Goal: Task Accomplishment & Management: Manage account settings

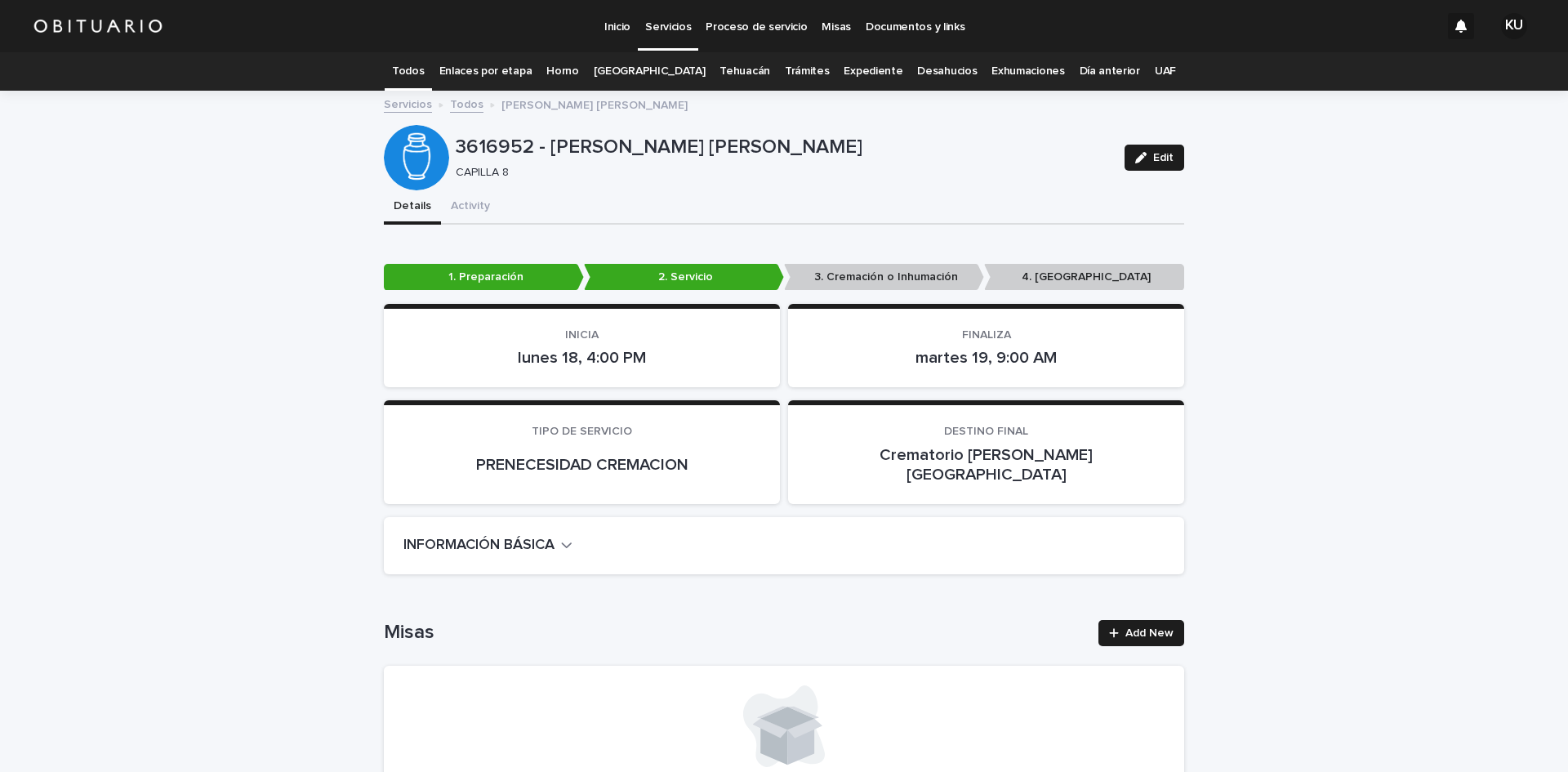
click at [668, 31] on p "Servicios" at bounding box center [669, 17] width 46 height 34
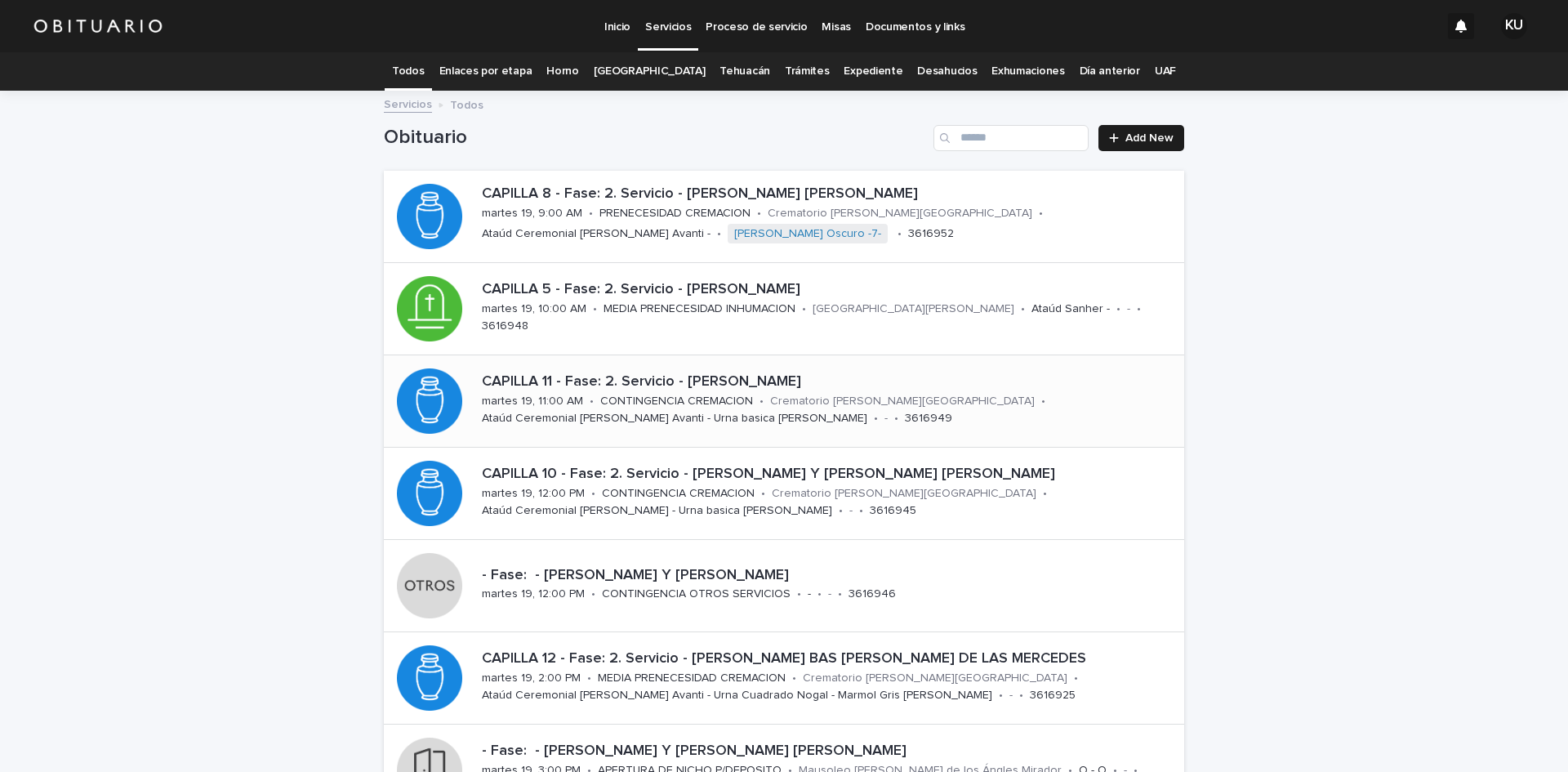
click at [833, 399] on p "Crematorio [PERSON_NAME][GEOGRAPHIC_DATA]" at bounding box center [902, 402] width 264 height 14
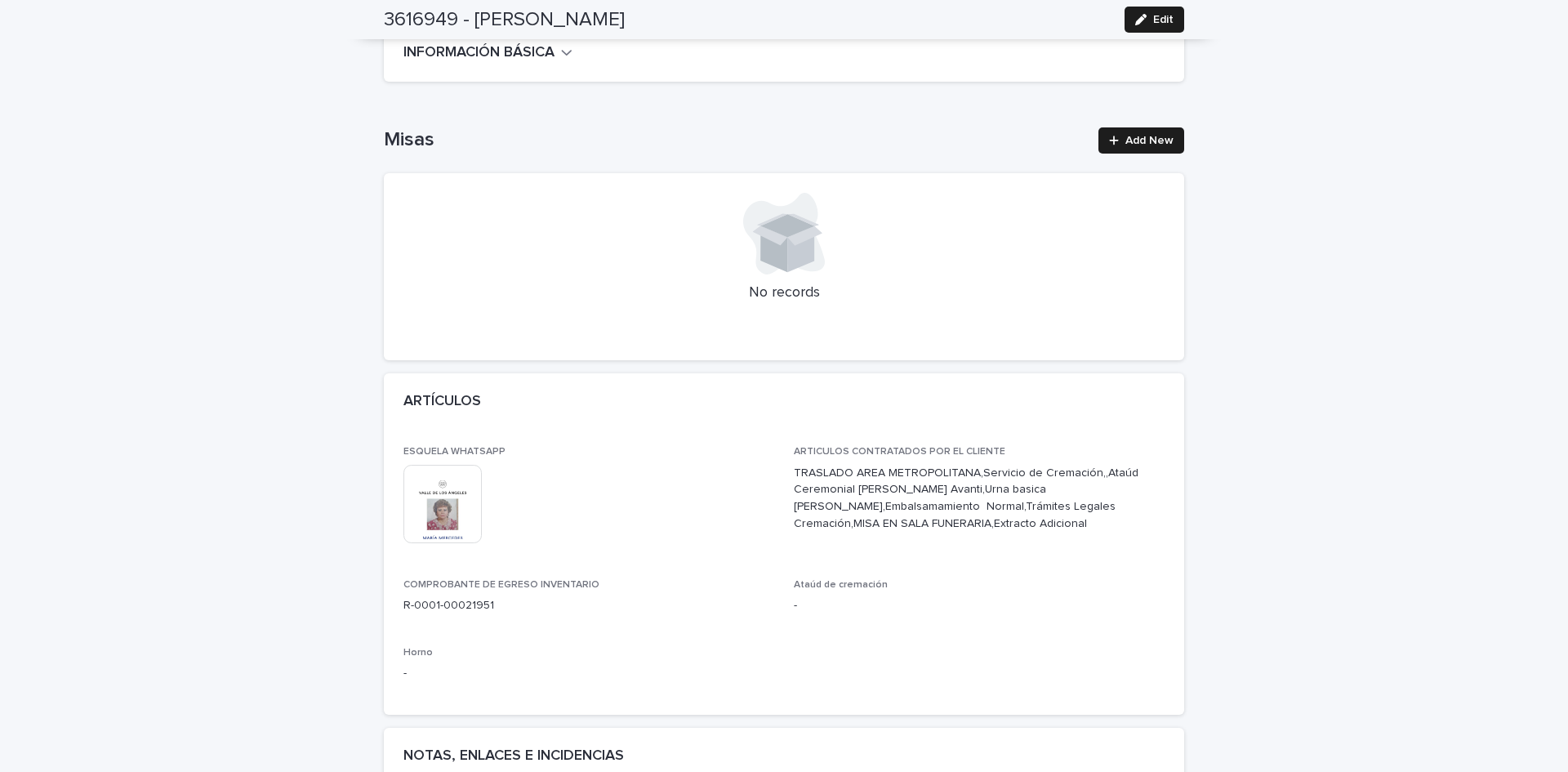
scroll to position [597, 0]
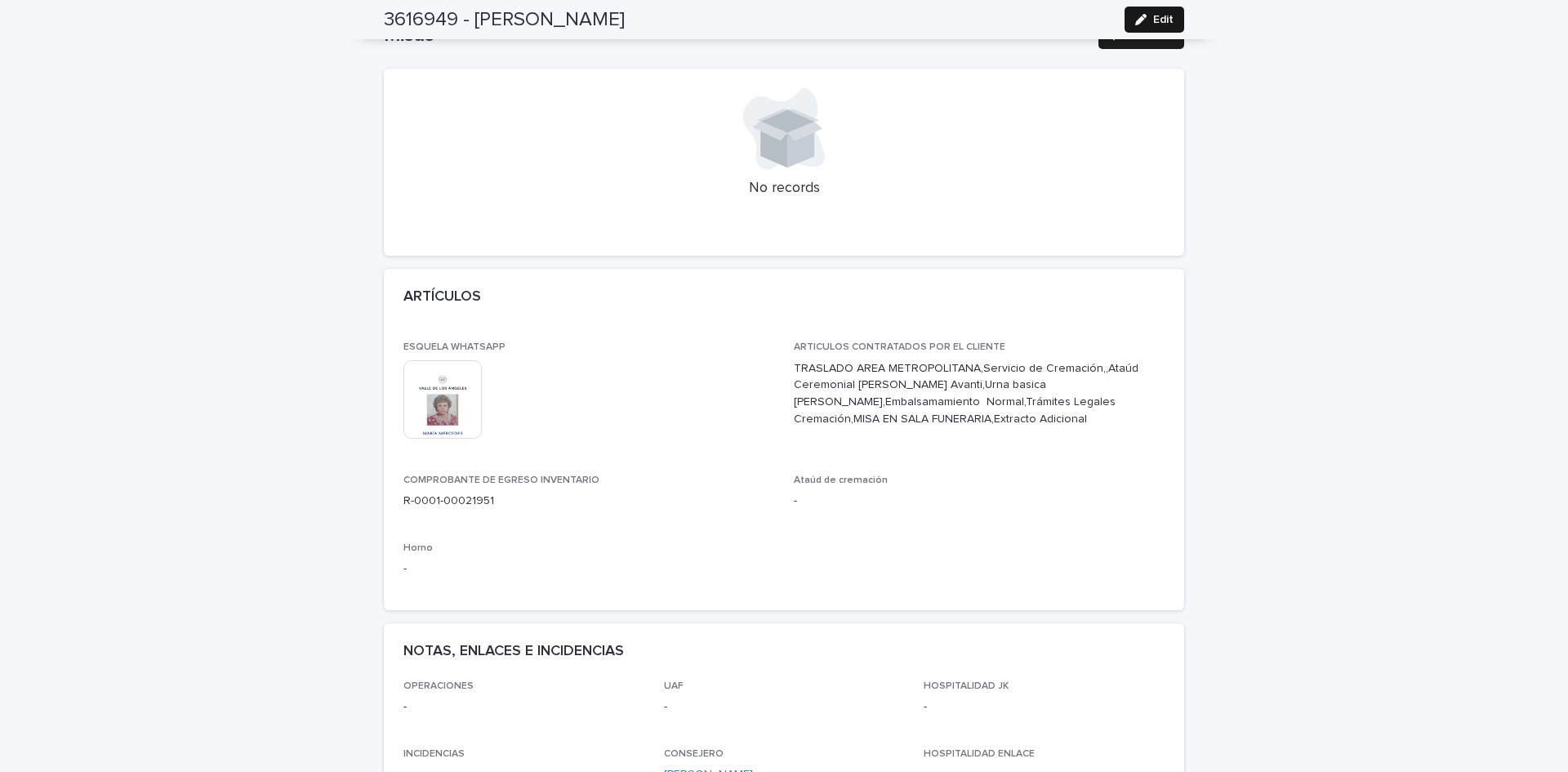
click at [1153, 13] on button "Edit" at bounding box center [1154, 19] width 60 height 26
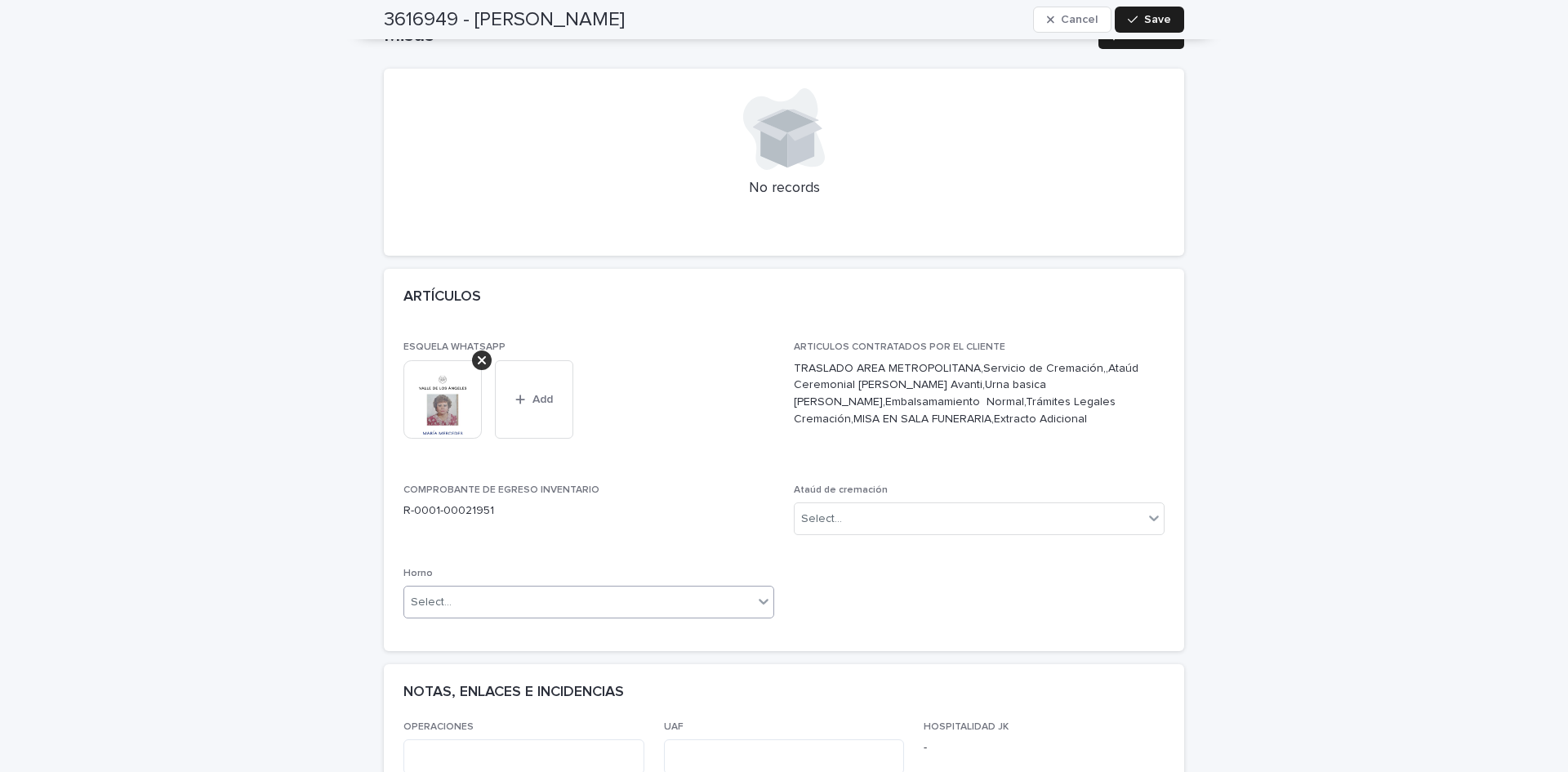
click at [571, 589] on div "Select..." at bounding box center [579, 602] width 349 height 27
click at [538, 617] on div "Horno A" at bounding box center [583, 615] width 369 height 29
click at [964, 506] on div "Select..." at bounding box center [969, 519] width 349 height 27
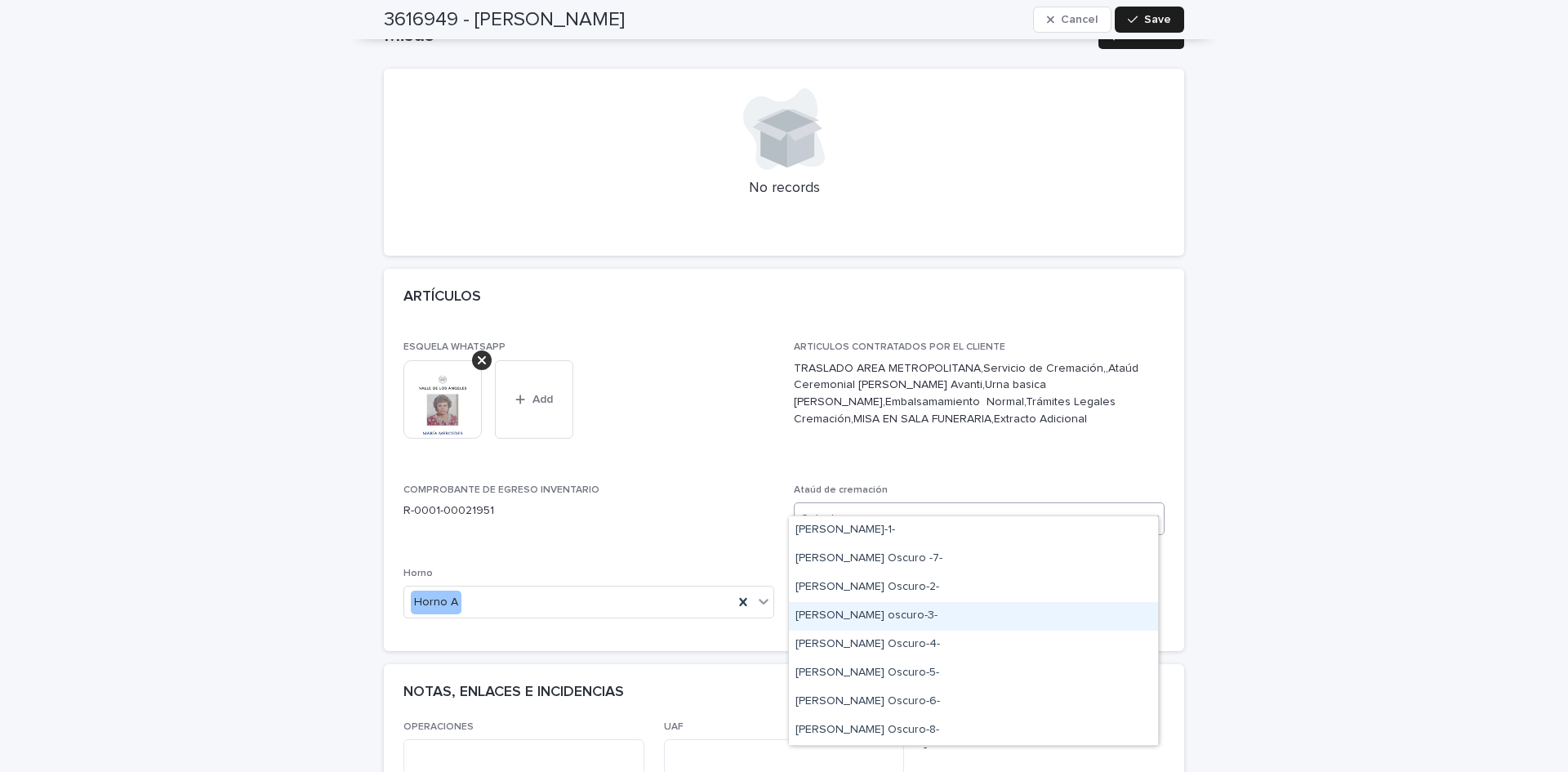
click at [897, 616] on div "[PERSON_NAME] oscuro-3-" at bounding box center [973, 616] width 369 height 29
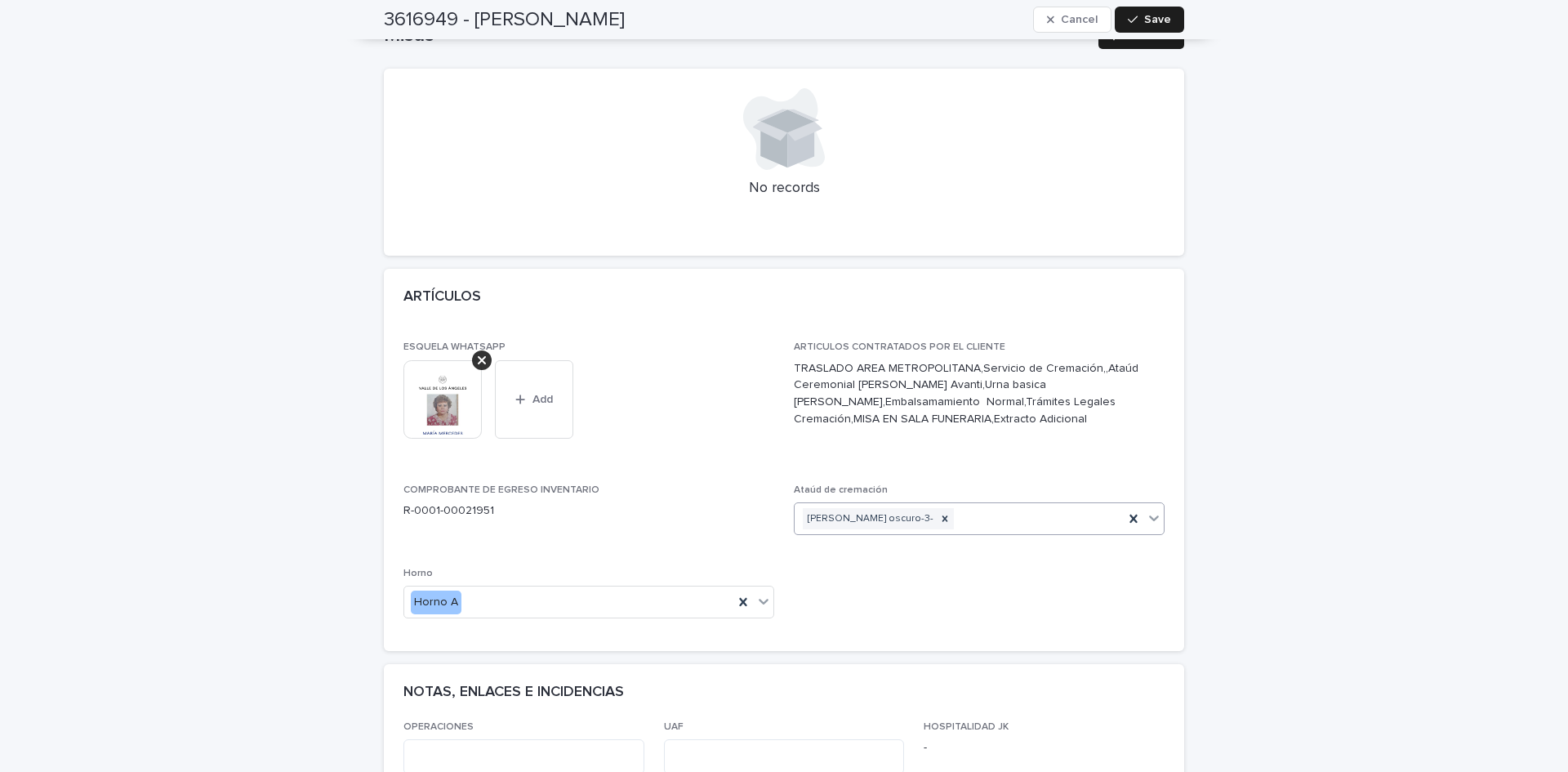
drag, startPoint x: 1159, startPoint y: 18, endPoint x: 1097, endPoint y: 0, distance: 64.6
click at [1158, 18] on span "Save" at bounding box center [1158, 20] width 27 height 11
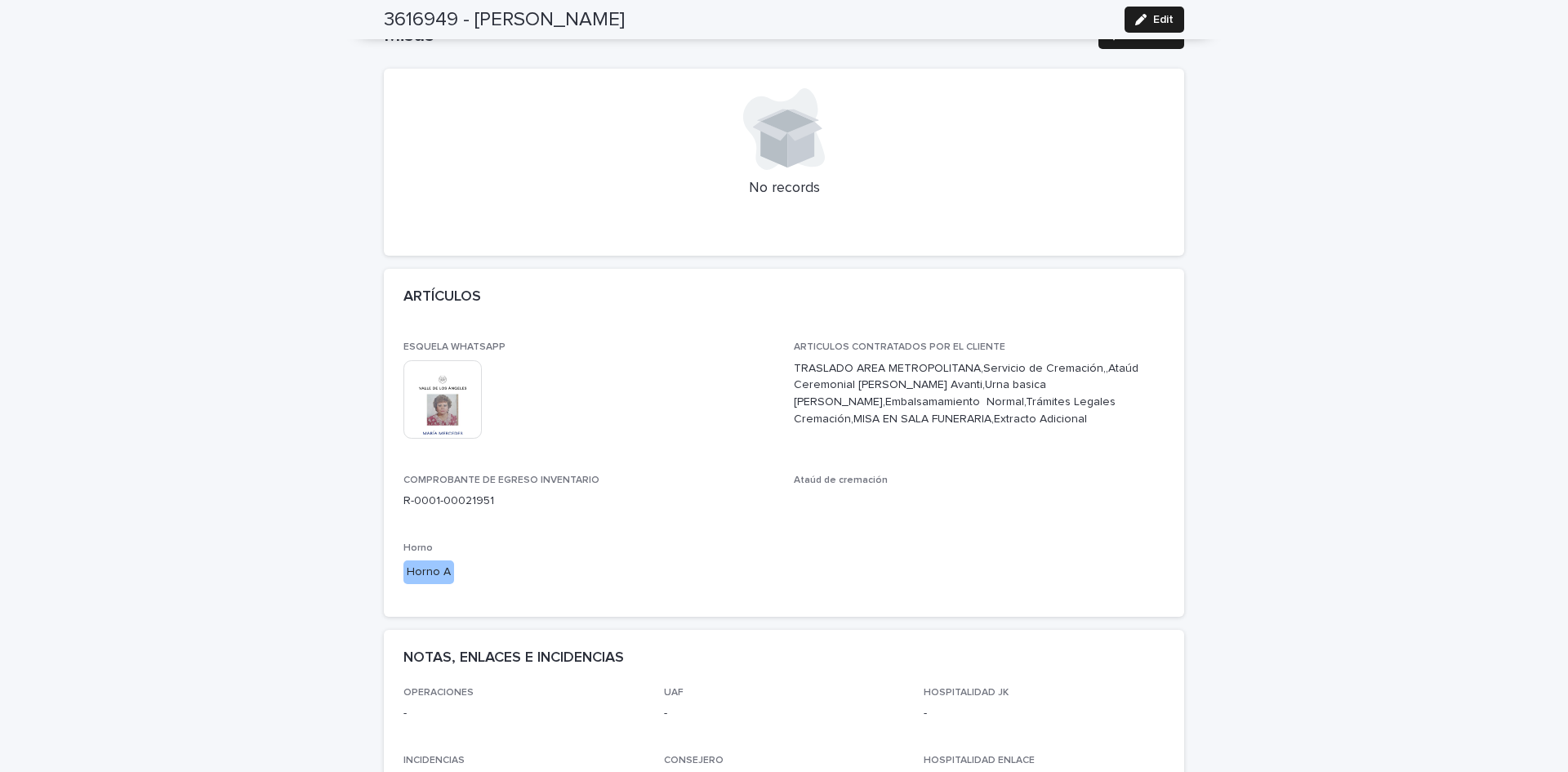
scroll to position [0, 0]
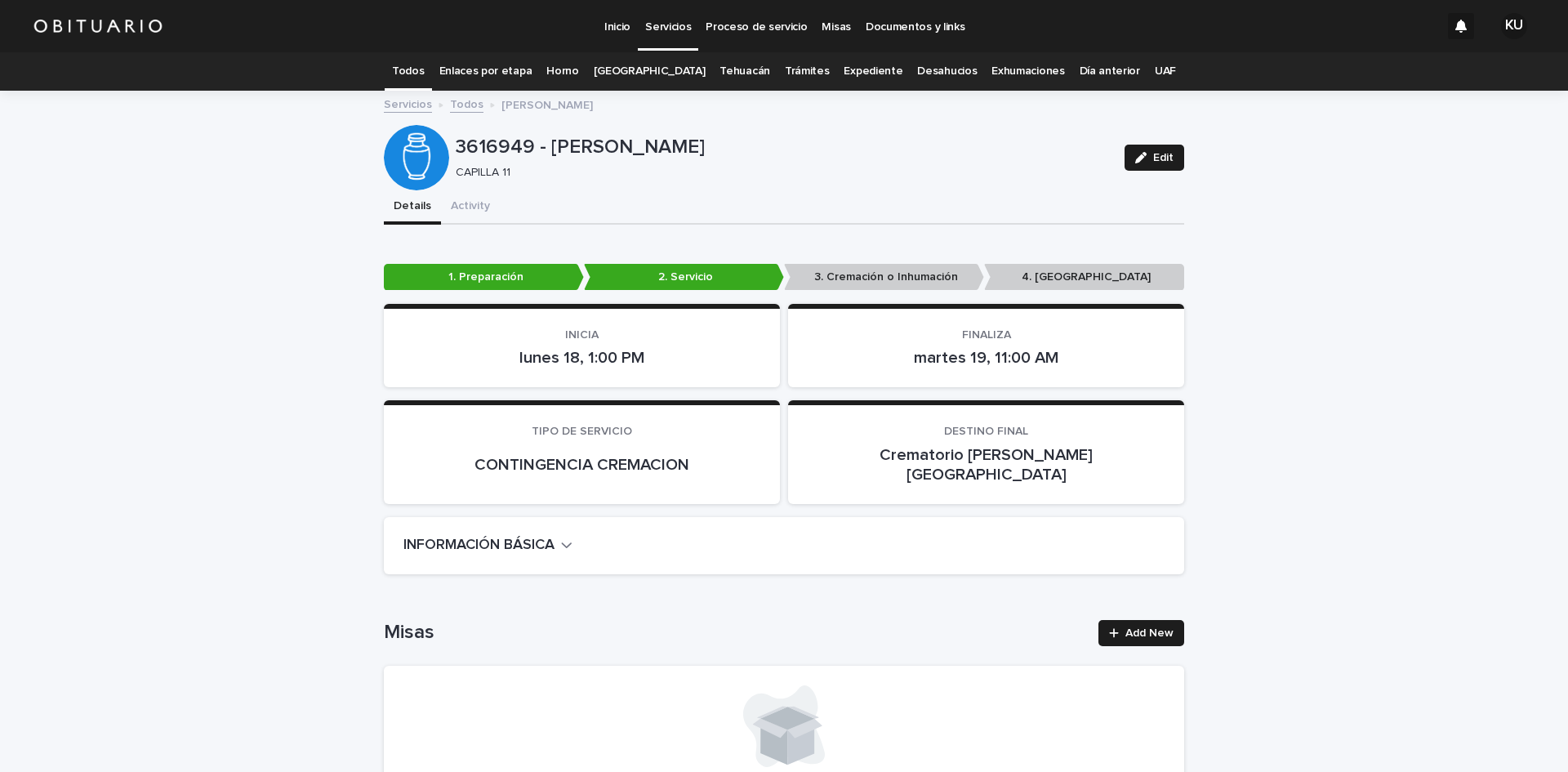
click at [673, 24] on p "Servicios" at bounding box center [669, 17] width 46 height 34
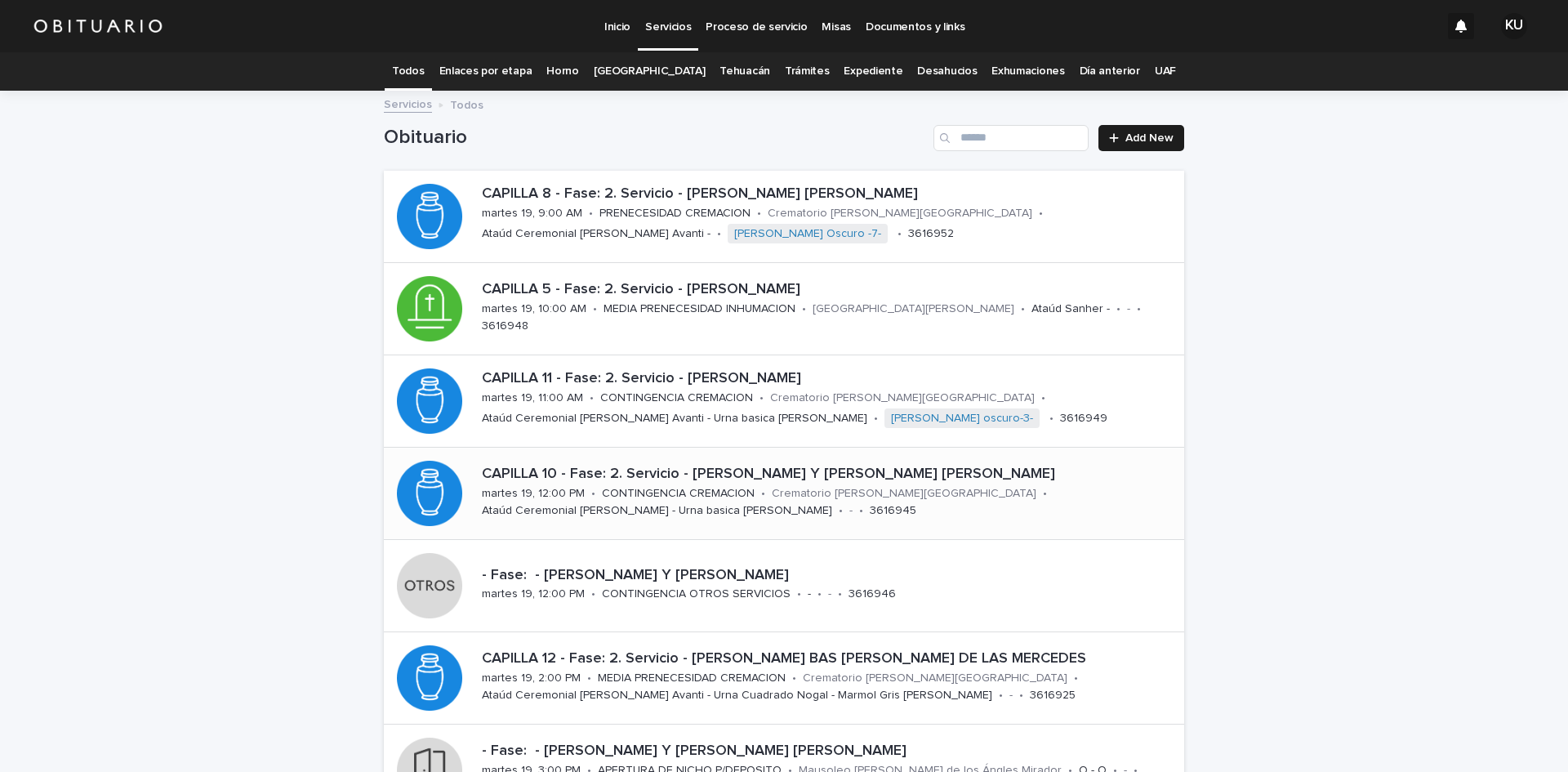
click at [871, 500] on p "Crematorio [PERSON_NAME][GEOGRAPHIC_DATA]" at bounding box center [903, 493] width 264 height 14
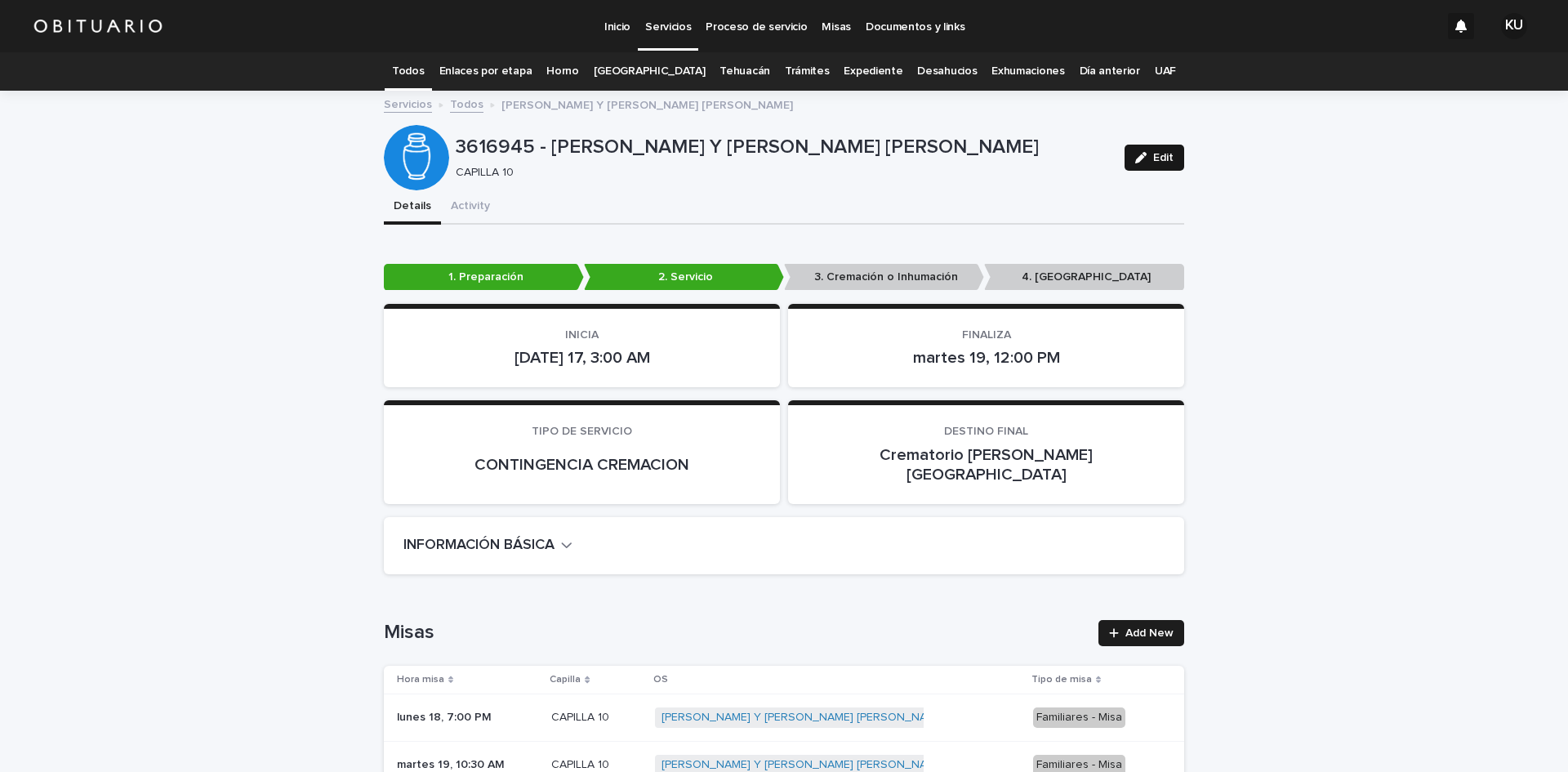
click at [1141, 154] on icon "button" at bounding box center [1141, 157] width 11 height 11
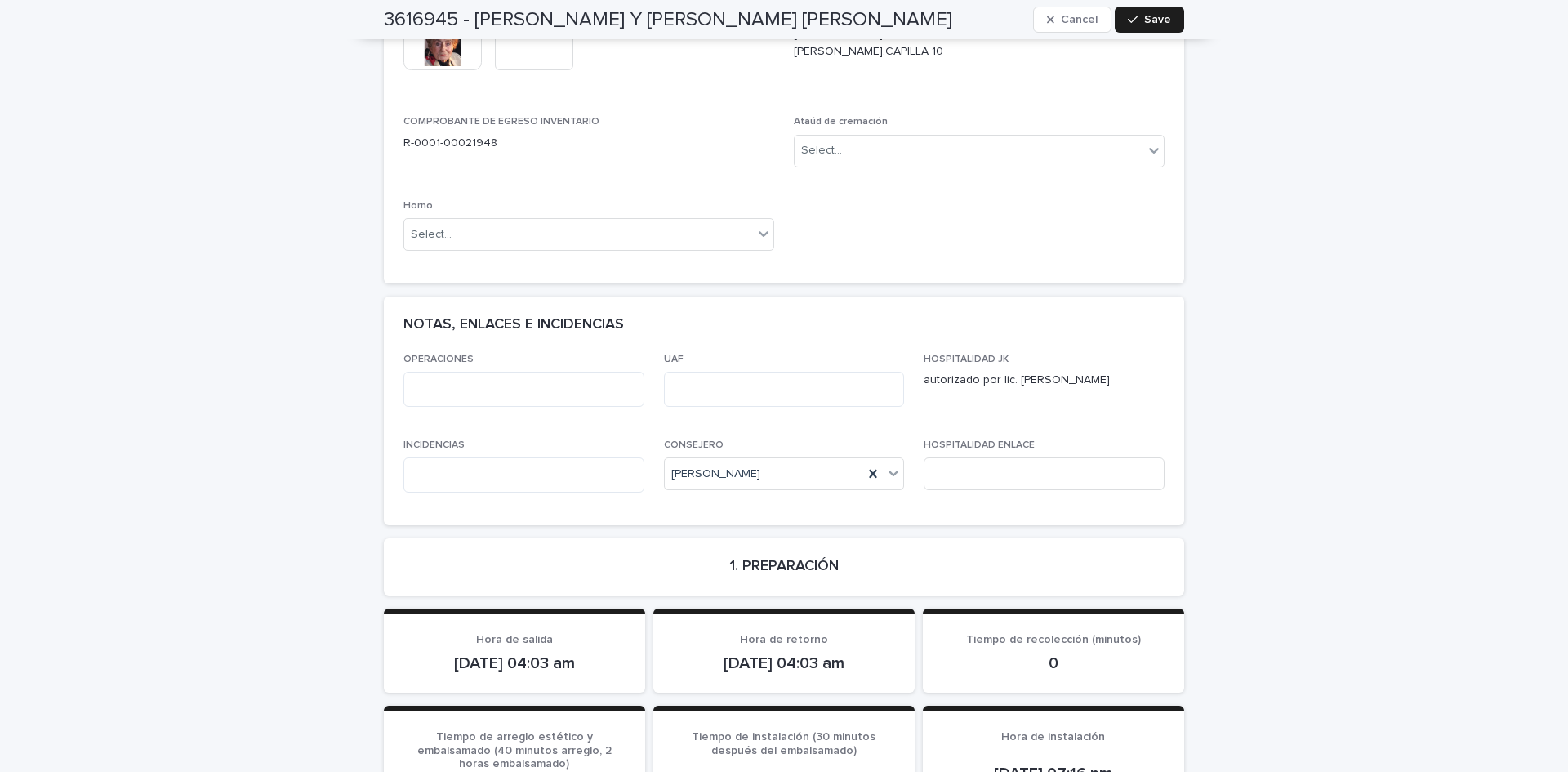
scroll to position [970, 0]
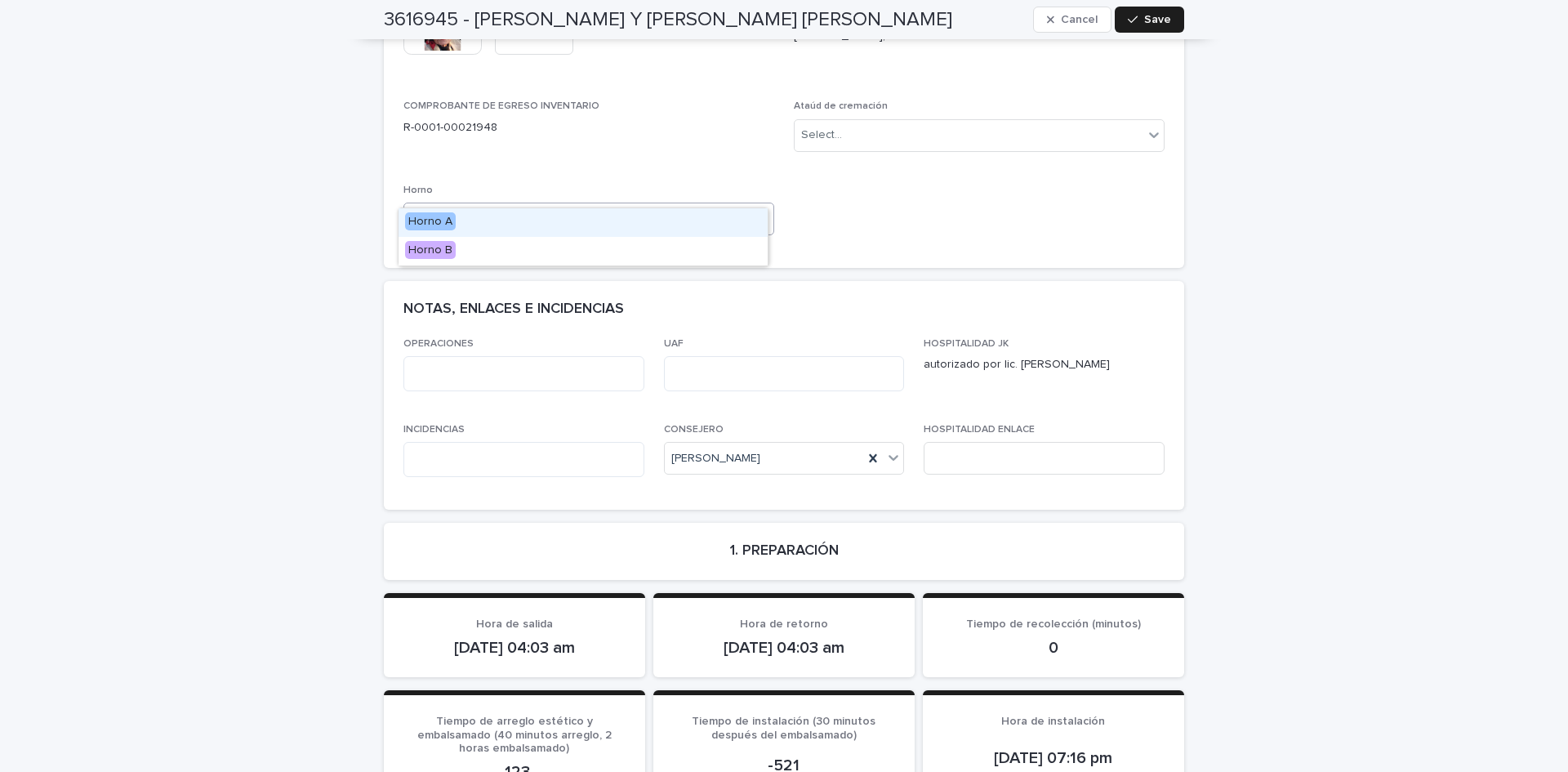
click at [625, 206] on div "Select..." at bounding box center [579, 219] width 349 height 27
click at [538, 248] on div "Horno B" at bounding box center [583, 251] width 369 height 29
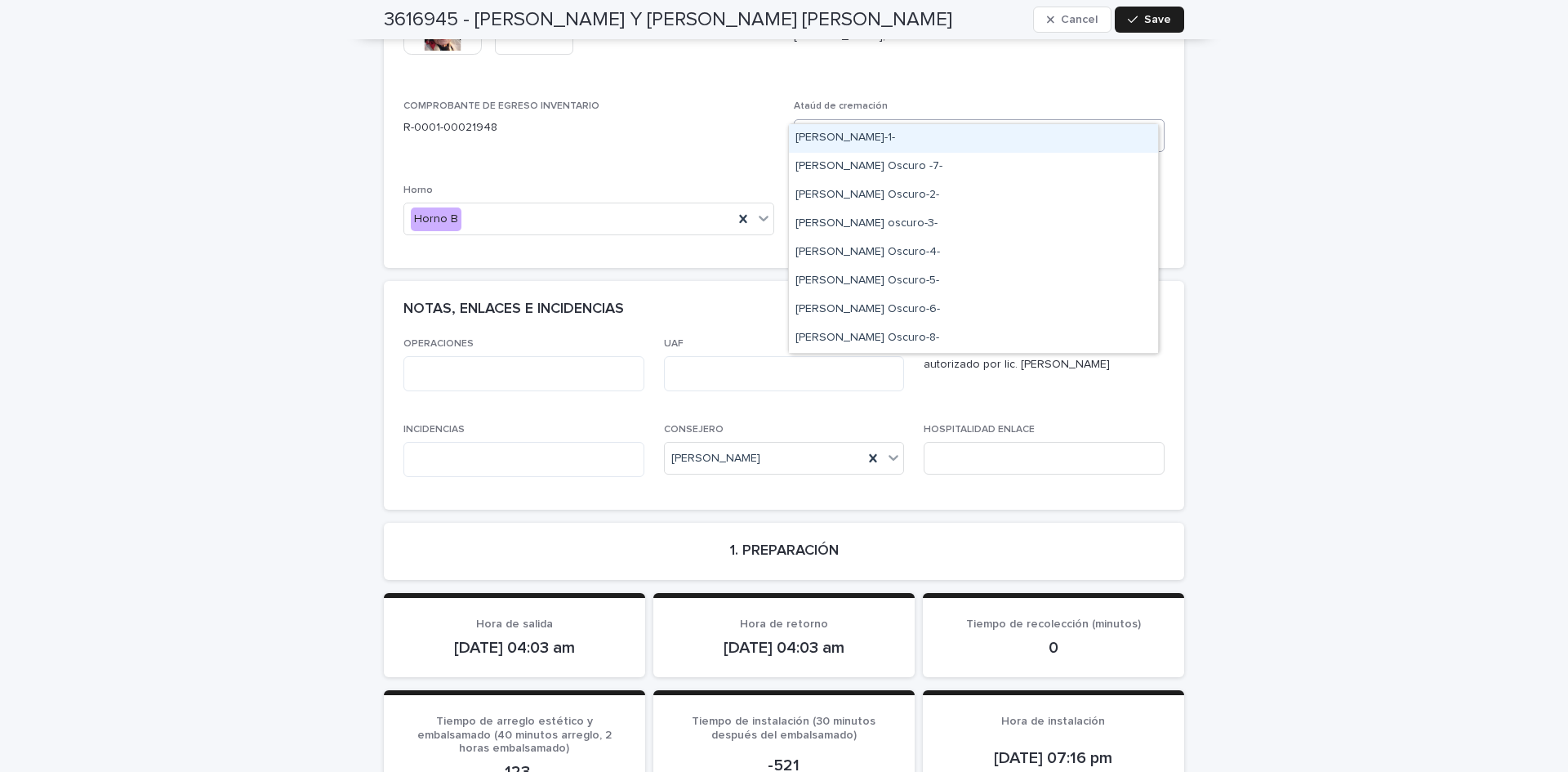
click at [853, 122] on div "Select..." at bounding box center [969, 136] width 349 height 27
click at [877, 140] on div "[PERSON_NAME]-1-" at bounding box center [973, 138] width 369 height 29
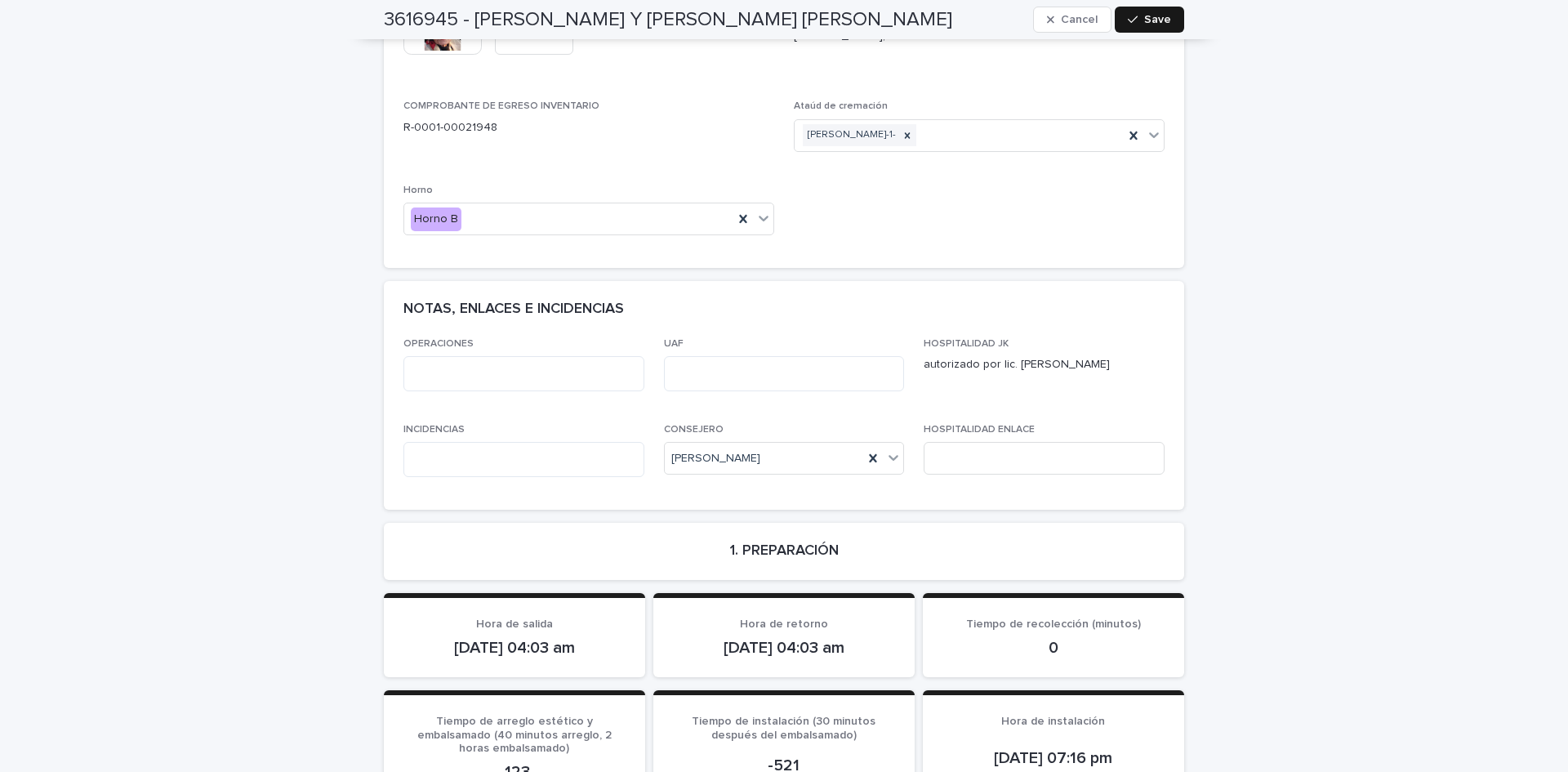
click at [1129, 21] on icon "button" at bounding box center [1133, 20] width 10 height 11
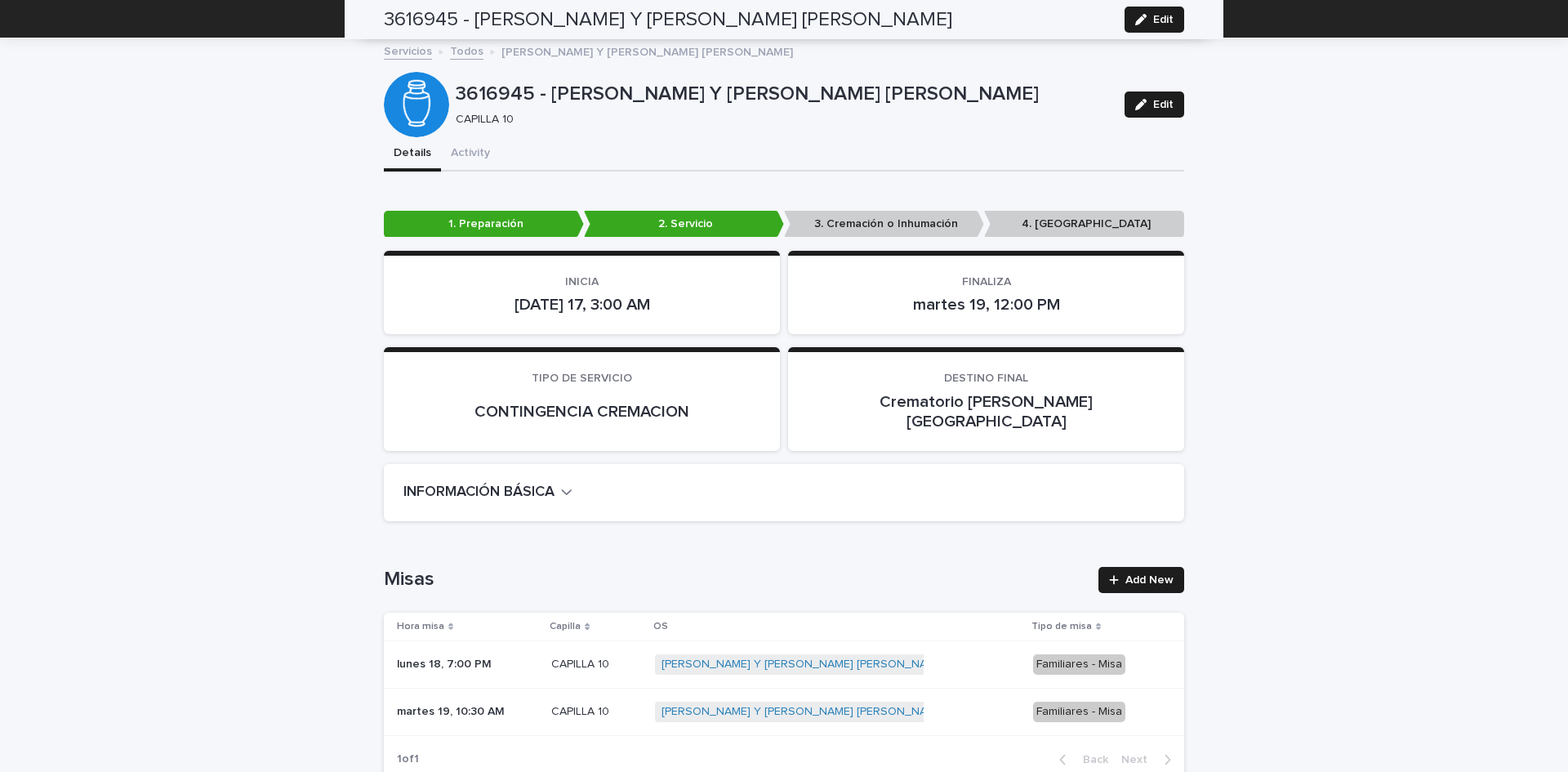
scroll to position [0, 0]
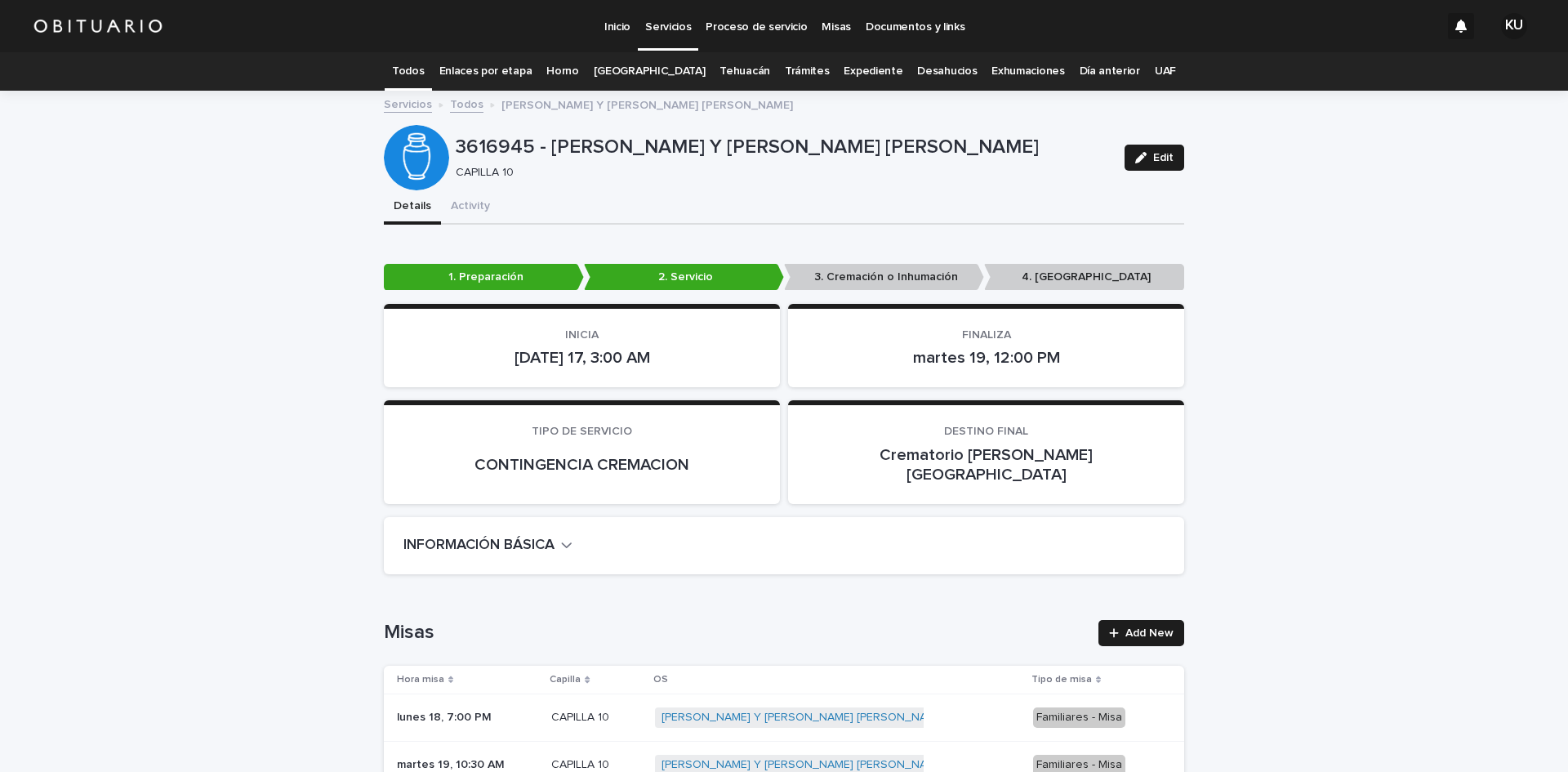
click at [654, 20] on p "Servicios" at bounding box center [669, 17] width 46 height 34
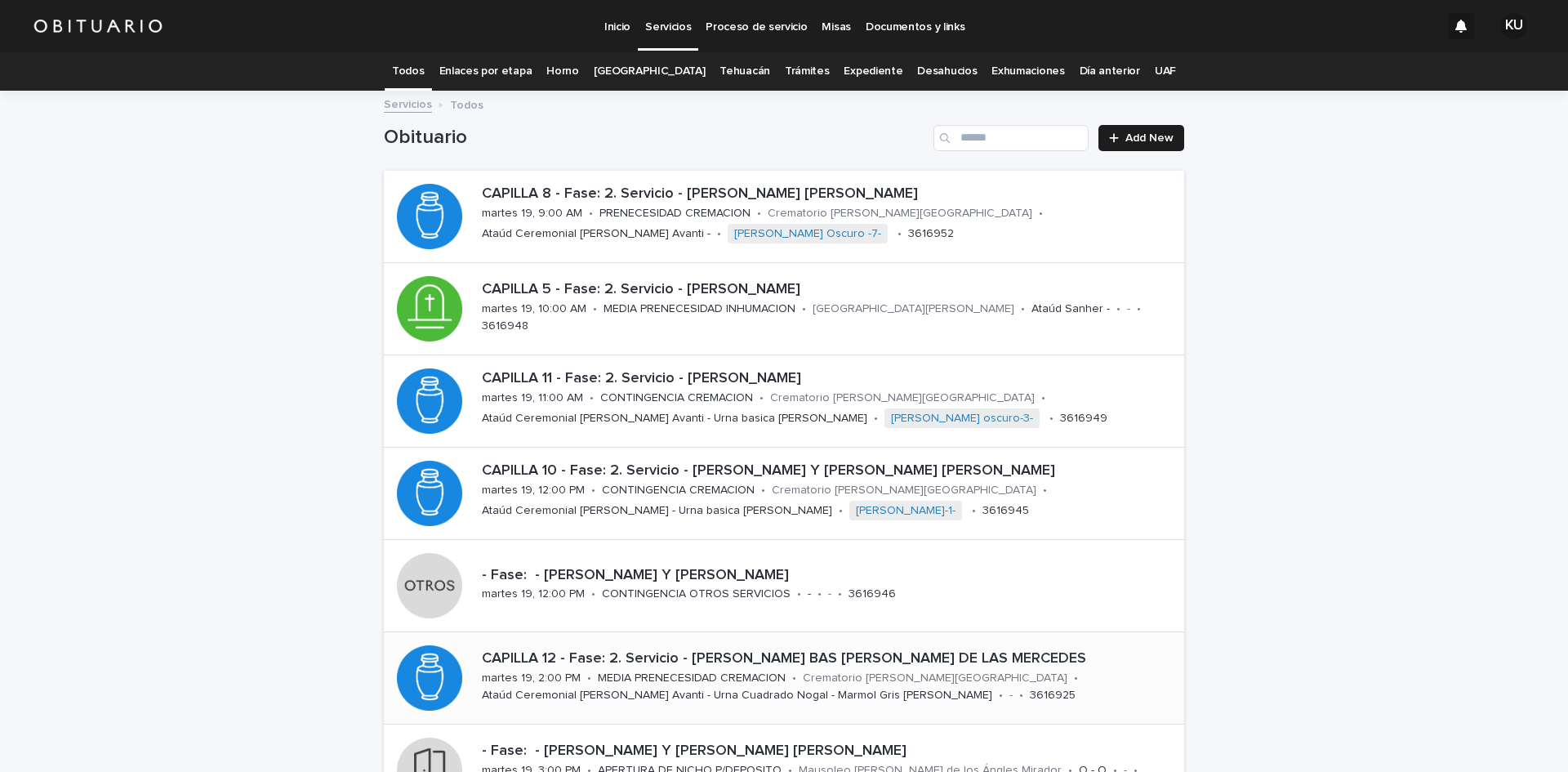
click at [744, 675] on p "MEDIA PRENECESIDAD CREMACION" at bounding box center [691, 678] width 188 height 14
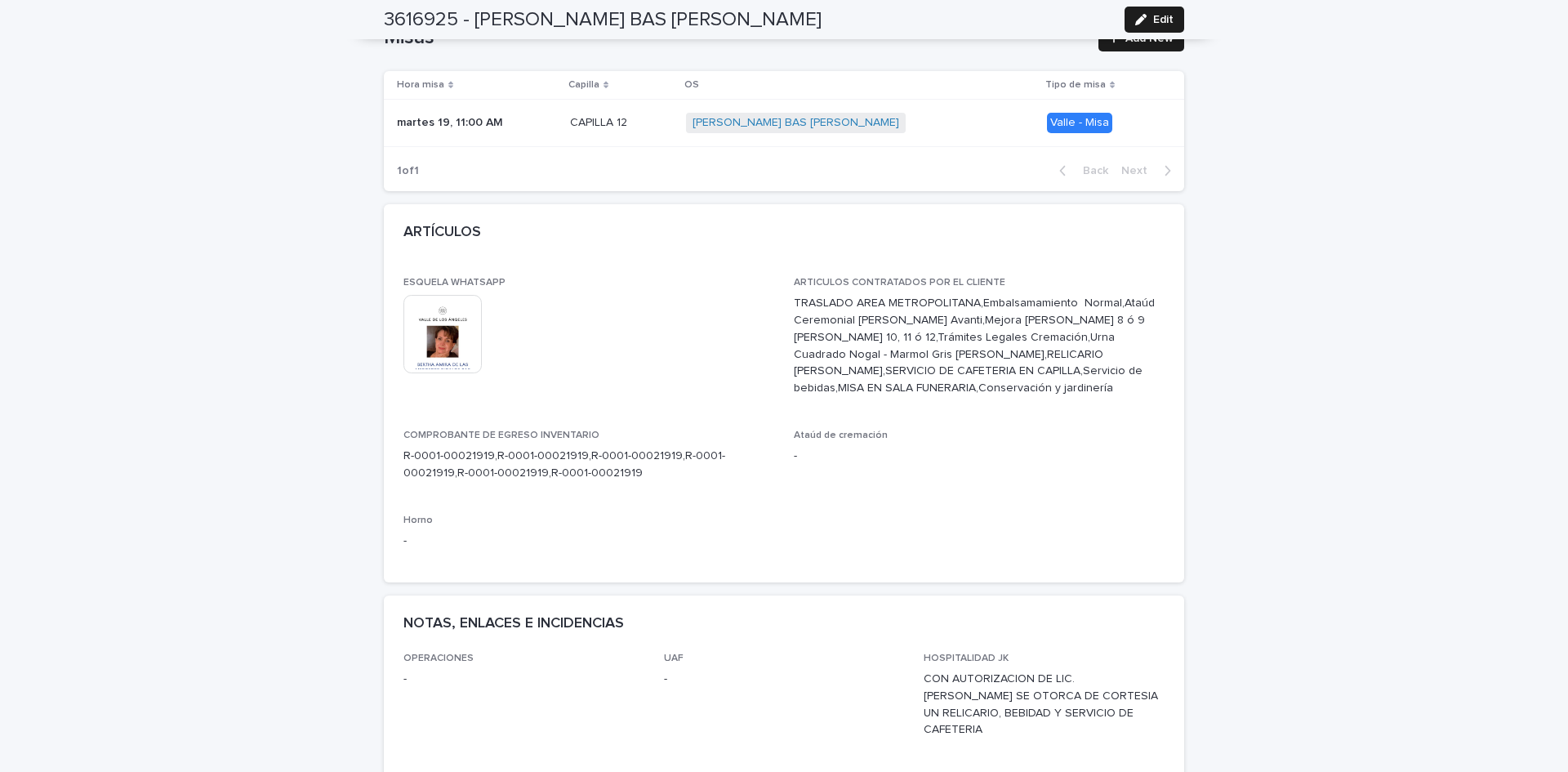
scroll to position [668, 0]
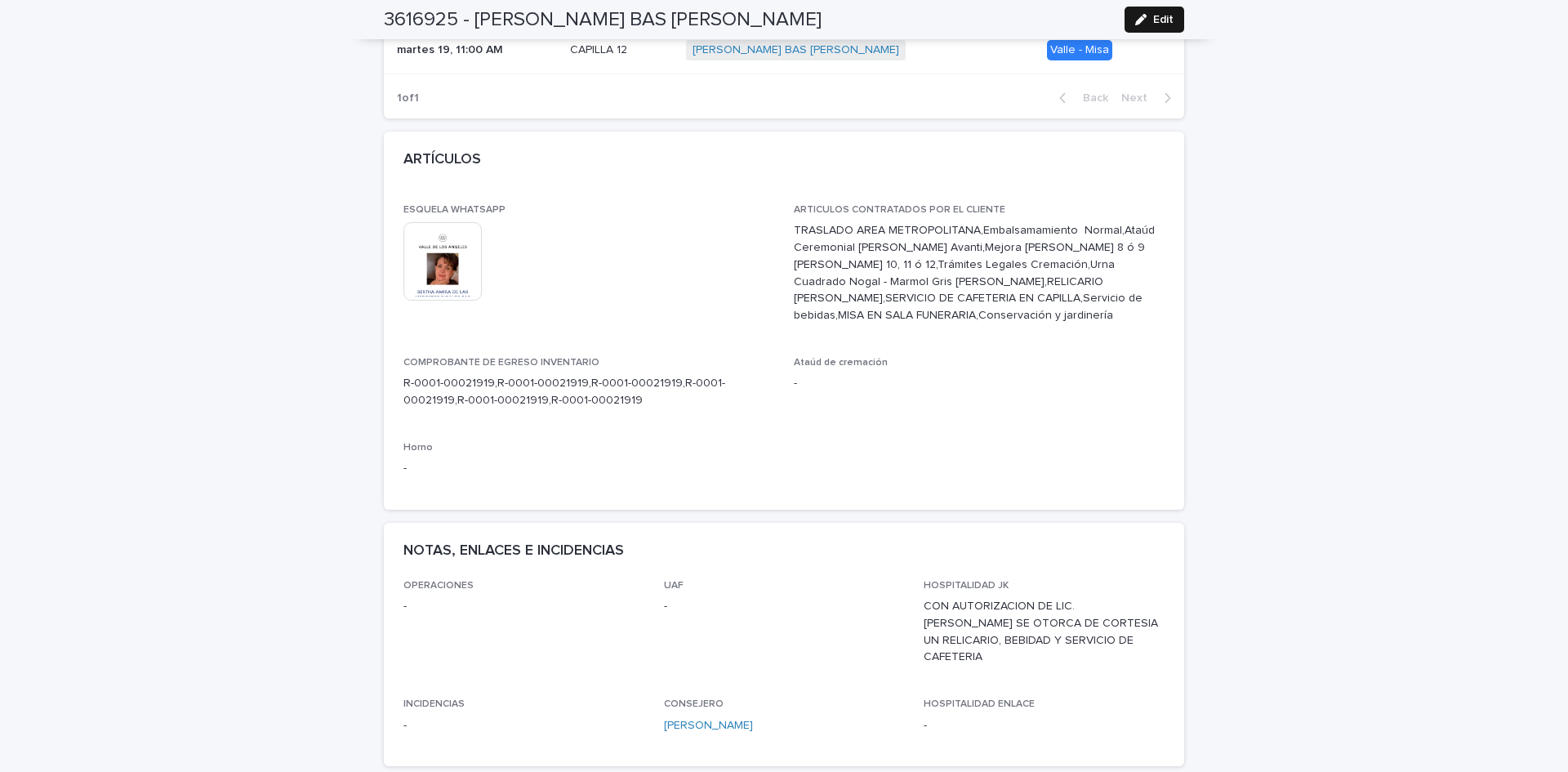
click at [1153, 20] on span "Edit" at bounding box center [1163, 20] width 20 height 11
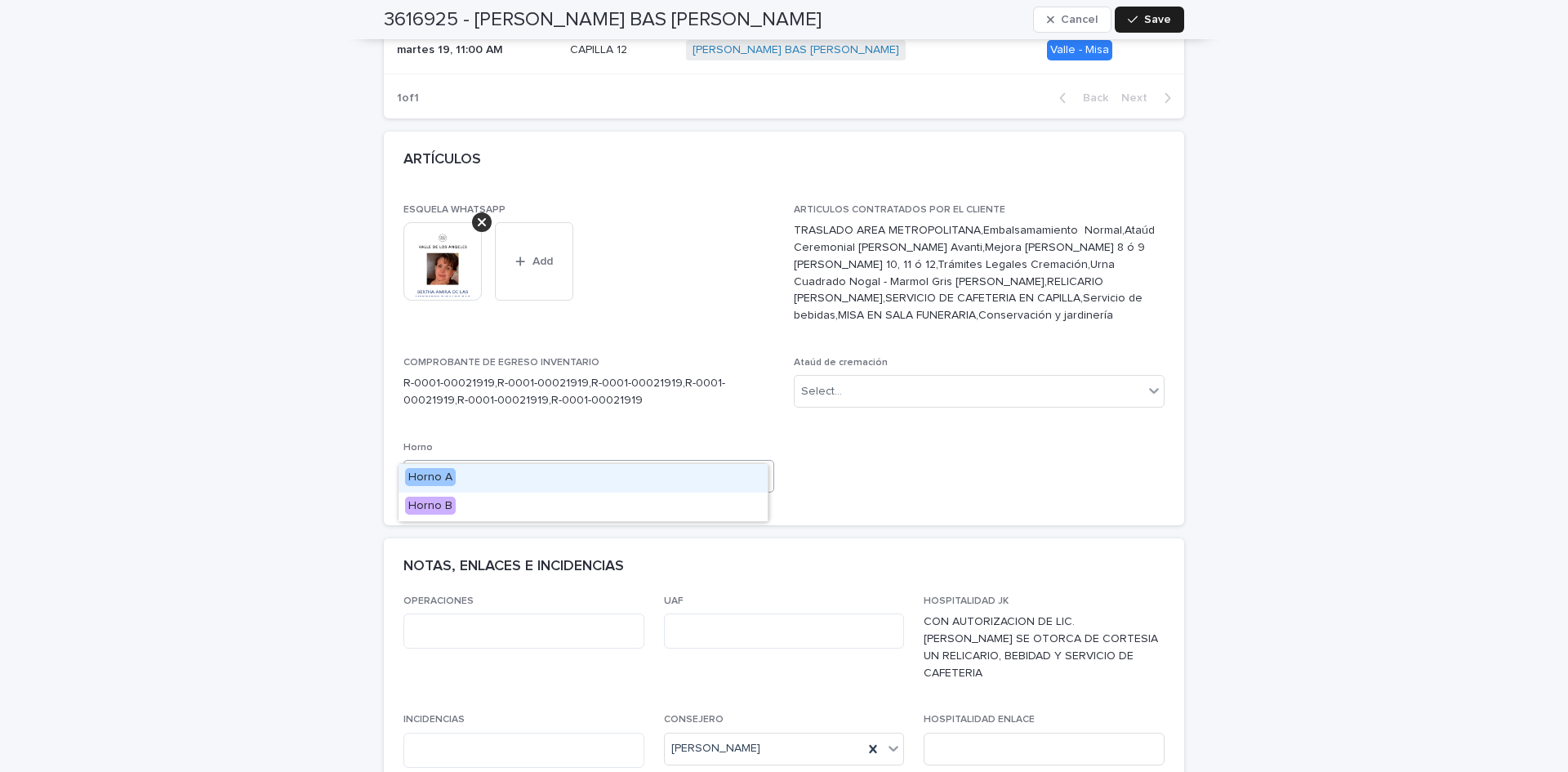
click at [739, 464] on div "Select..." at bounding box center [579, 477] width 349 height 27
click at [588, 487] on div "Horno A" at bounding box center [583, 478] width 369 height 29
click at [953, 379] on div "Select..." at bounding box center [969, 392] width 349 height 27
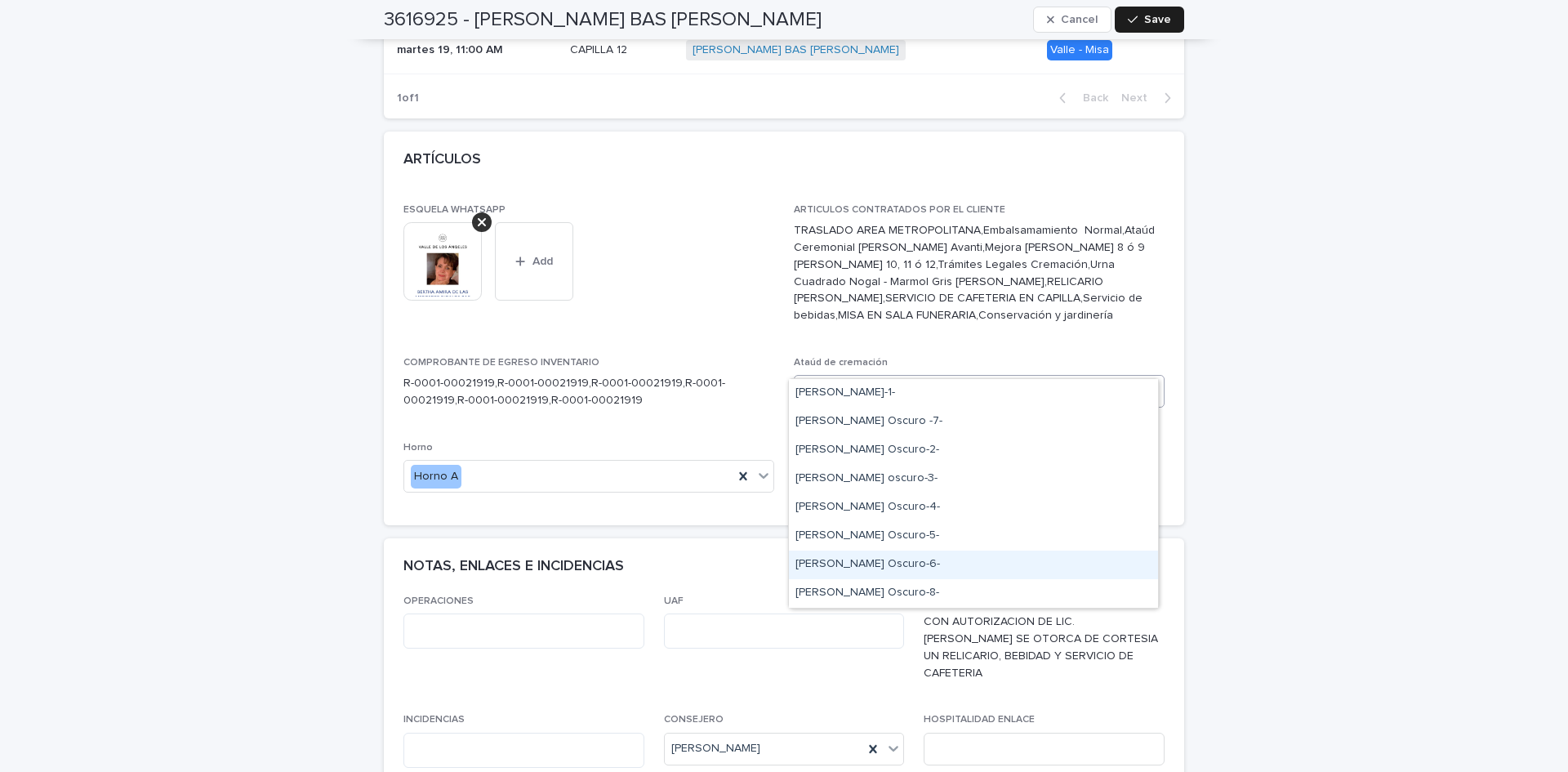
drag, startPoint x: 950, startPoint y: 521, endPoint x: 937, endPoint y: 552, distance: 33.6
click at [937, 552] on div "[PERSON_NAME] Oscuro-6-" at bounding box center [973, 565] width 369 height 29
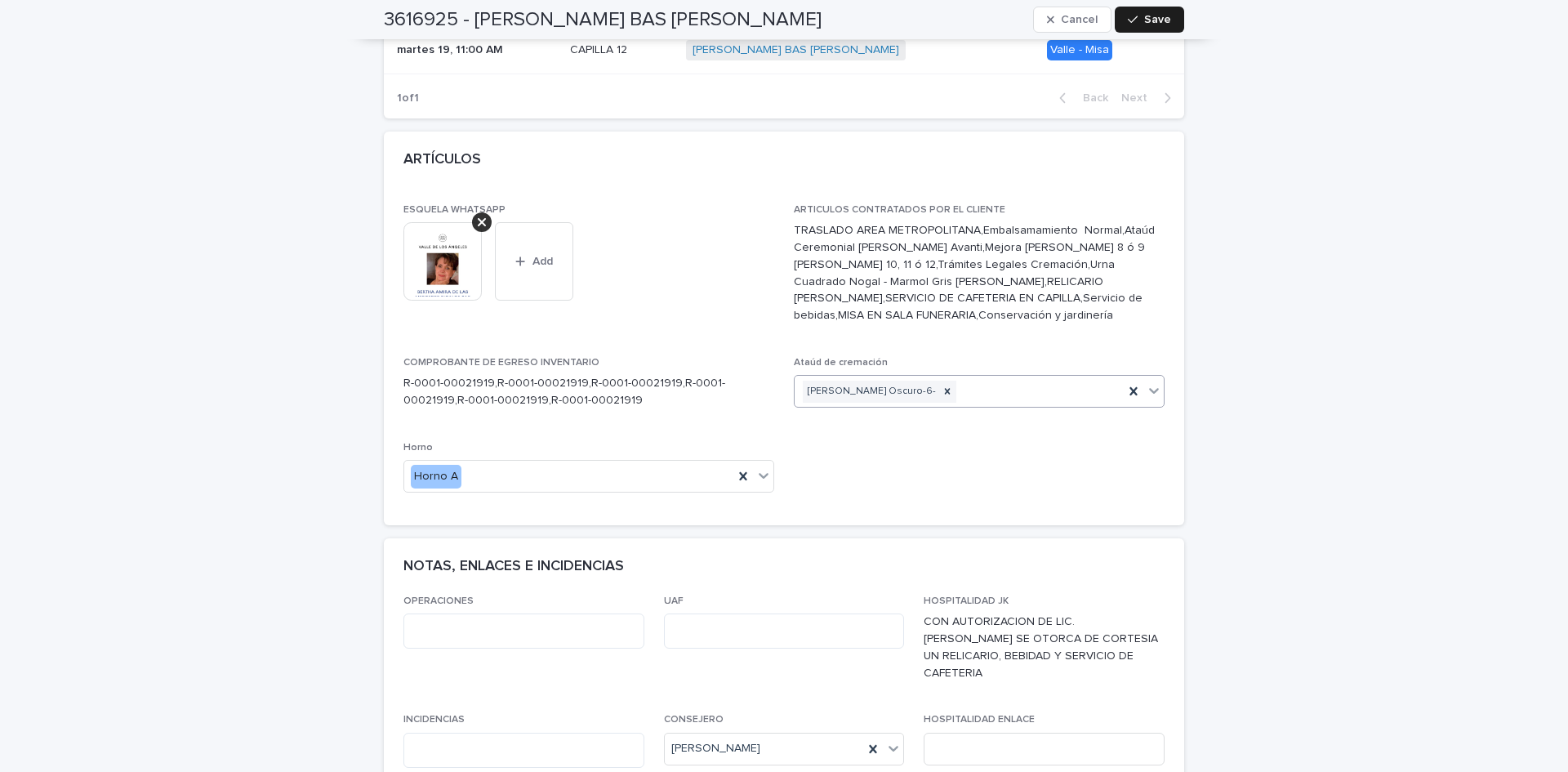
click at [970, 378] on div "[PERSON_NAME] Oscuro-6-" at bounding box center [959, 392] width 329 height 29
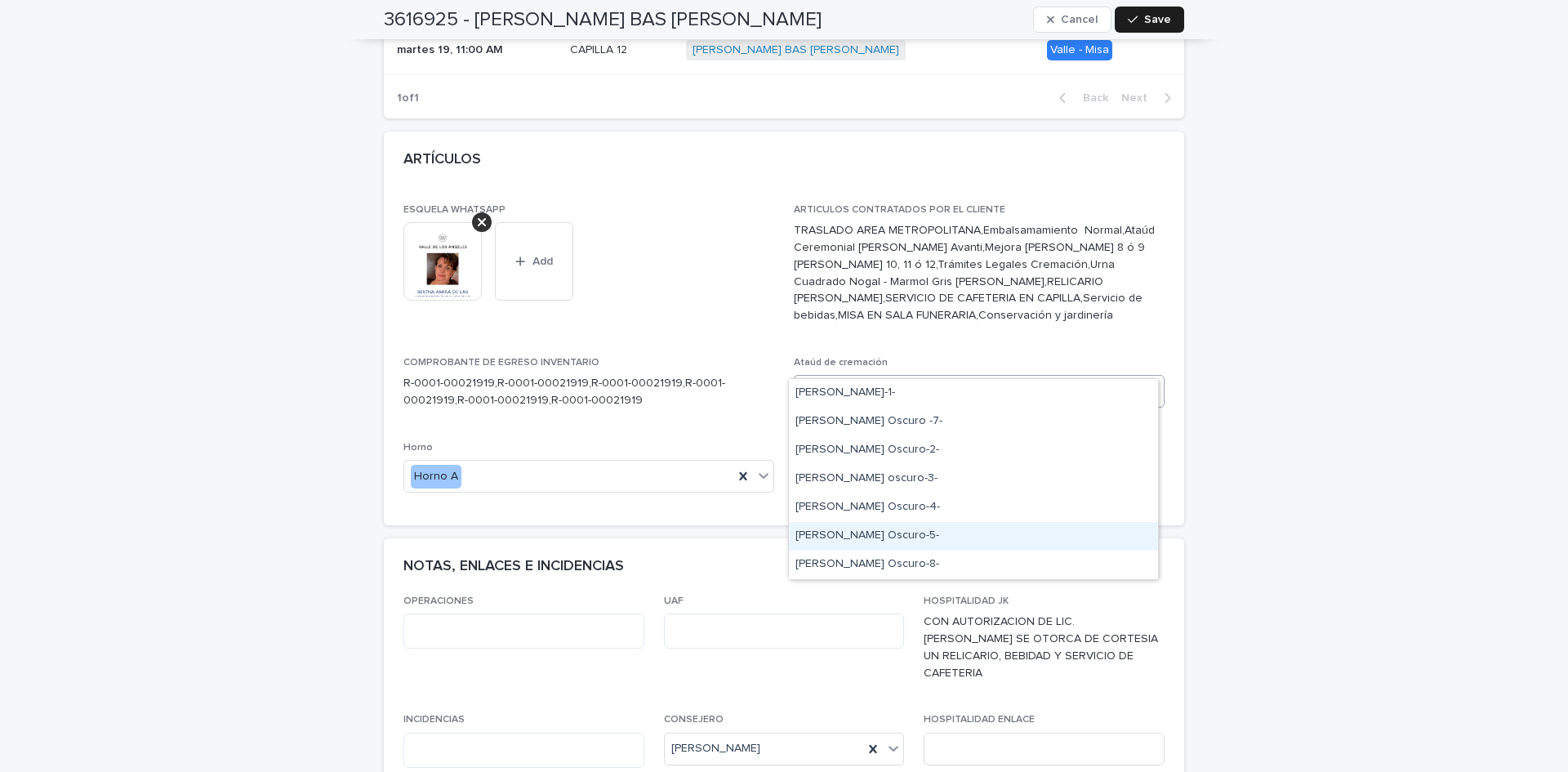
click at [967, 532] on div "[PERSON_NAME] Oscuro-5-" at bounding box center [973, 536] width 369 height 29
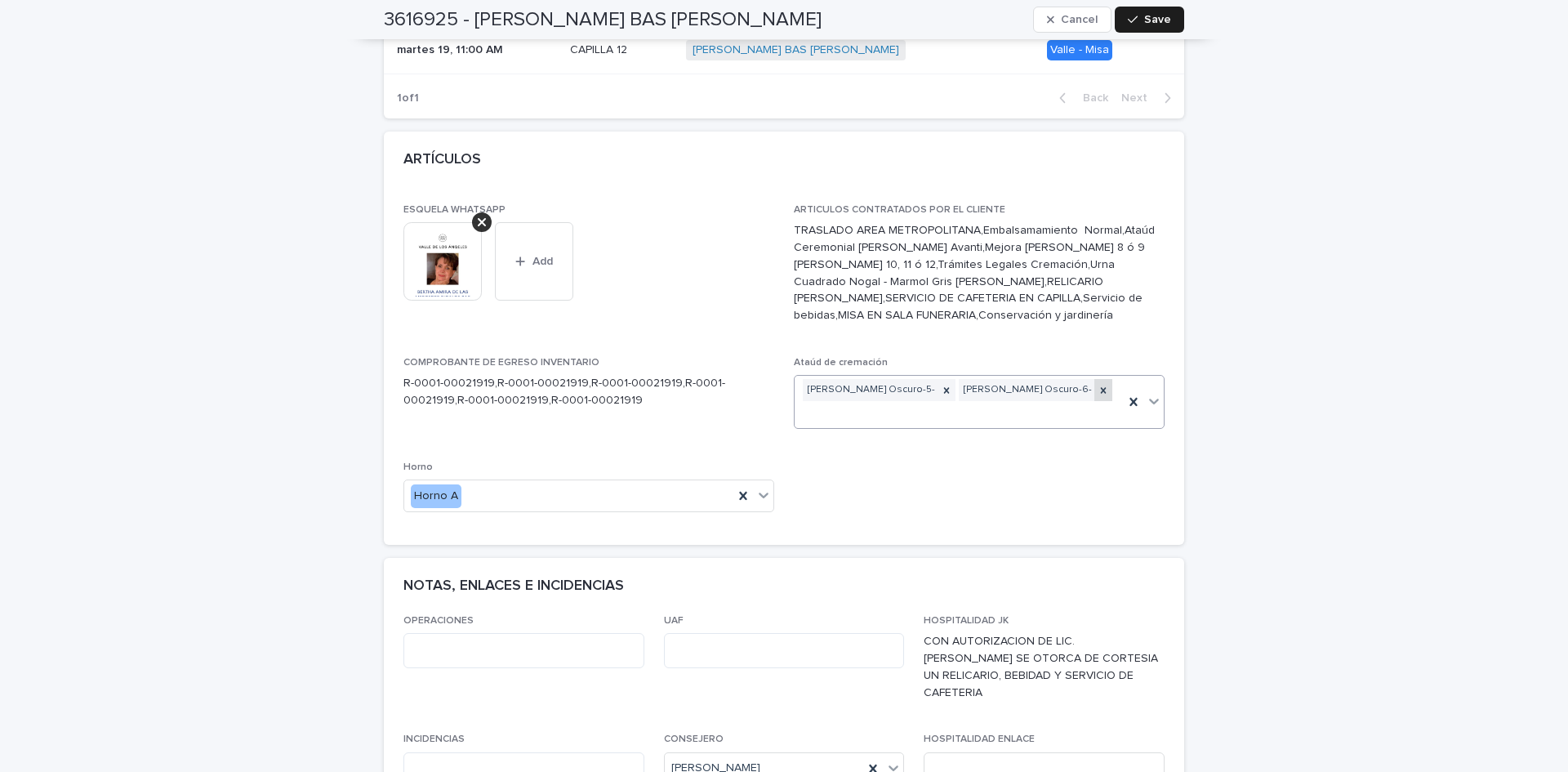
click at [1098, 385] on icon at bounding box center [1104, 390] width 11 height 11
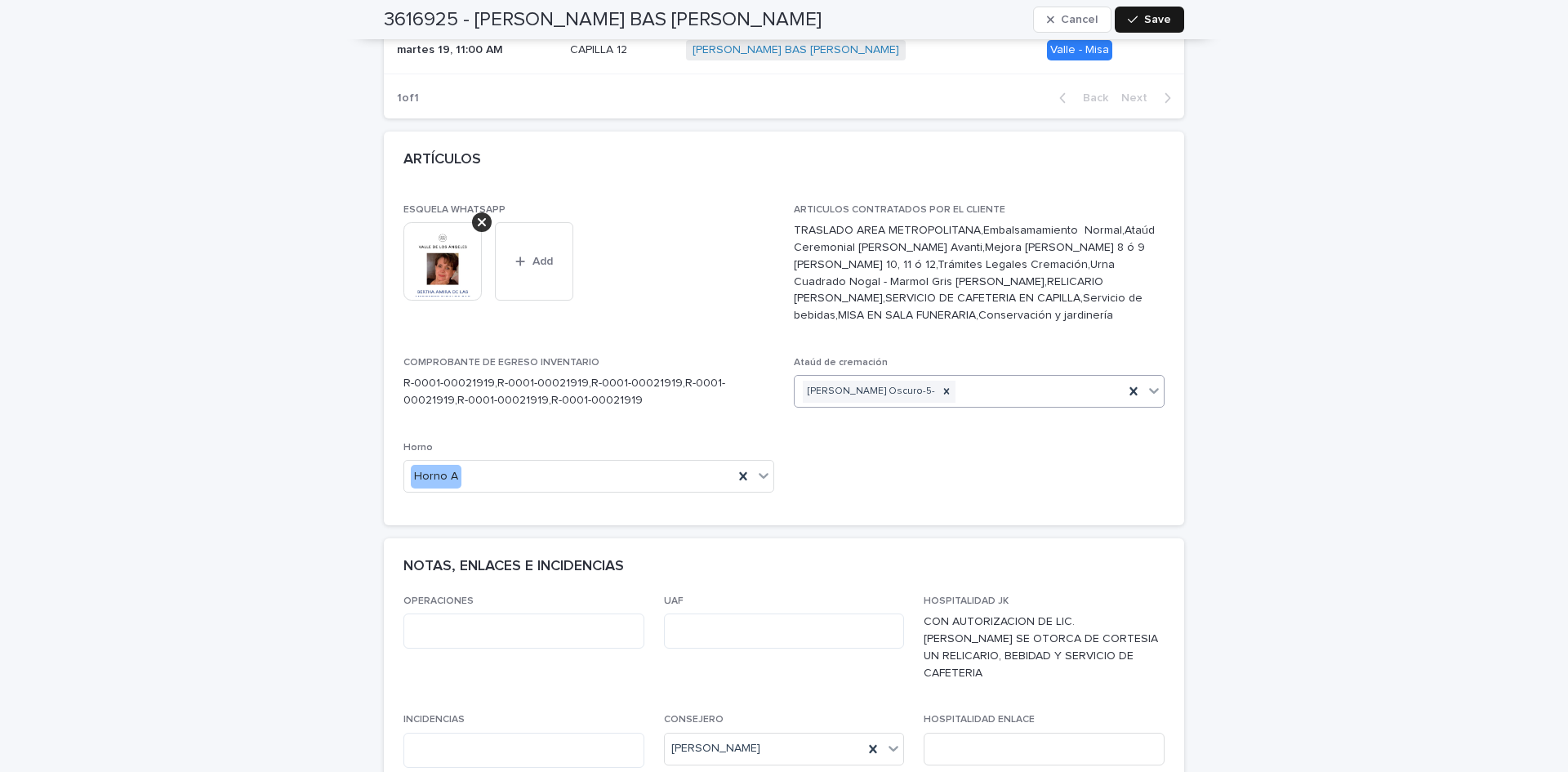
click at [1156, 24] on span "Save" at bounding box center [1158, 20] width 27 height 11
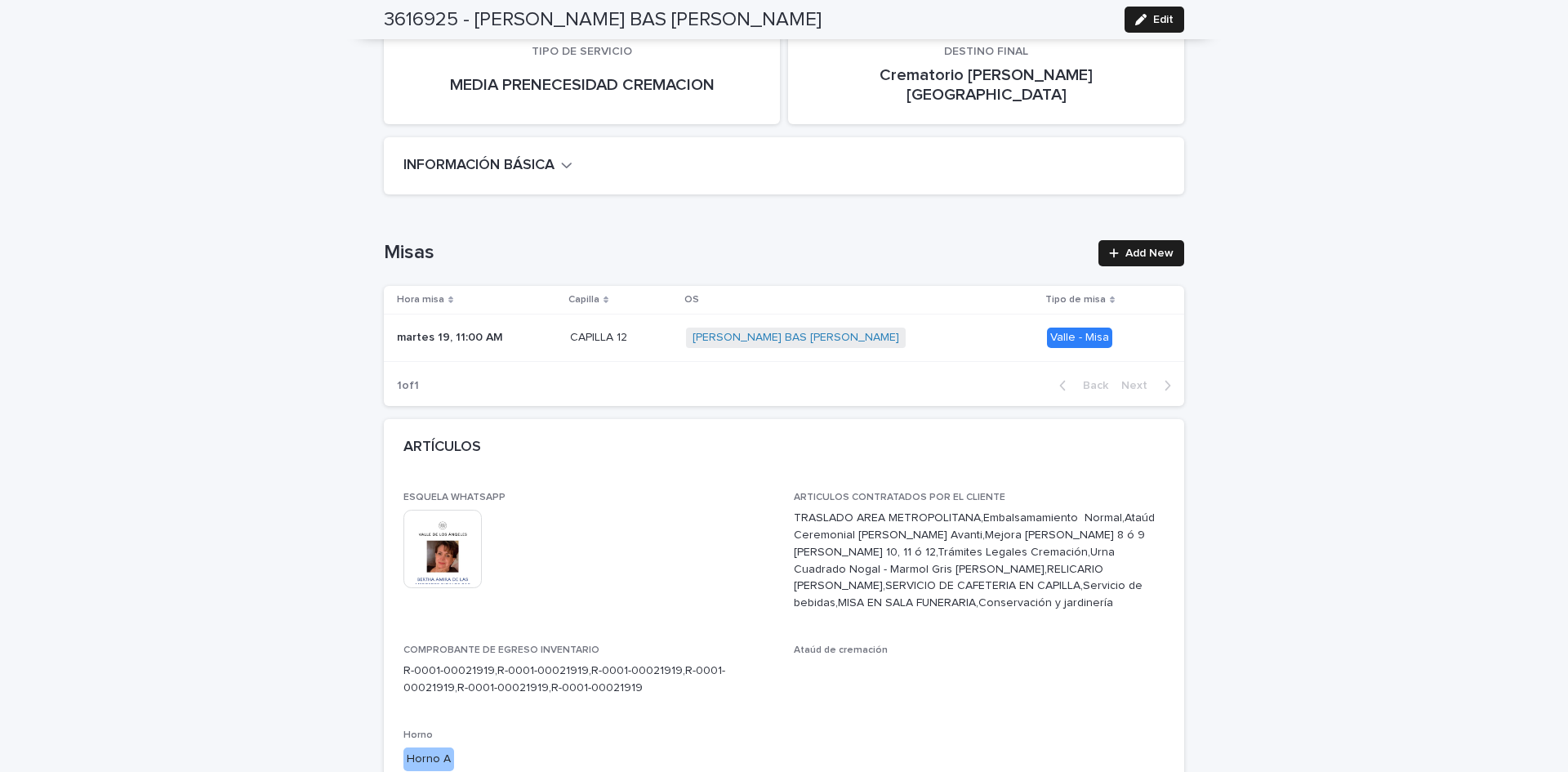
scroll to position [0, 0]
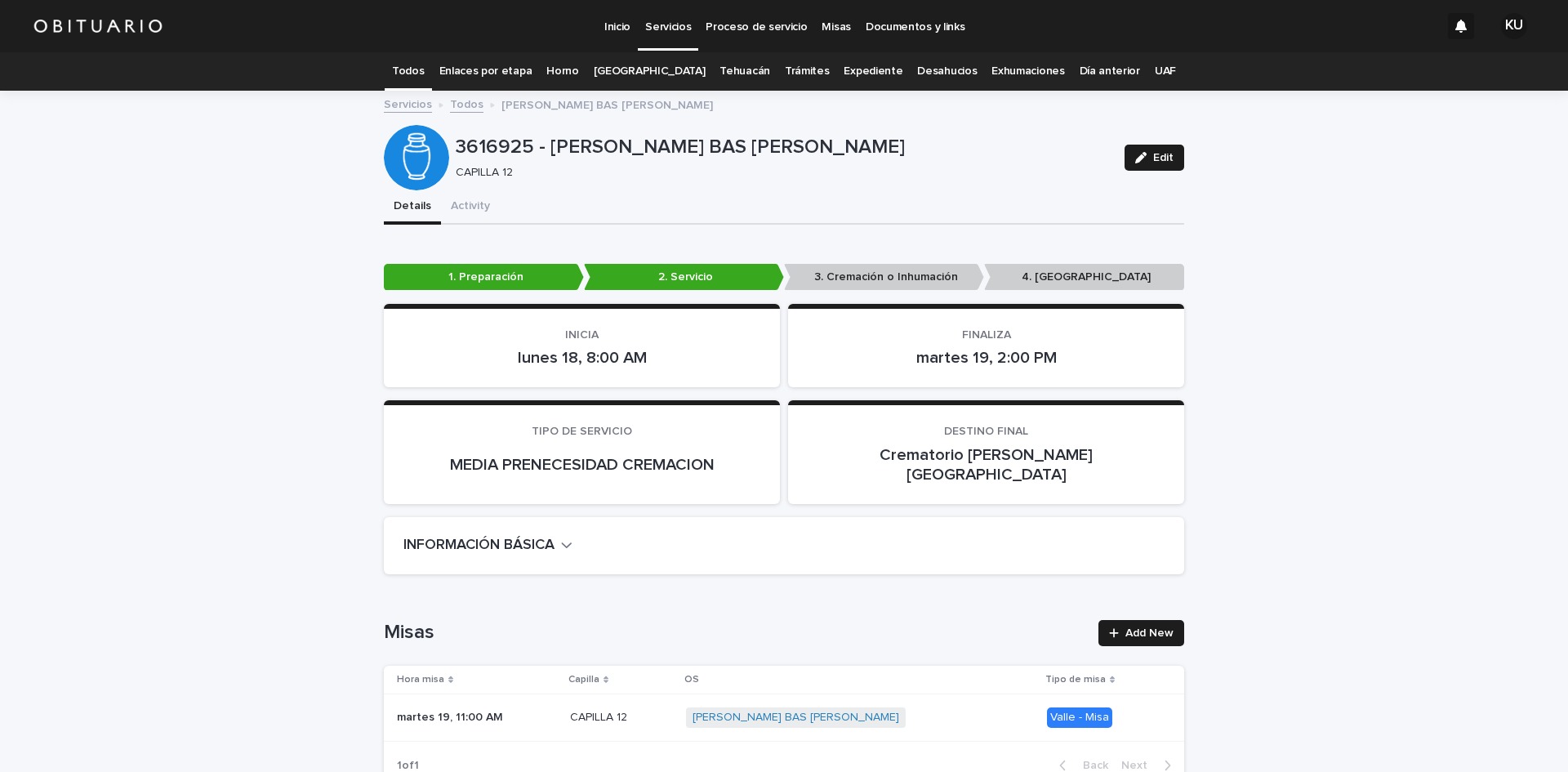
click at [659, 33] on p "Servicios" at bounding box center [669, 17] width 46 height 34
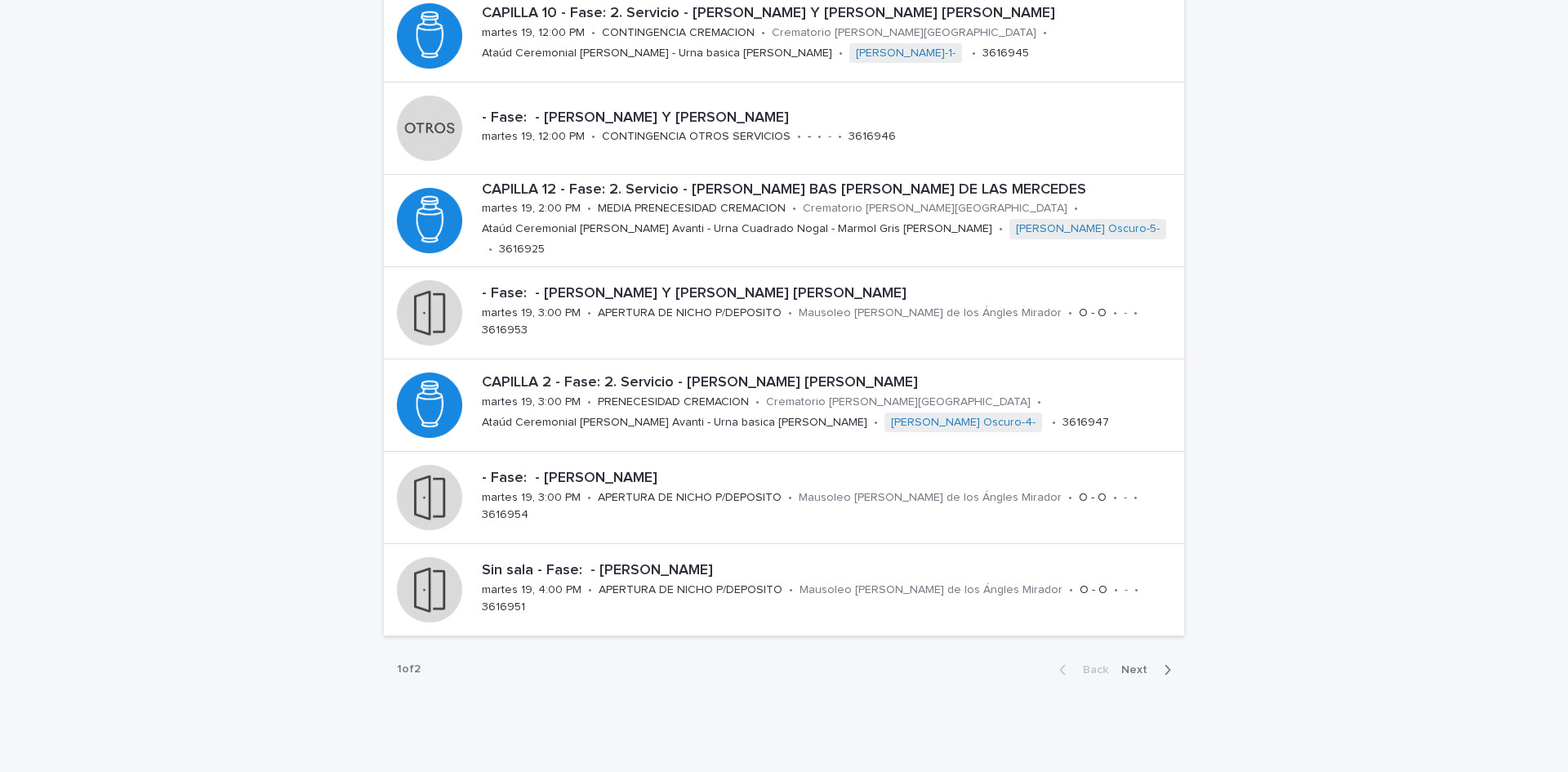
scroll to position [497, 0]
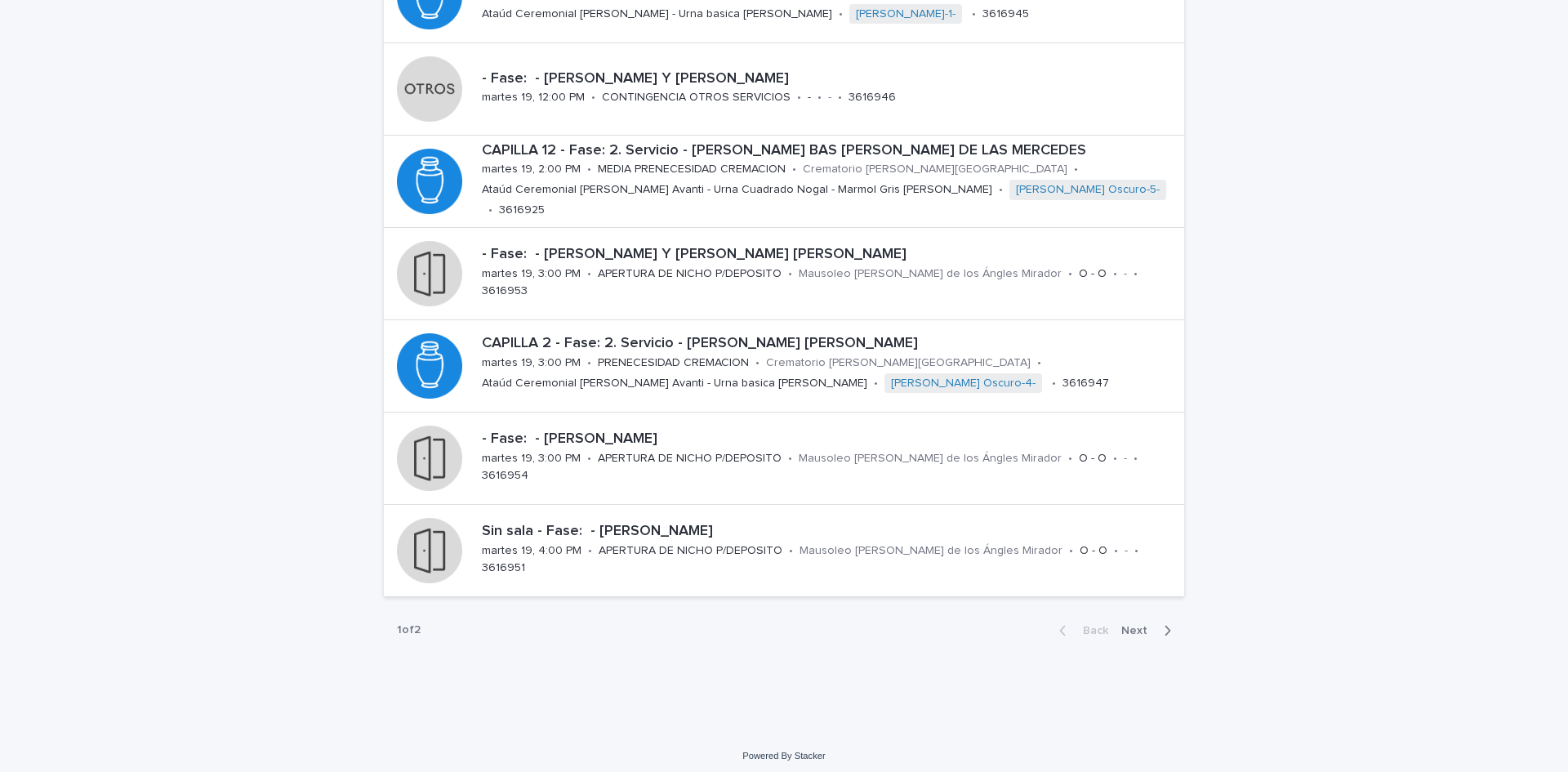
click at [1135, 626] on span "Next" at bounding box center [1140, 631] width 36 height 11
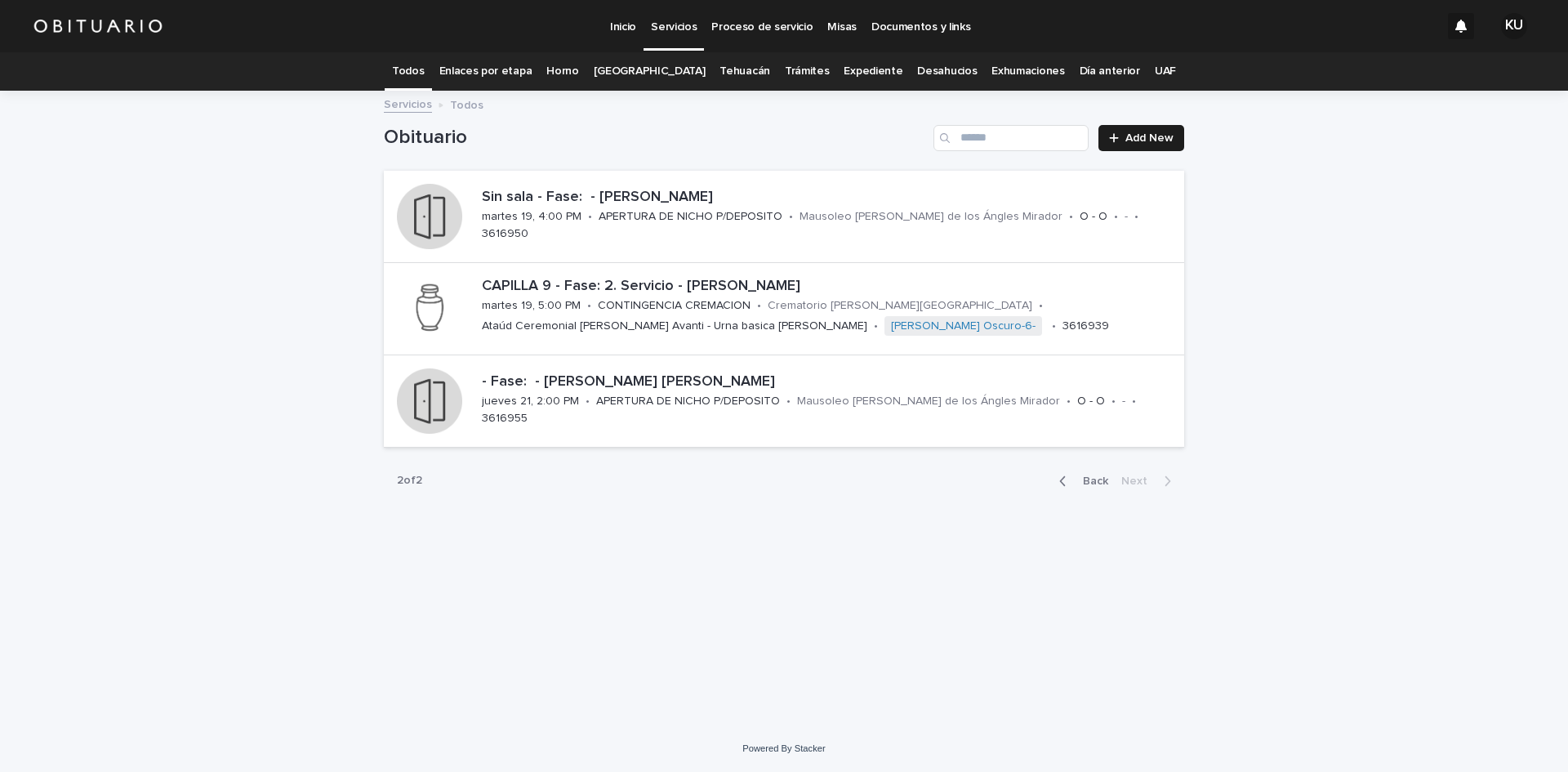
click at [689, 26] on p "Servicios" at bounding box center [674, 17] width 46 height 34
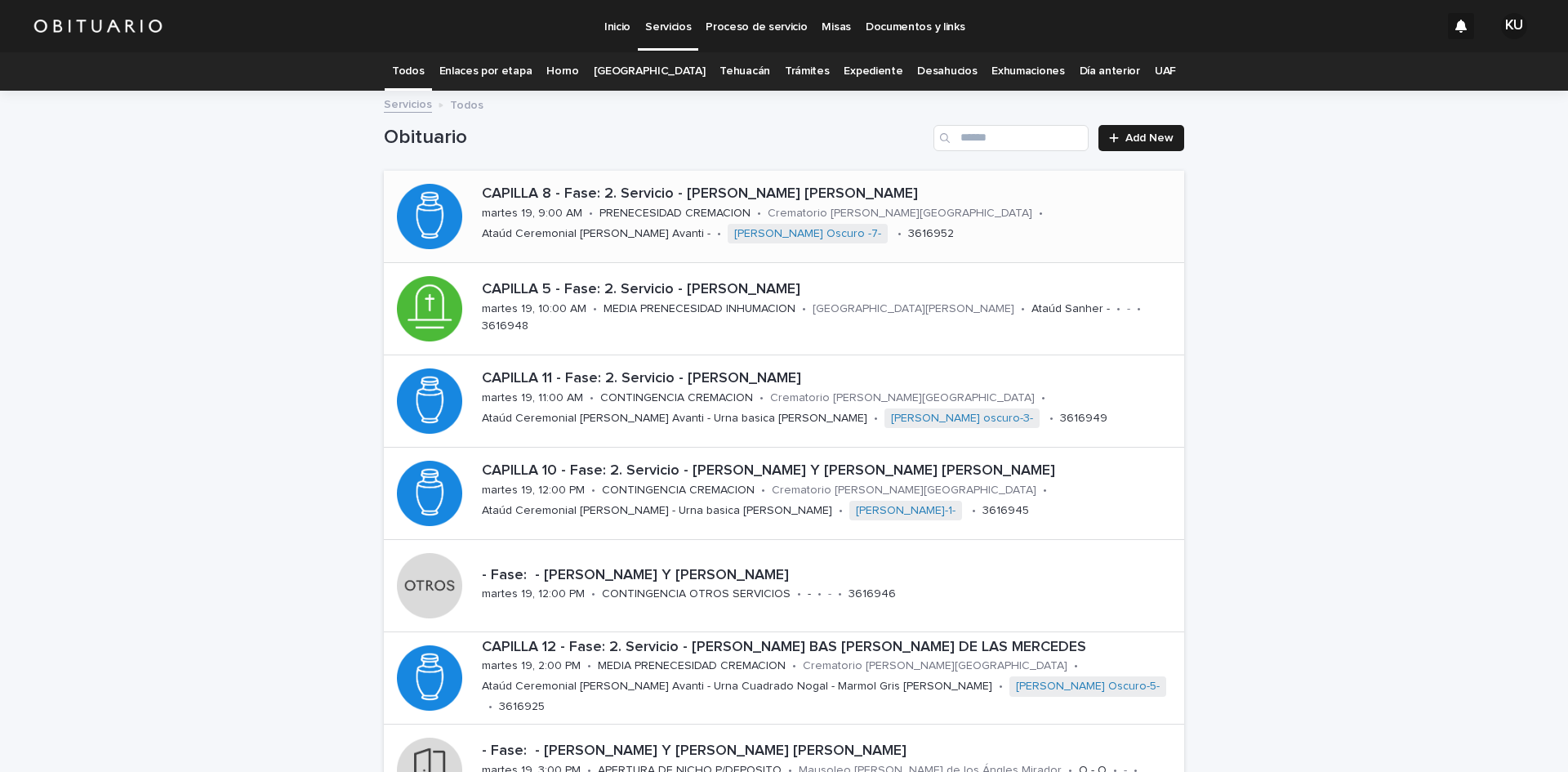
click at [743, 215] on p "PRENECESIDAD CREMACION" at bounding box center [675, 214] width 151 height 14
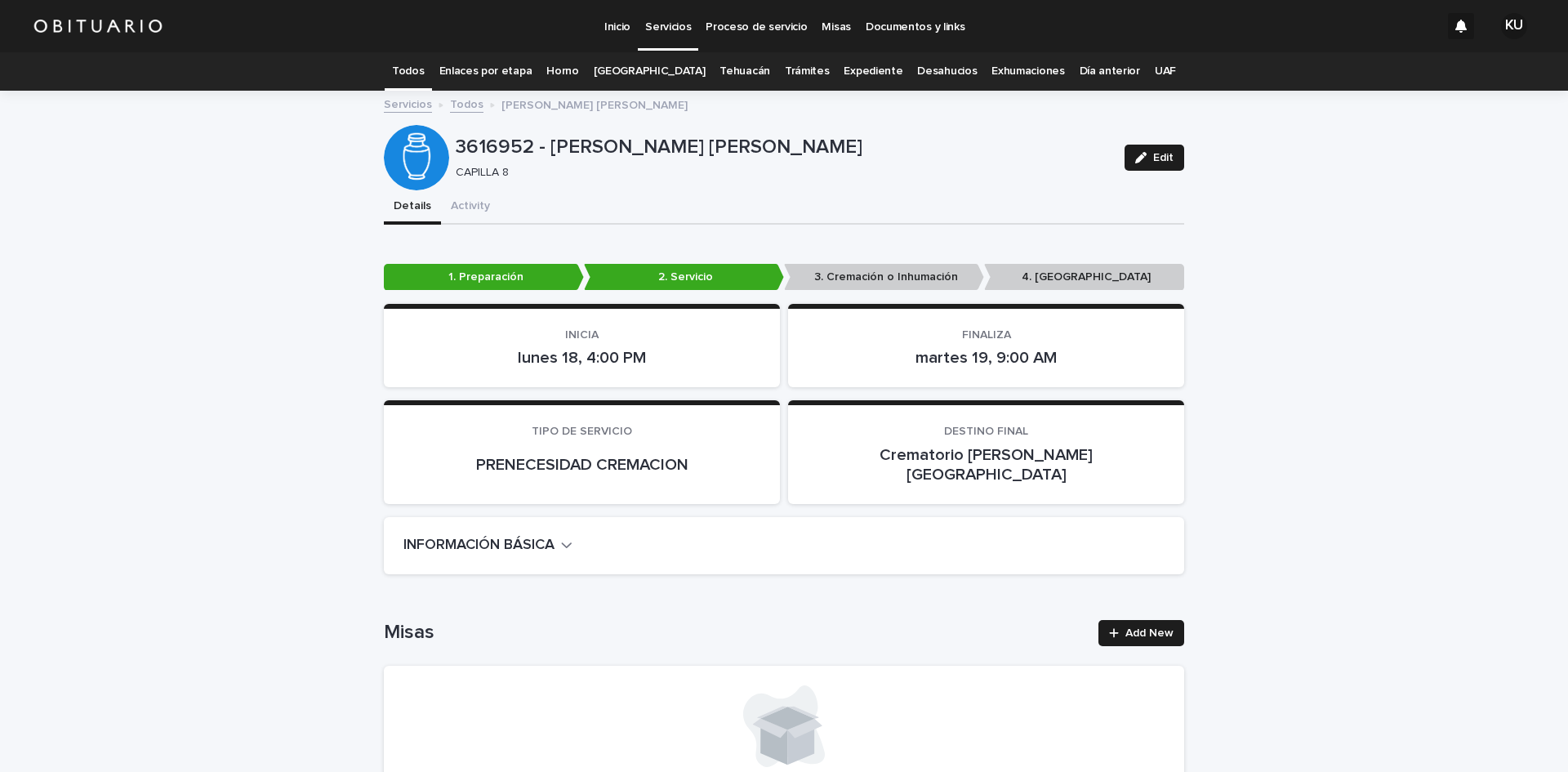
scroll to position [3488, 0]
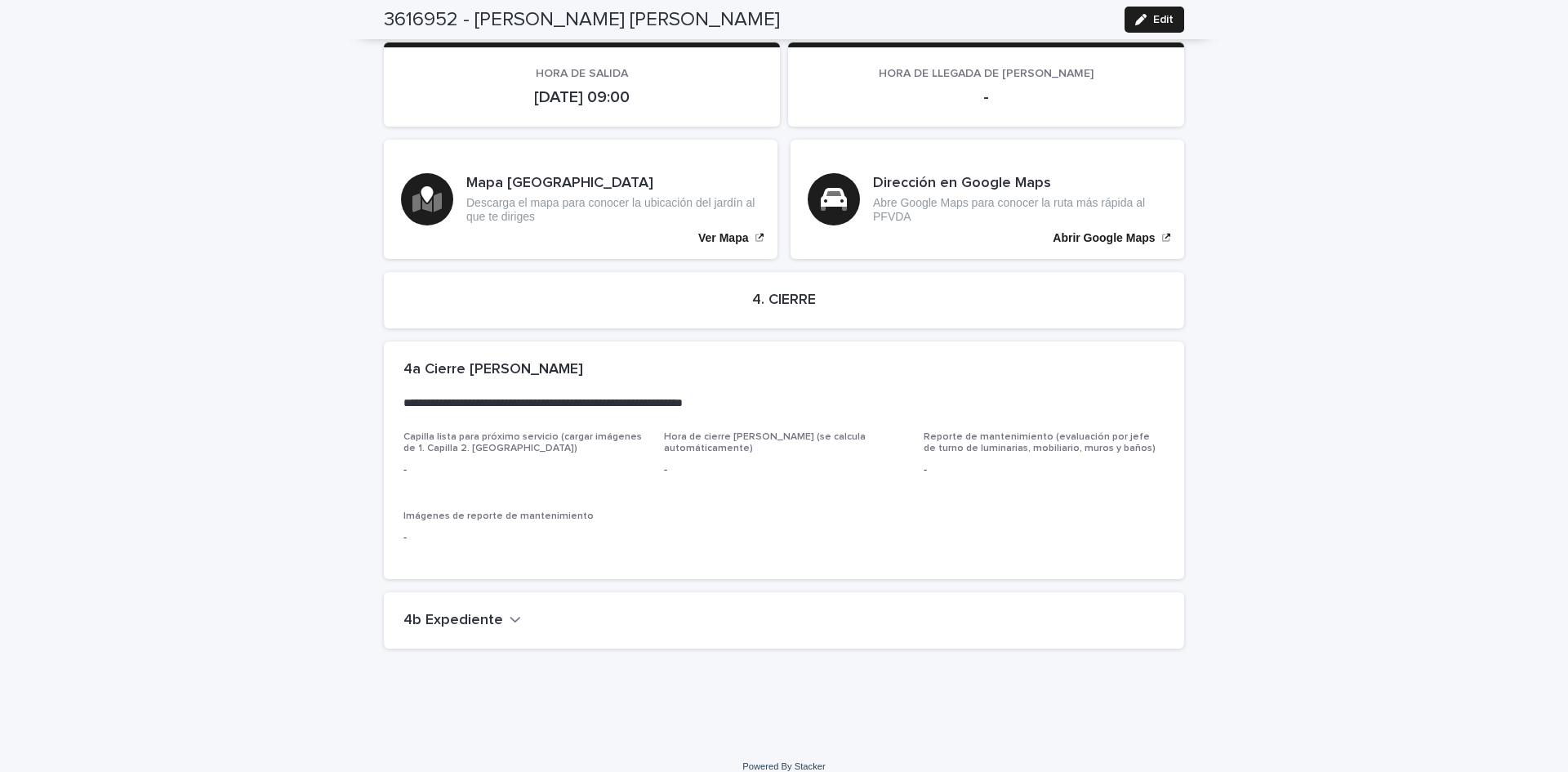
click at [441, 612] on h2 "4b Expediente" at bounding box center [453, 620] width 99 height 18
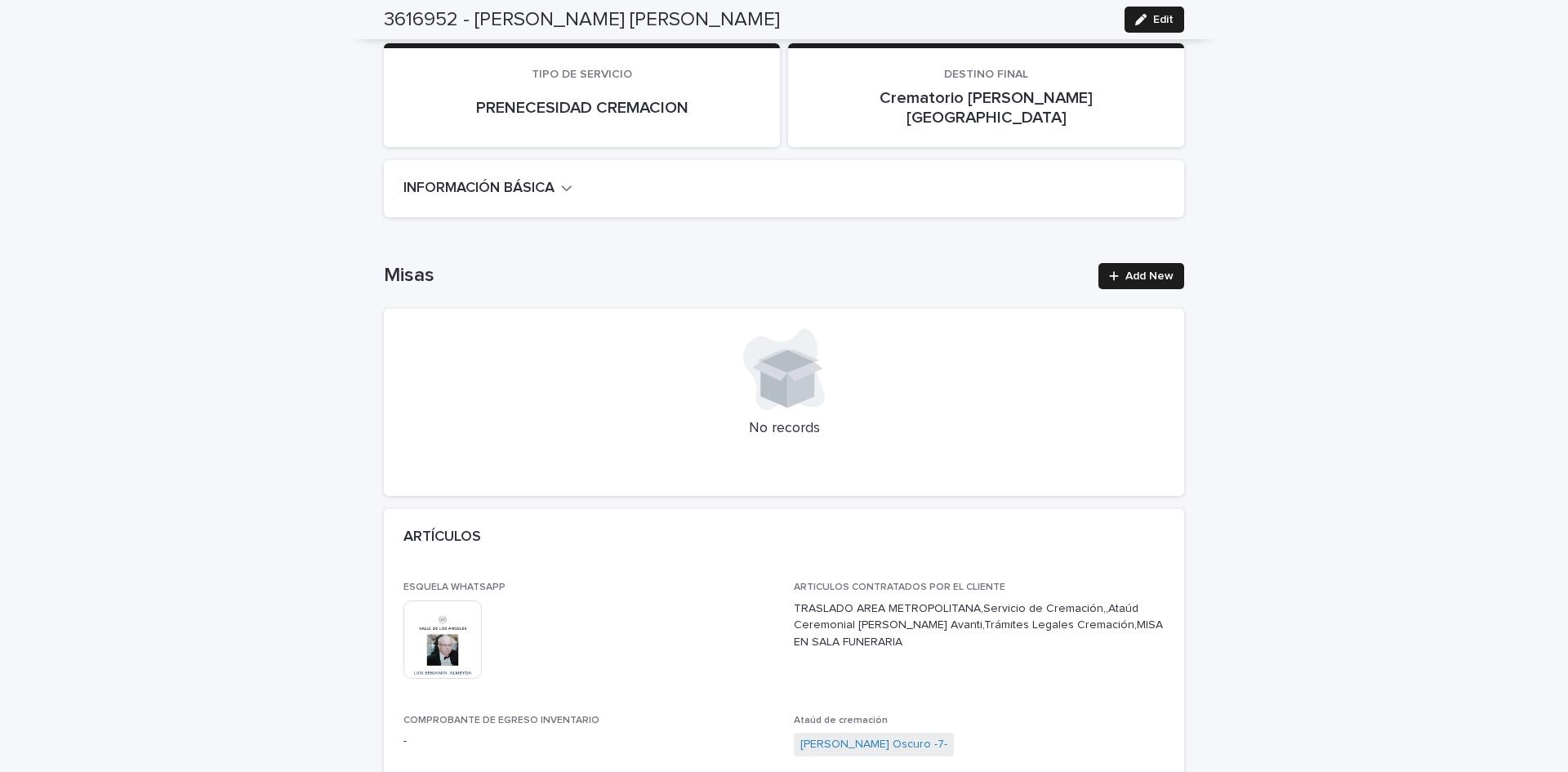
scroll to position [0, 0]
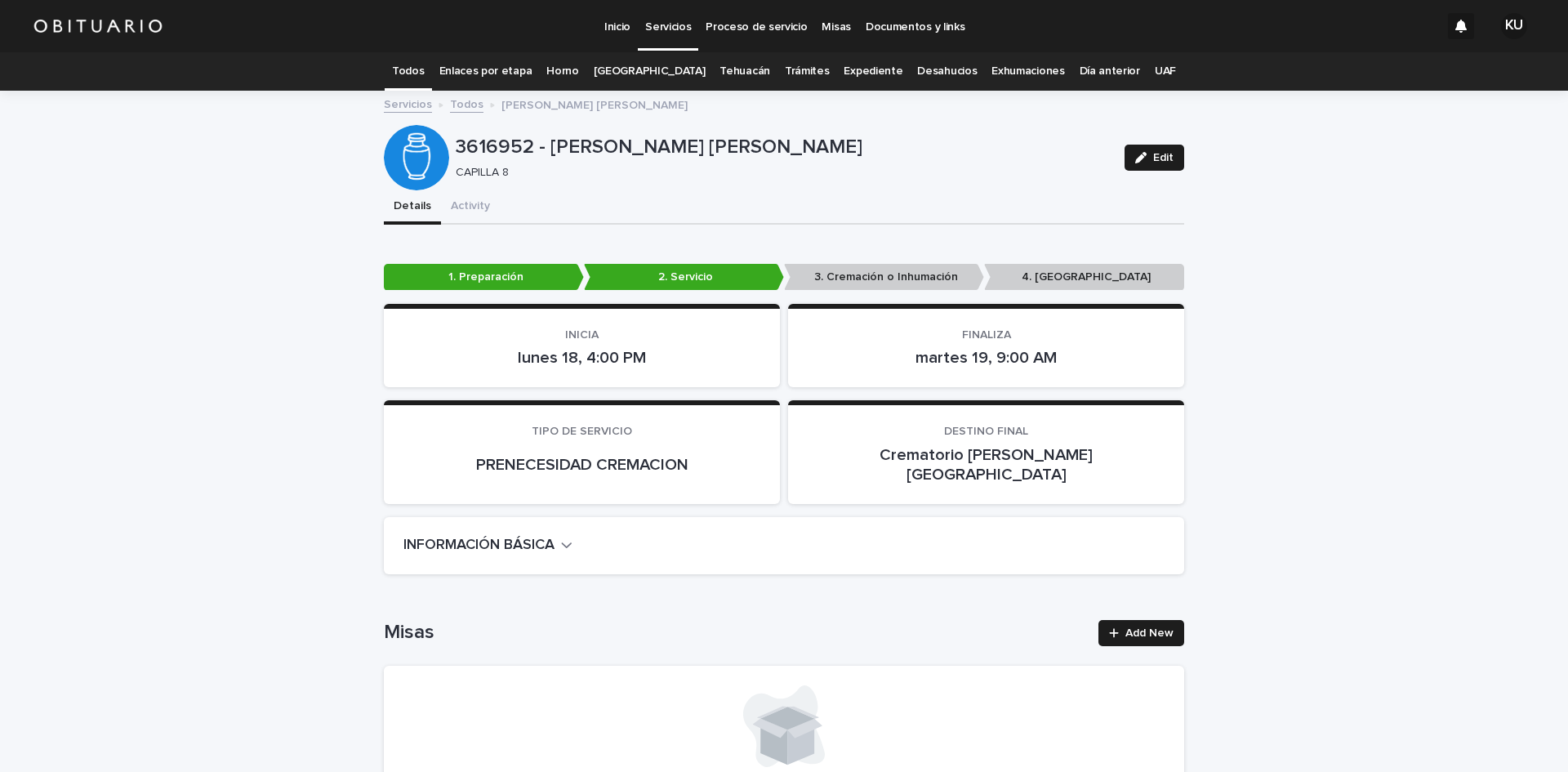
click at [523, 537] on h2 "INFORMACIÓN BÁSICA" at bounding box center [479, 546] width 151 height 18
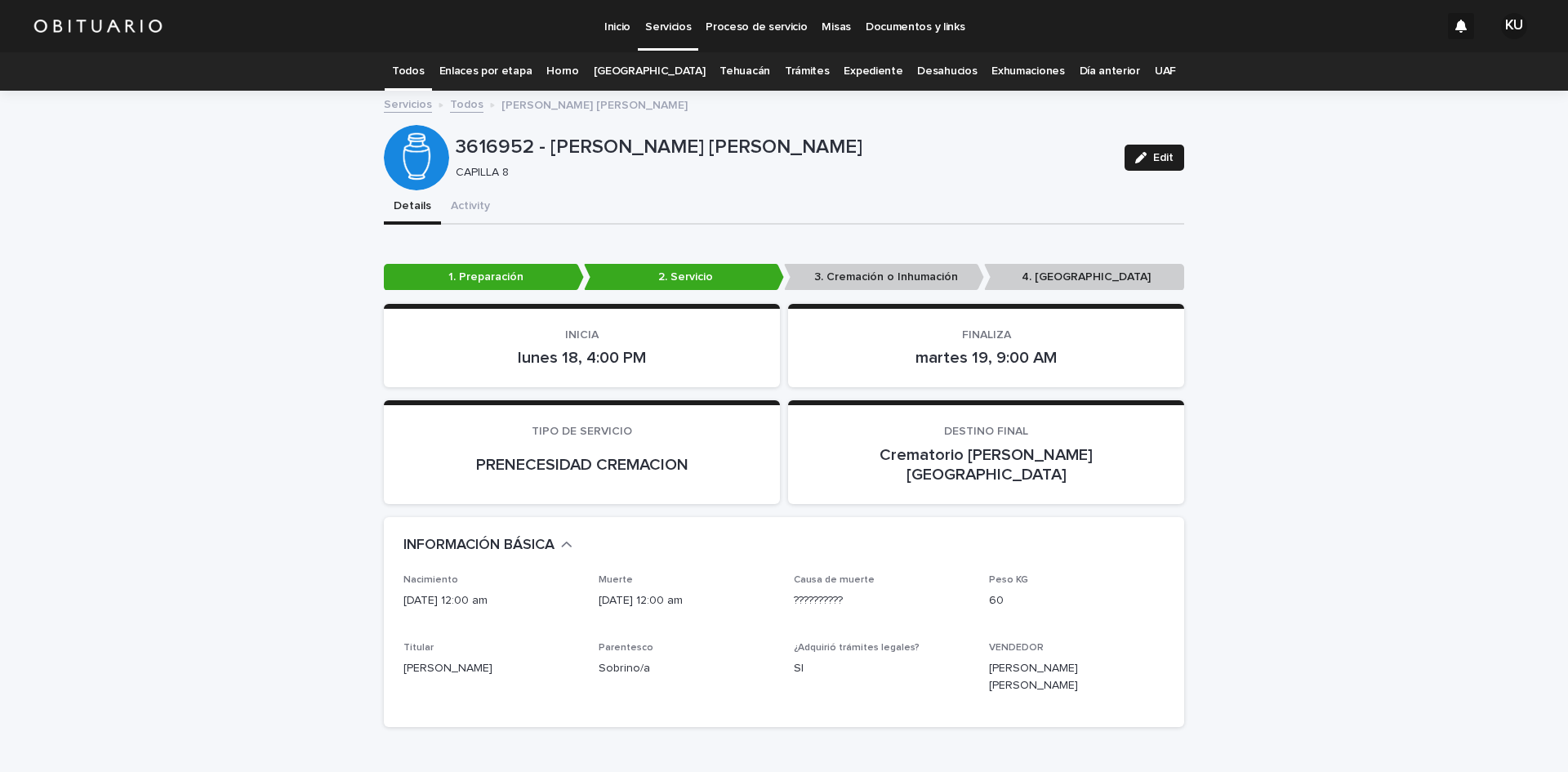
click at [671, 24] on p "Servicios" at bounding box center [669, 17] width 46 height 34
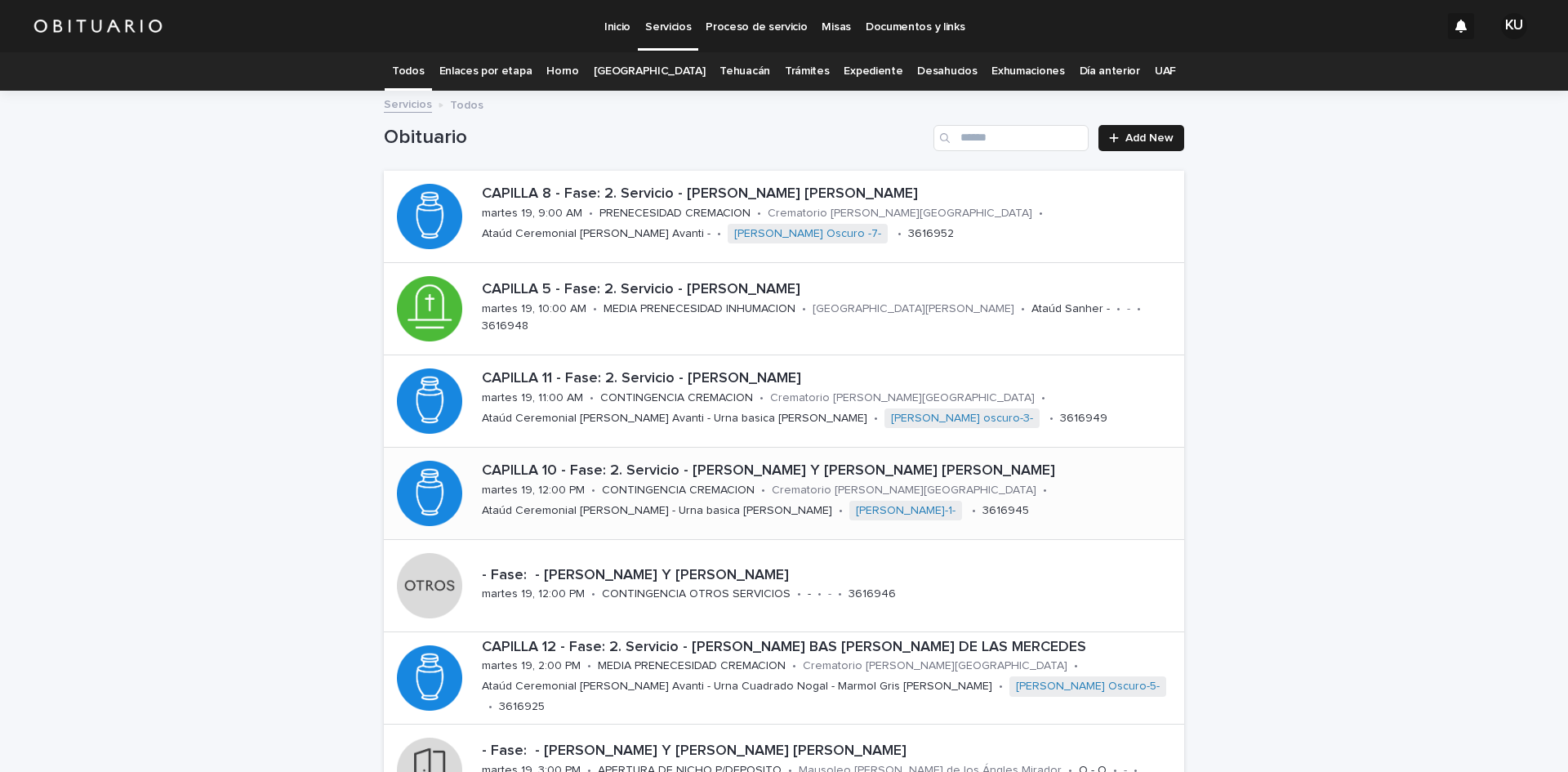
click at [993, 506] on div "CAPILLA 10 - Fase: 2. Servicio - [PERSON_NAME] Y [PERSON_NAME] [PERSON_NAME][DA…" at bounding box center [829, 493] width 709 height 74
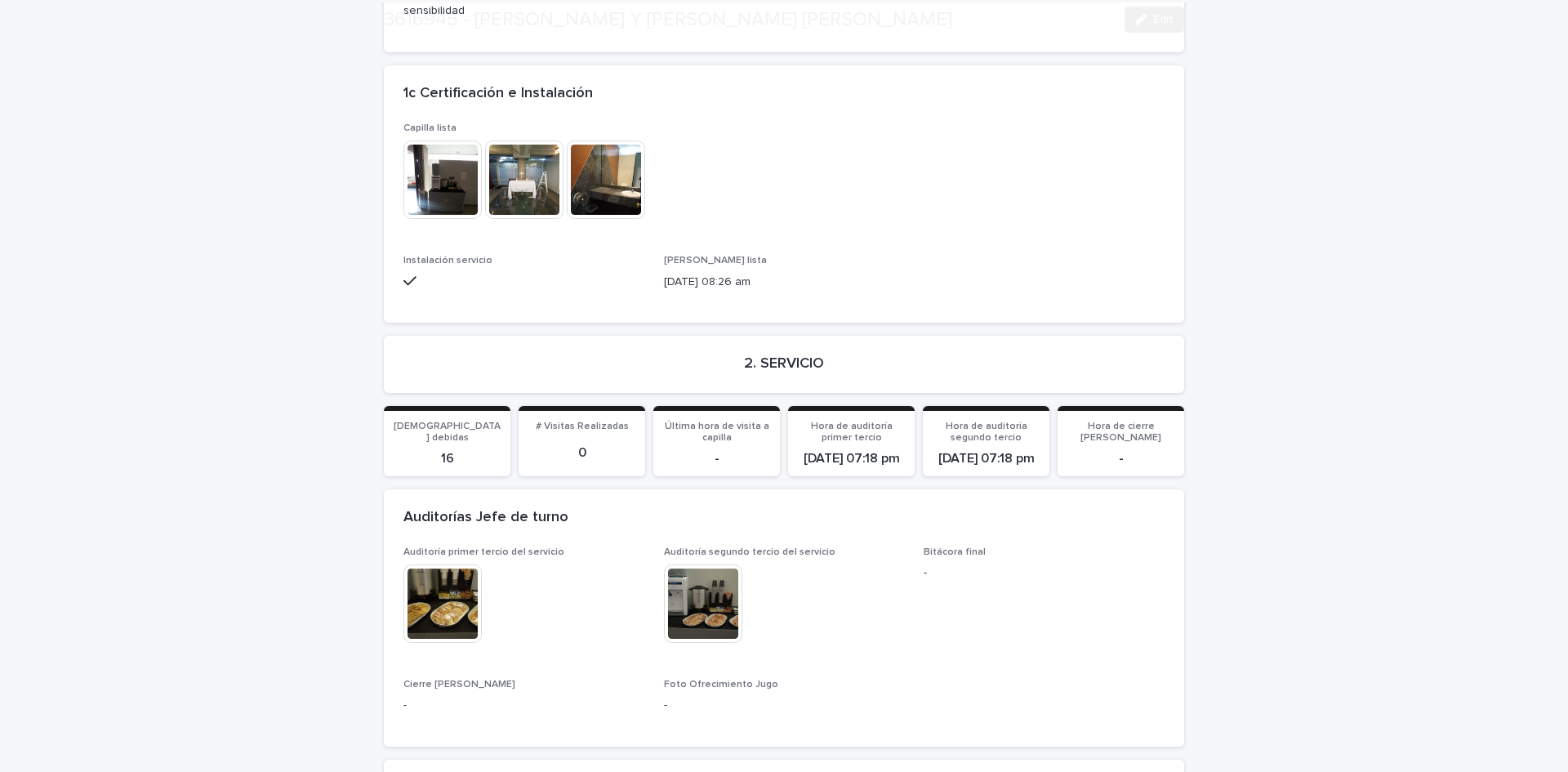
scroll to position [3662, 0]
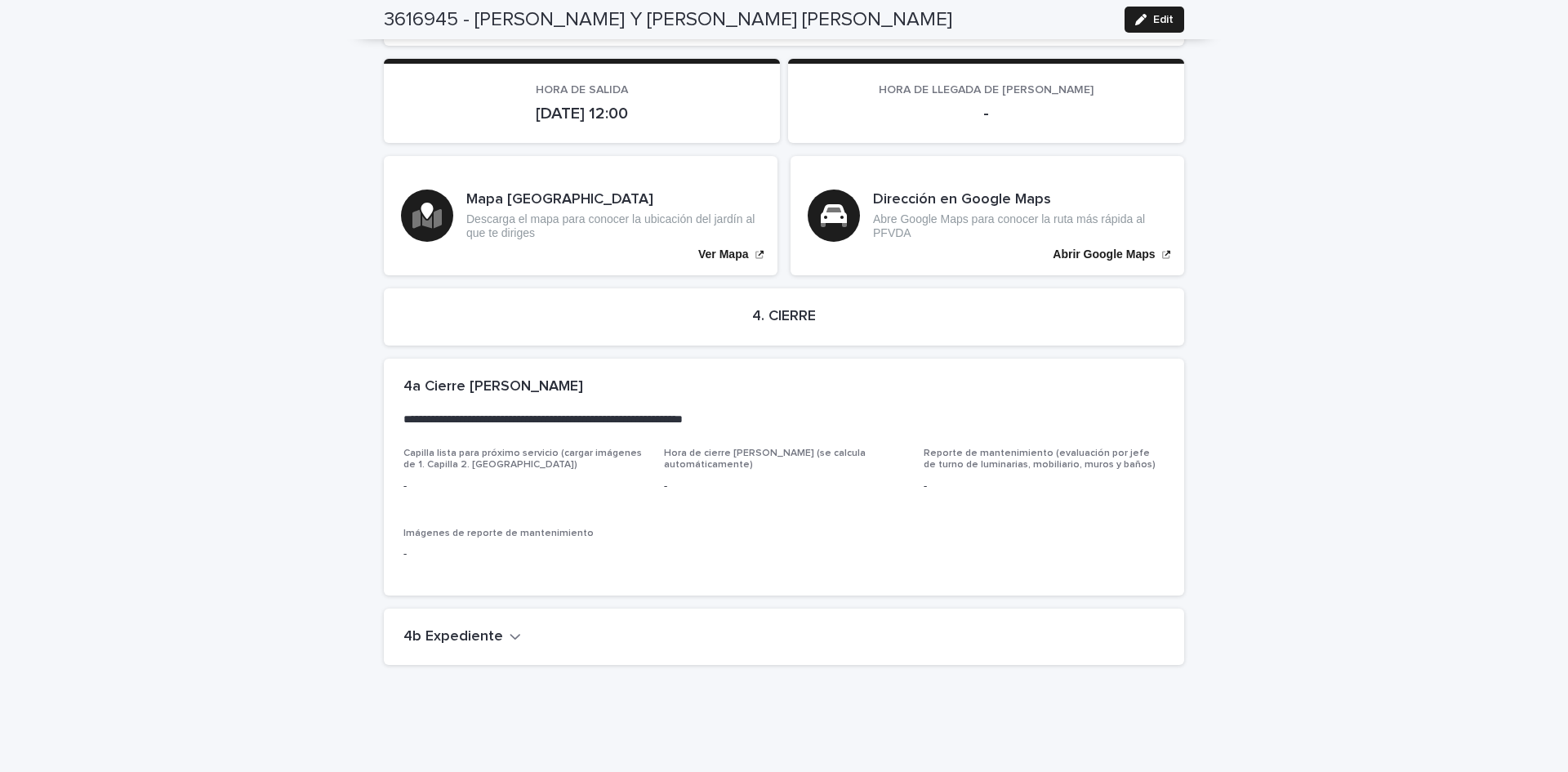
click at [482, 629] on h2 "4b Expediente" at bounding box center [453, 637] width 99 height 18
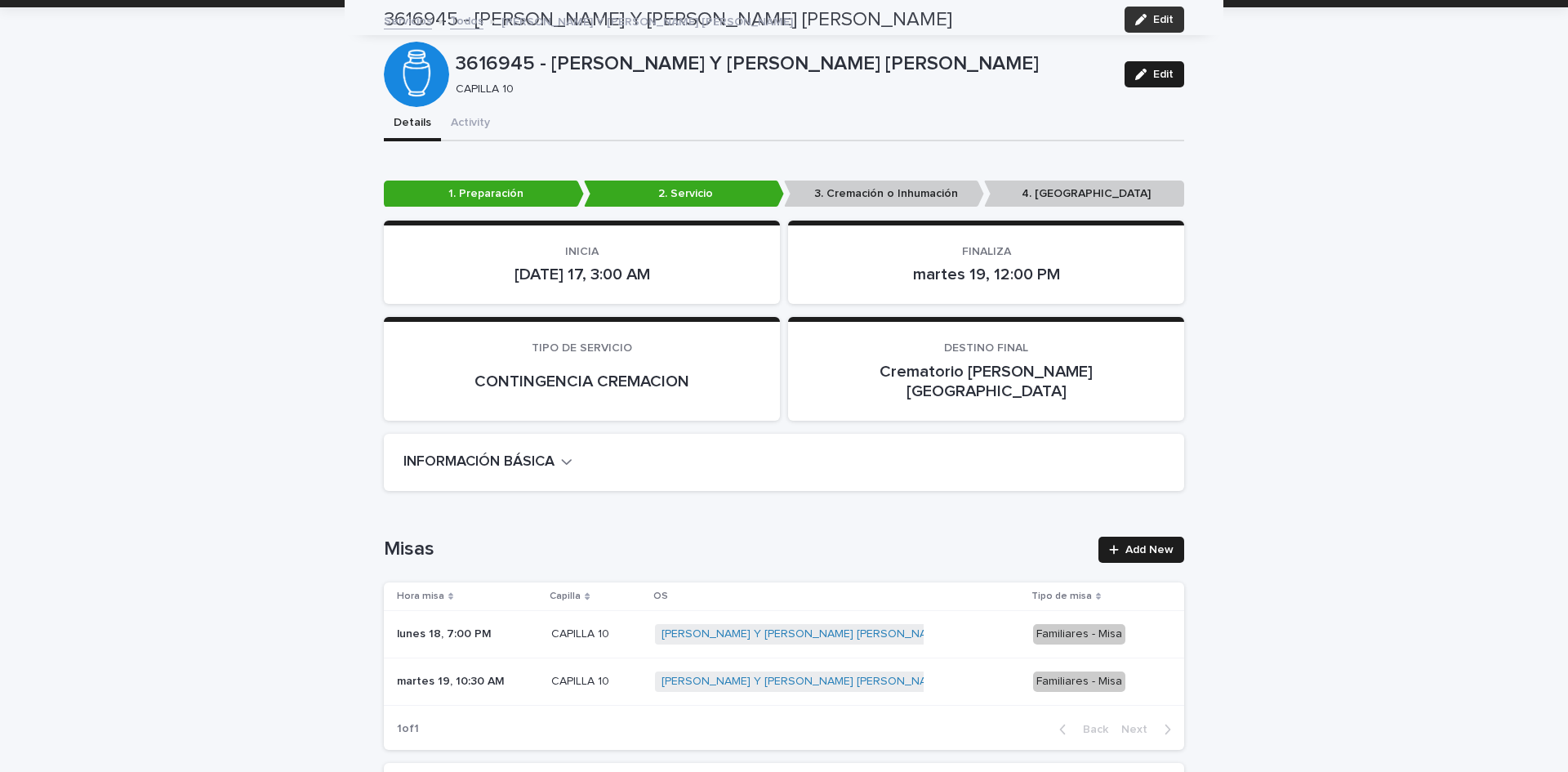
scroll to position [0, 0]
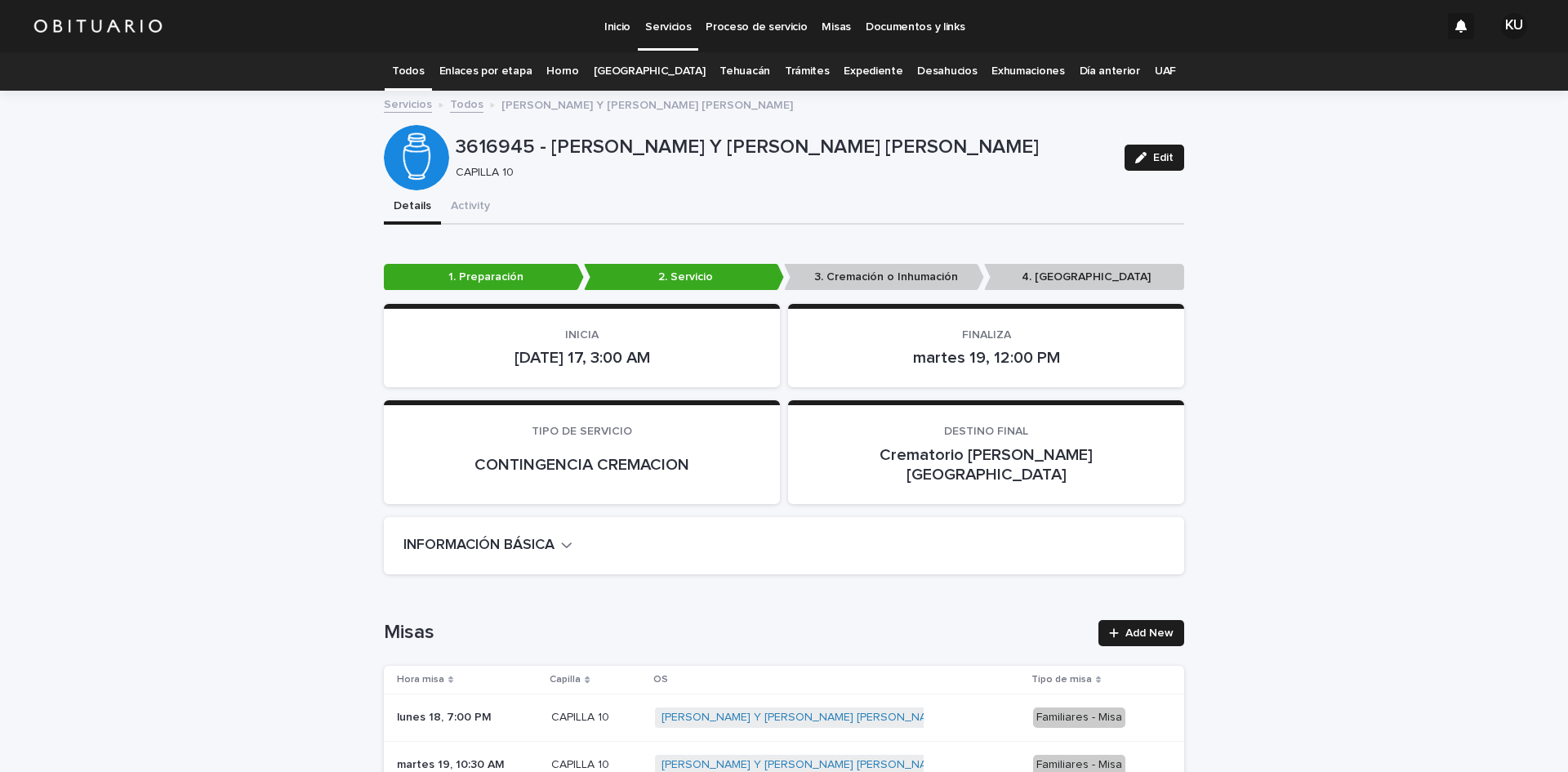
click at [657, 19] on p "Servicios" at bounding box center [669, 17] width 46 height 34
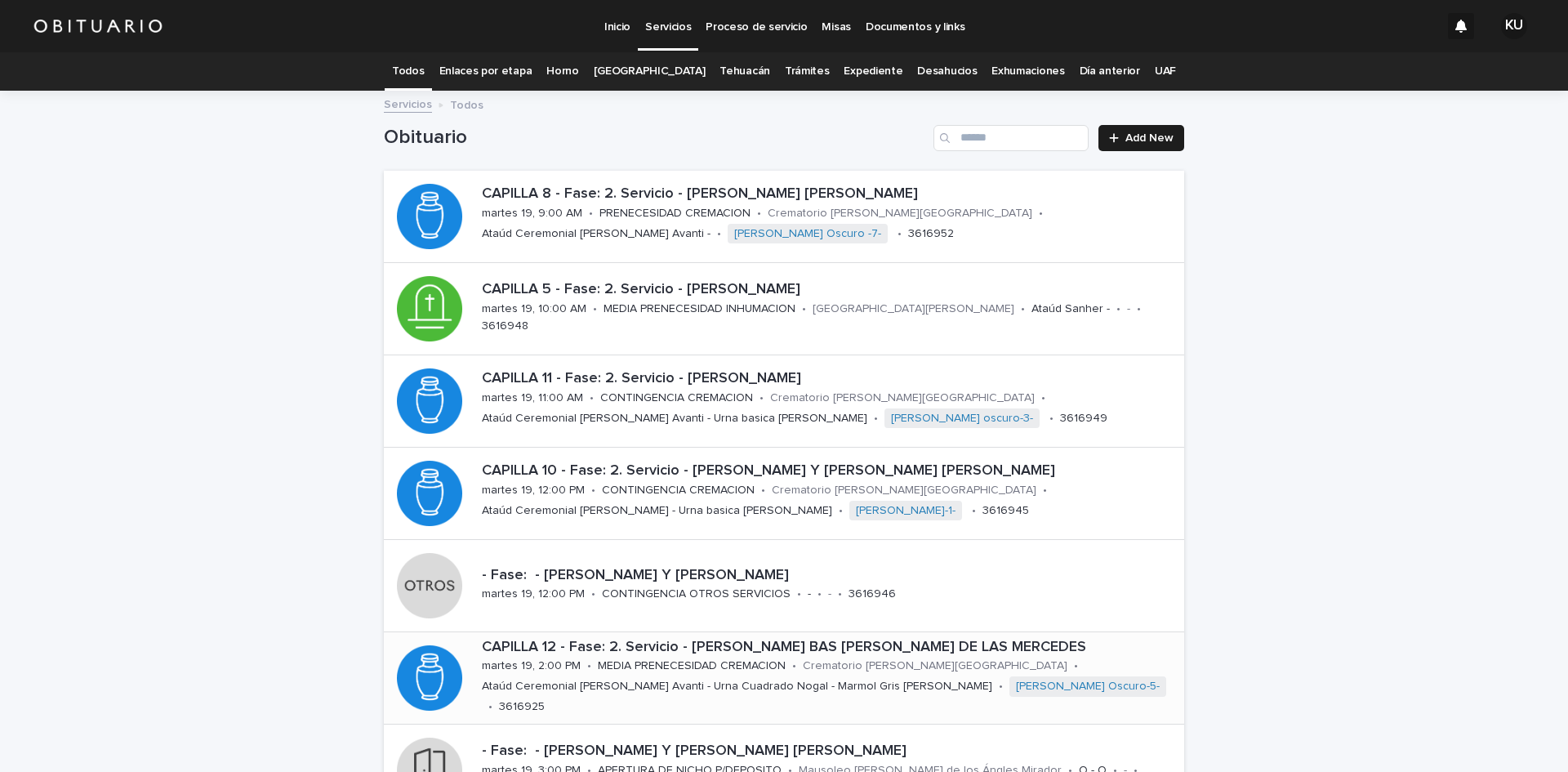
click at [565, 674] on p "martes 19, 2:00 PM" at bounding box center [531, 666] width 99 height 14
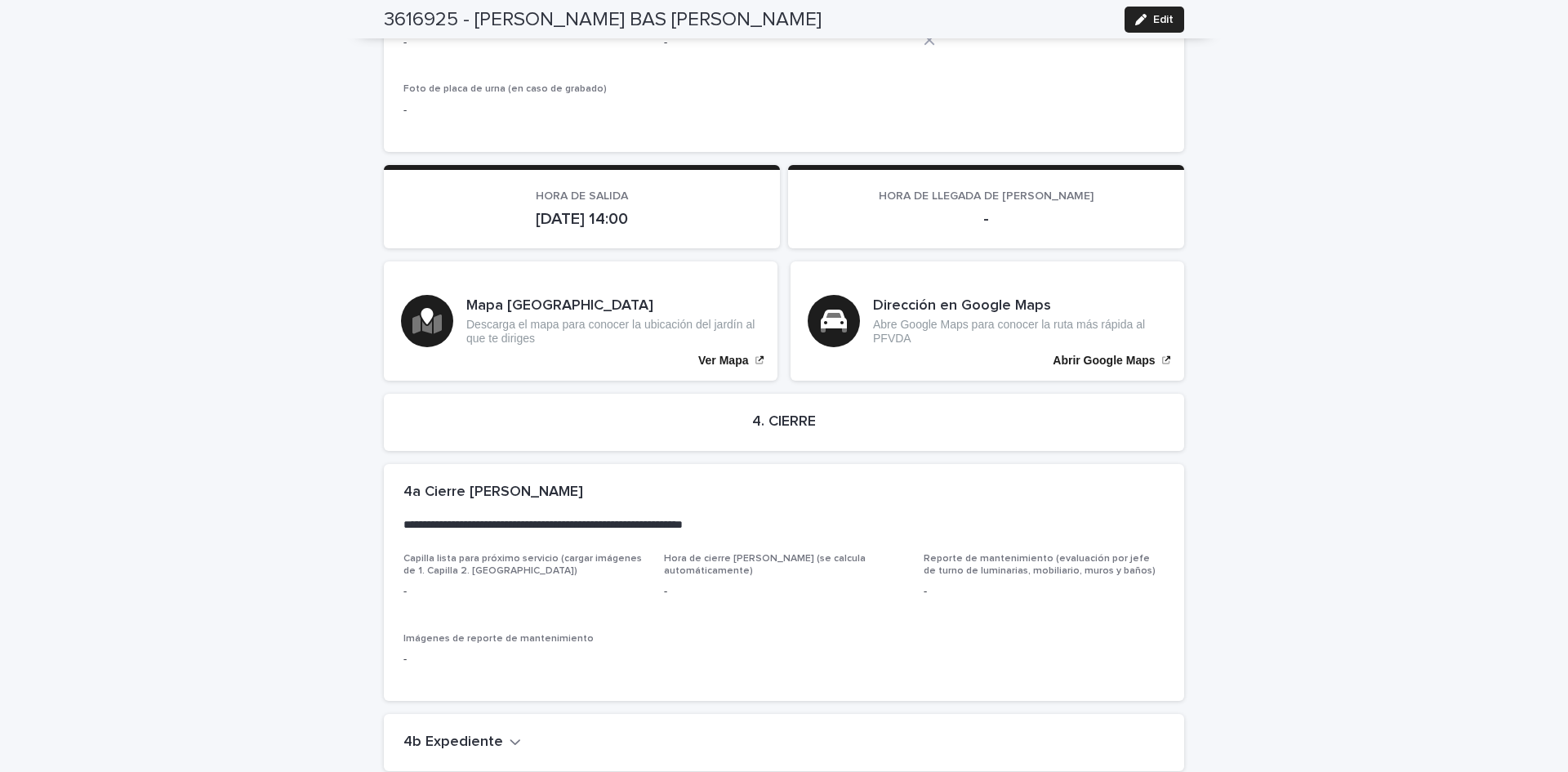
scroll to position [3668, 0]
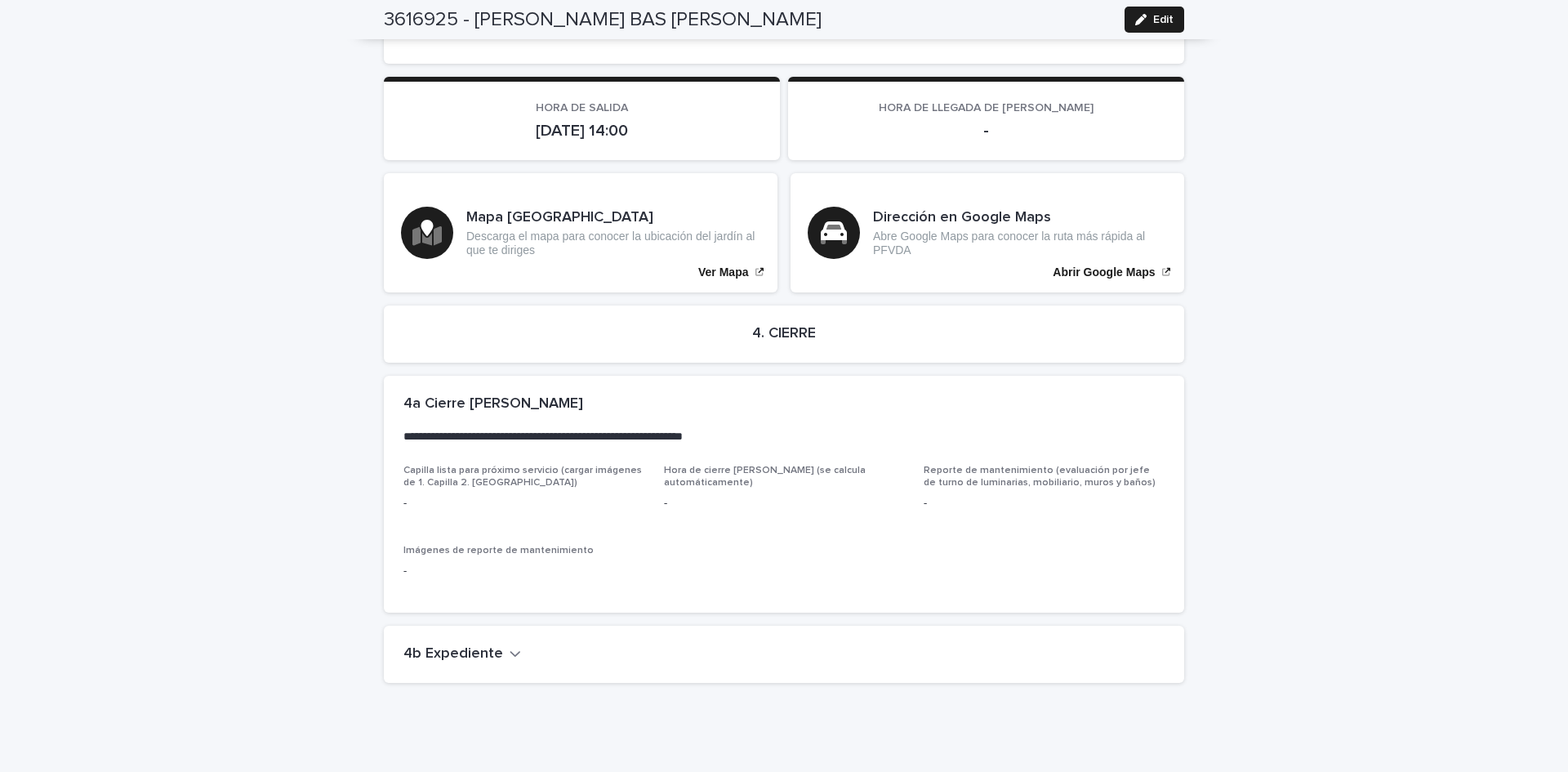
click at [458, 646] on h2 "4b Expediente" at bounding box center [453, 655] width 99 height 18
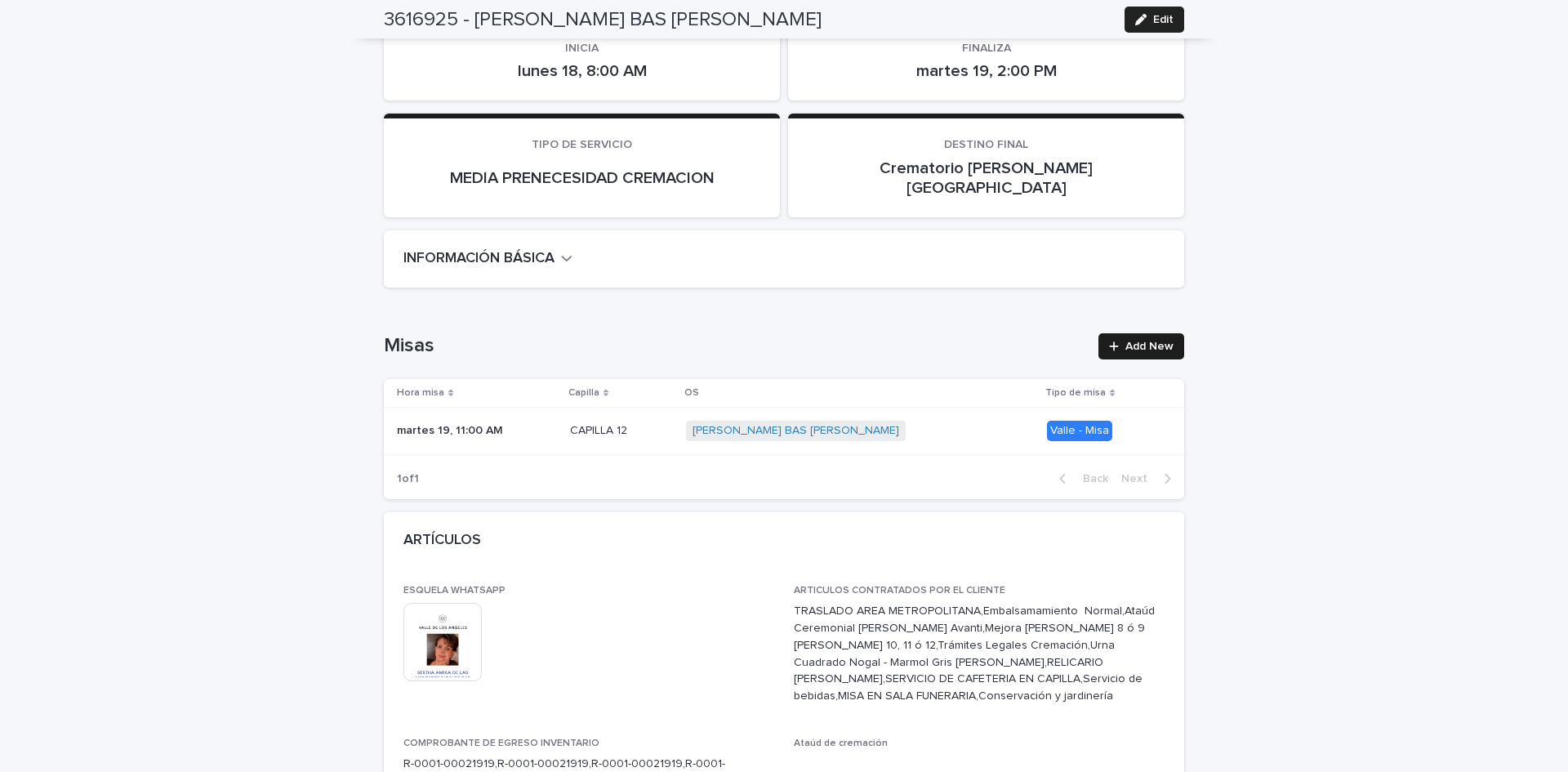
scroll to position [0, 0]
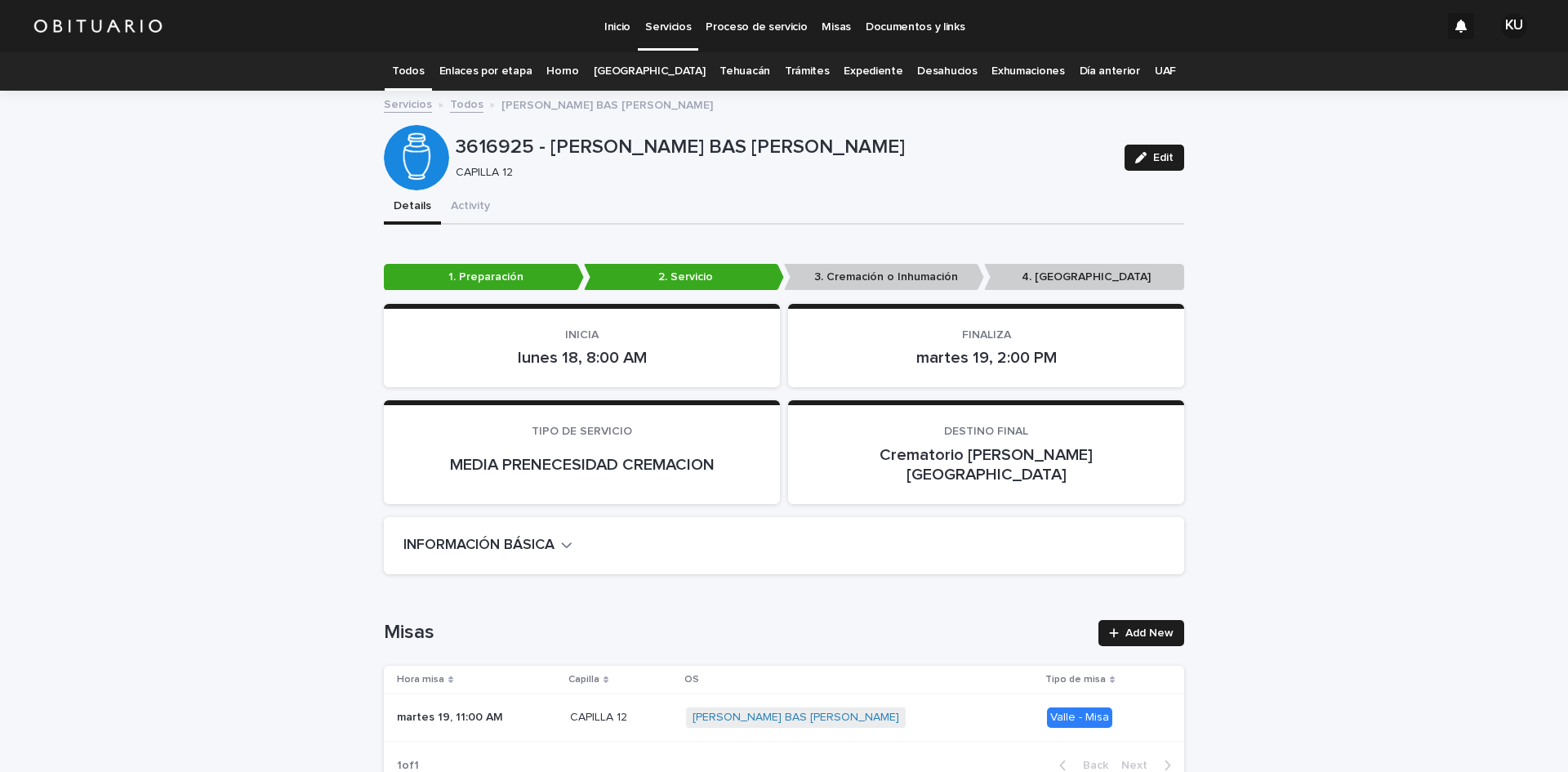
click at [663, 14] on p "Servicios" at bounding box center [669, 17] width 46 height 34
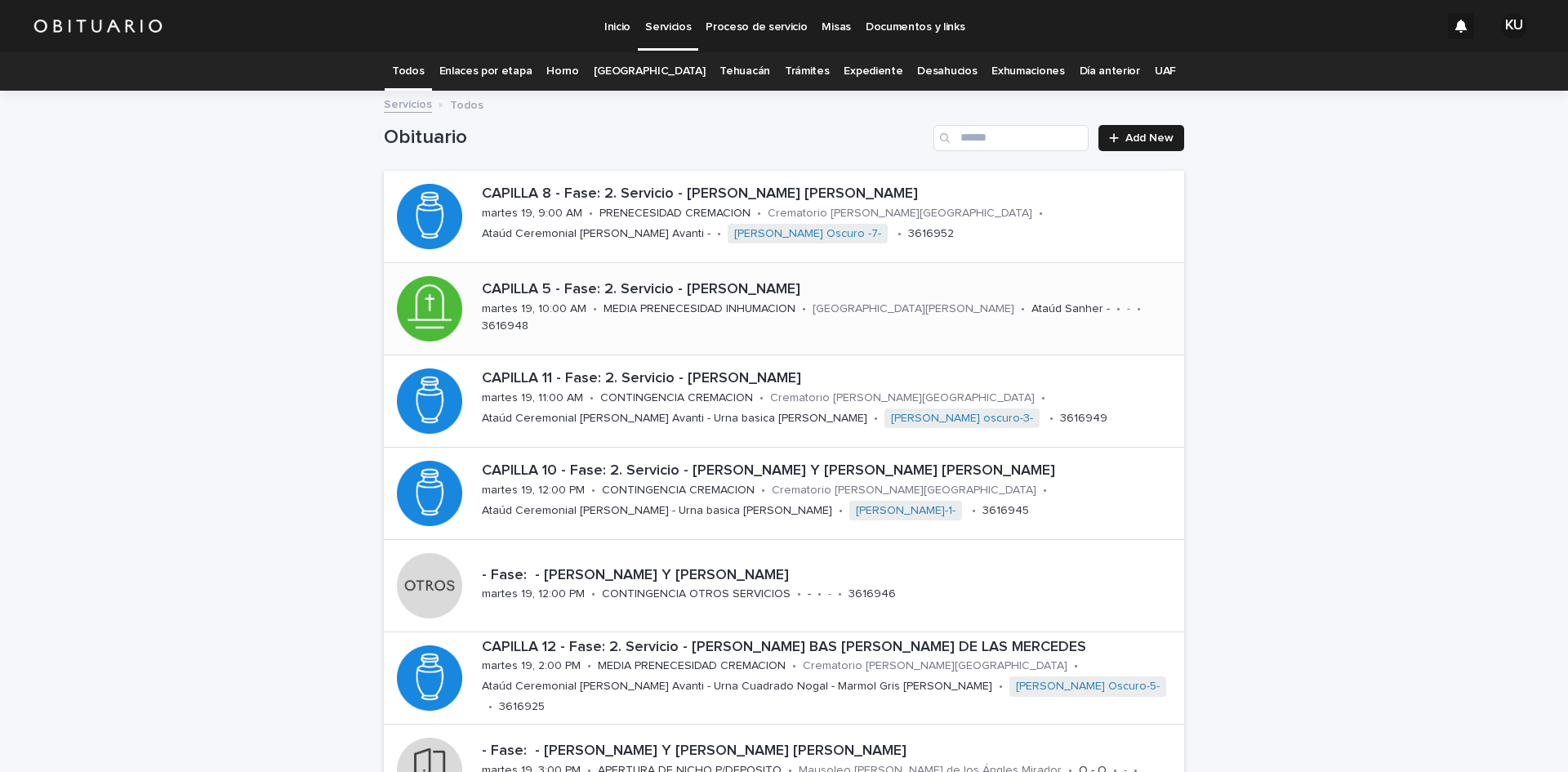
click at [833, 316] on p "[GEOGRAPHIC_DATA][PERSON_NAME]" at bounding box center [914, 309] width 202 height 14
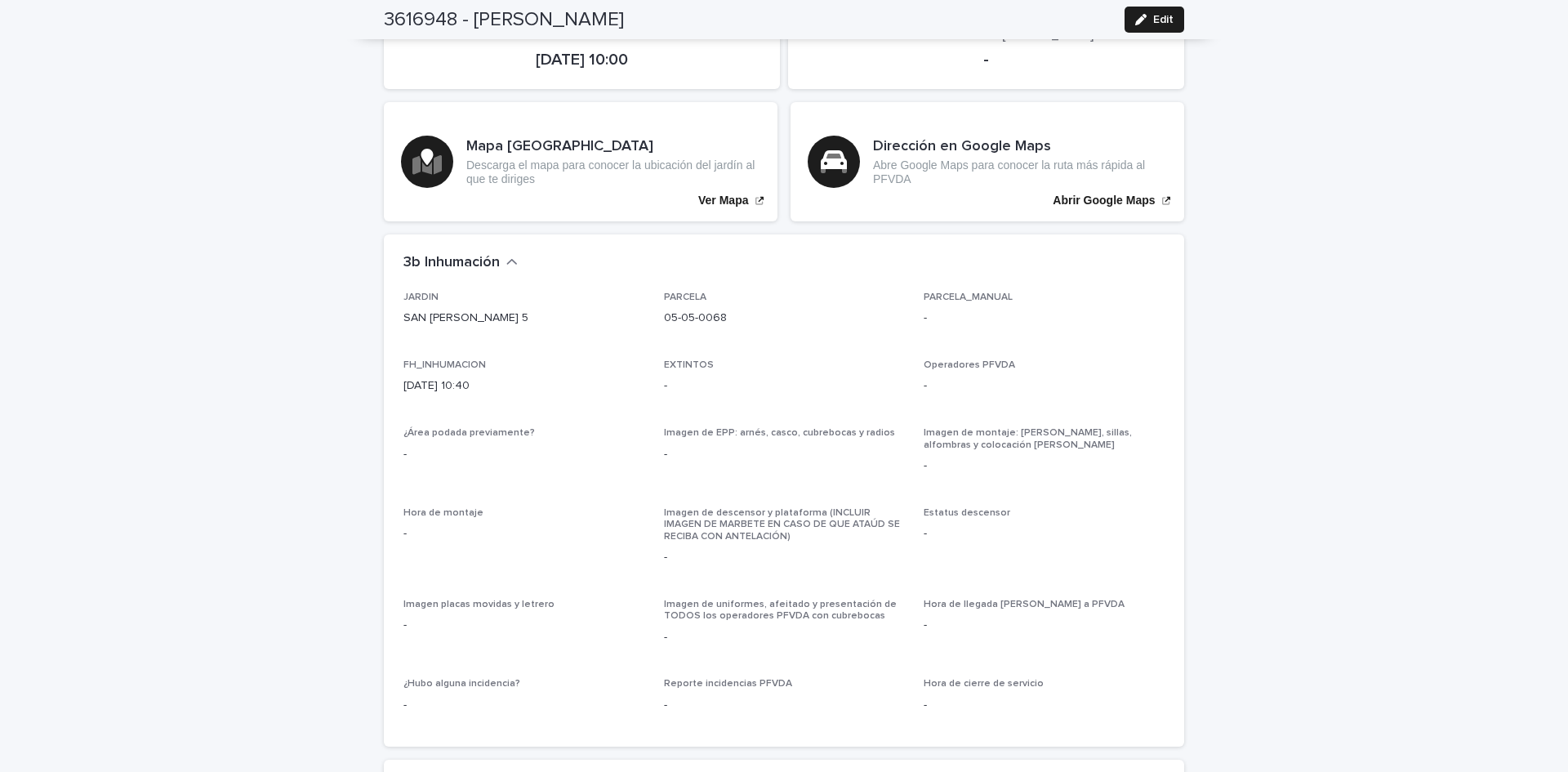
scroll to position [4080, 0]
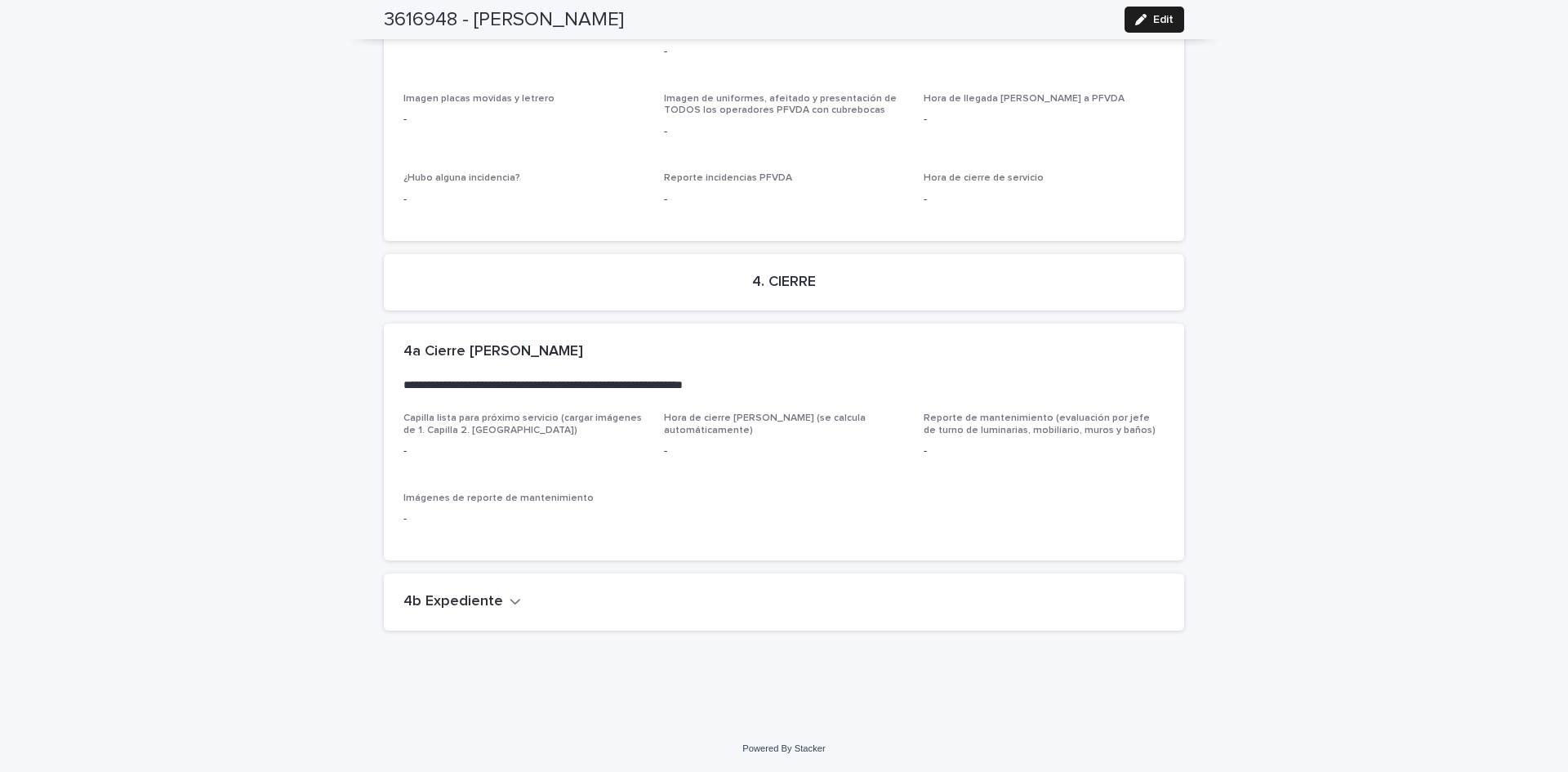
drag, startPoint x: 483, startPoint y: 600, endPoint x: 719, endPoint y: 629, distance: 237.8
click at [485, 600] on h2 "4b Expediente" at bounding box center [453, 602] width 99 height 18
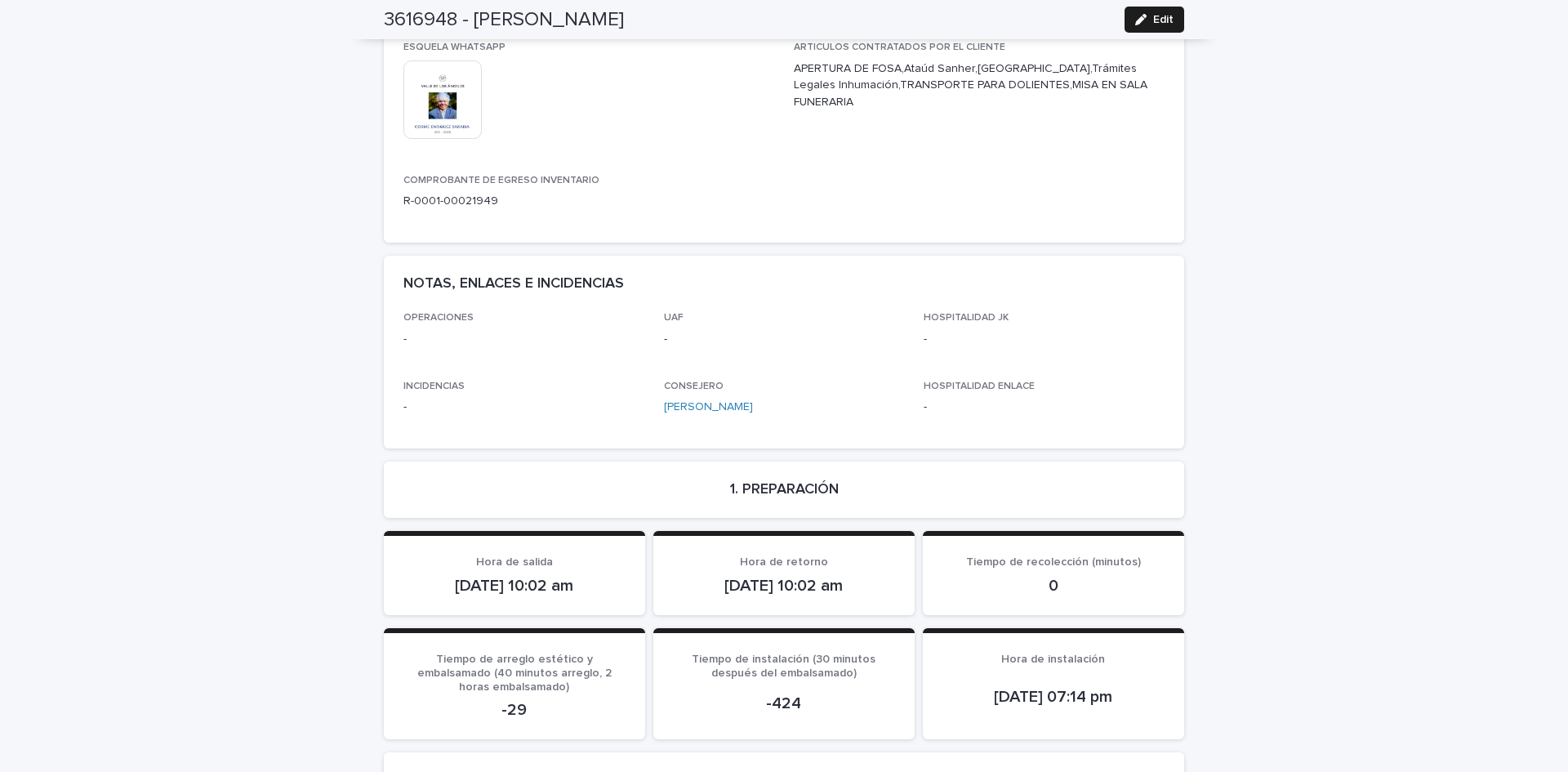
scroll to position [0, 0]
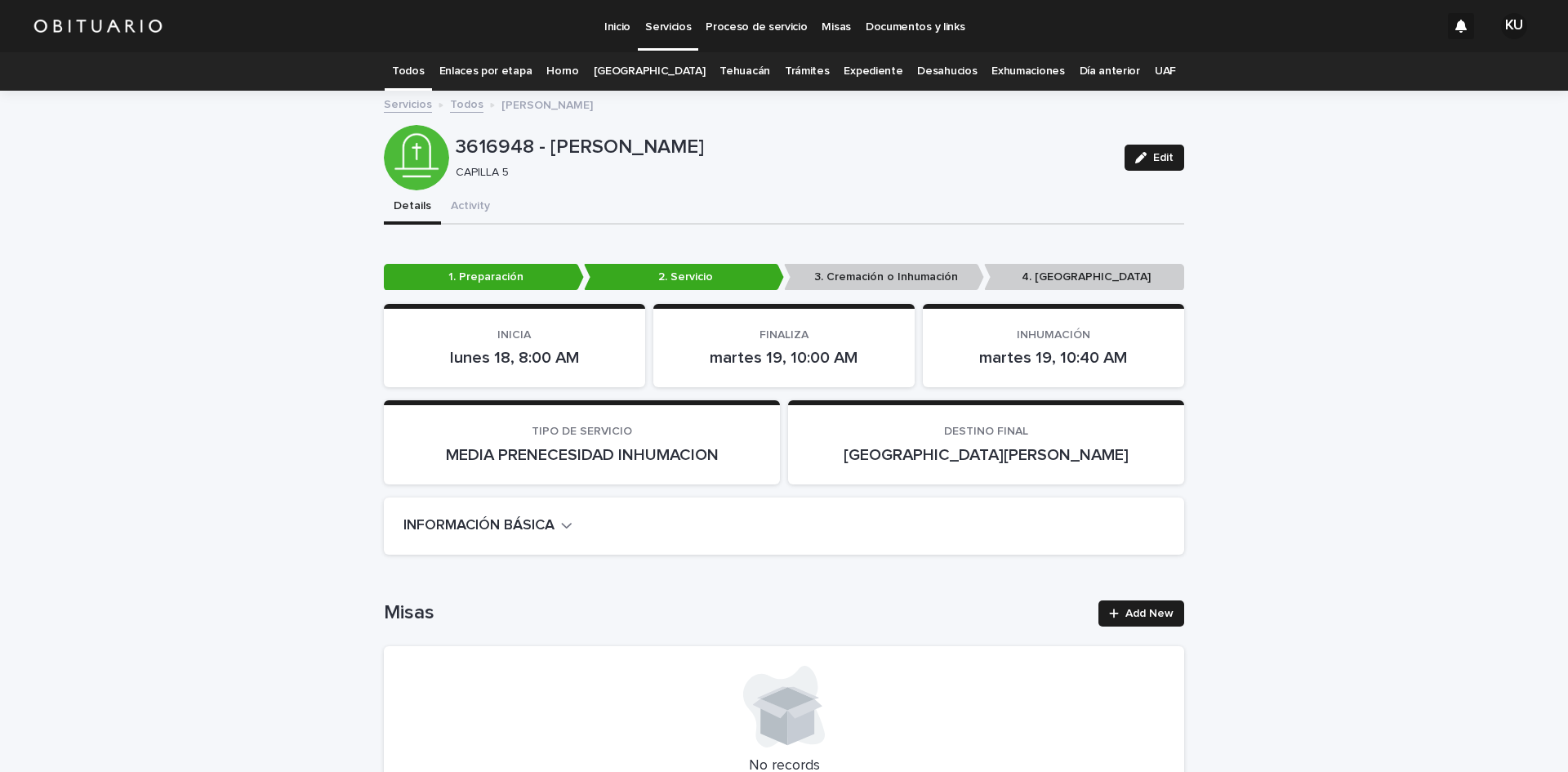
click at [671, 29] on p "Servicios" at bounding box center [669, 17] width 46 height 34
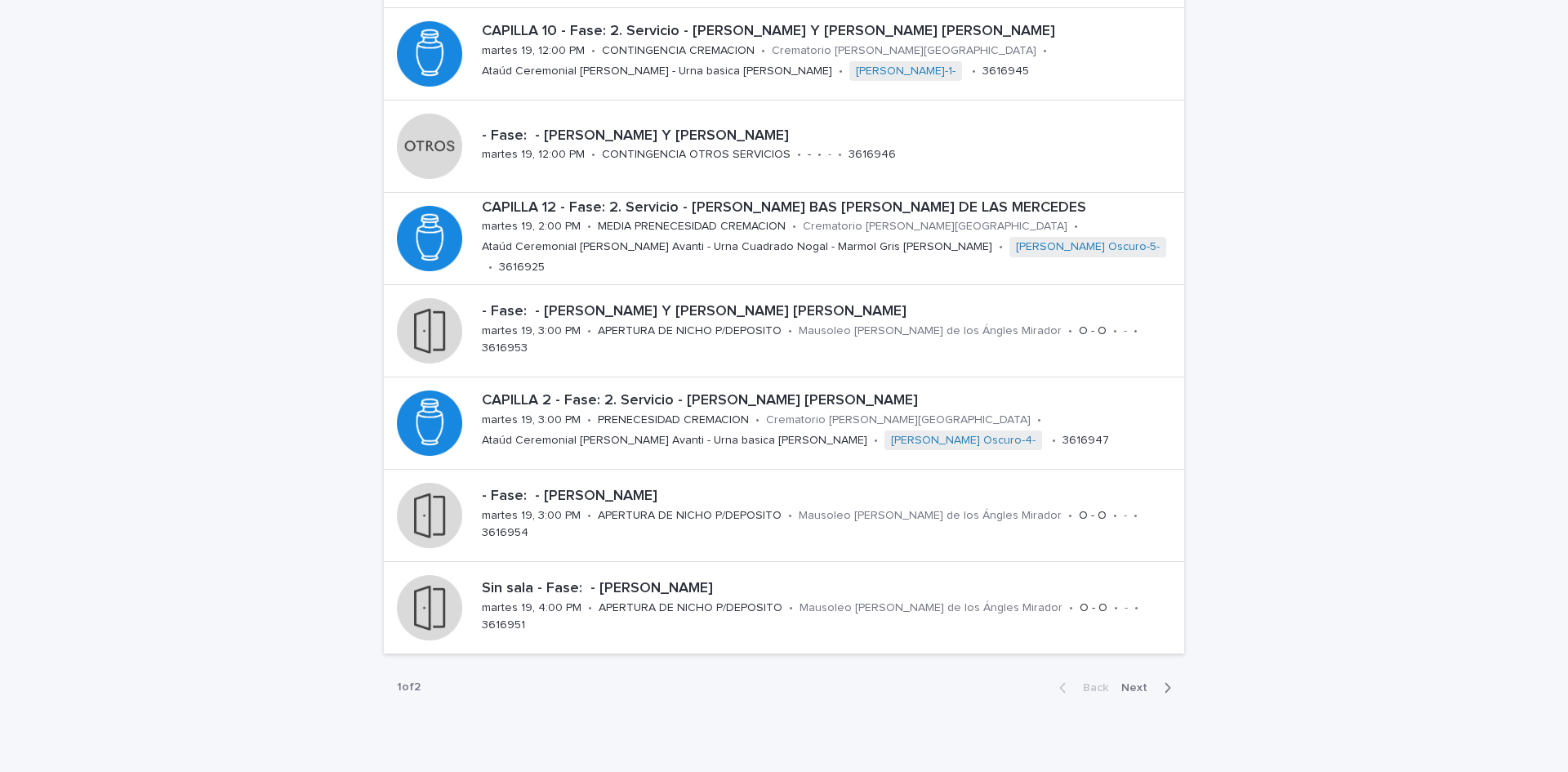
scroll to position [444, 0]
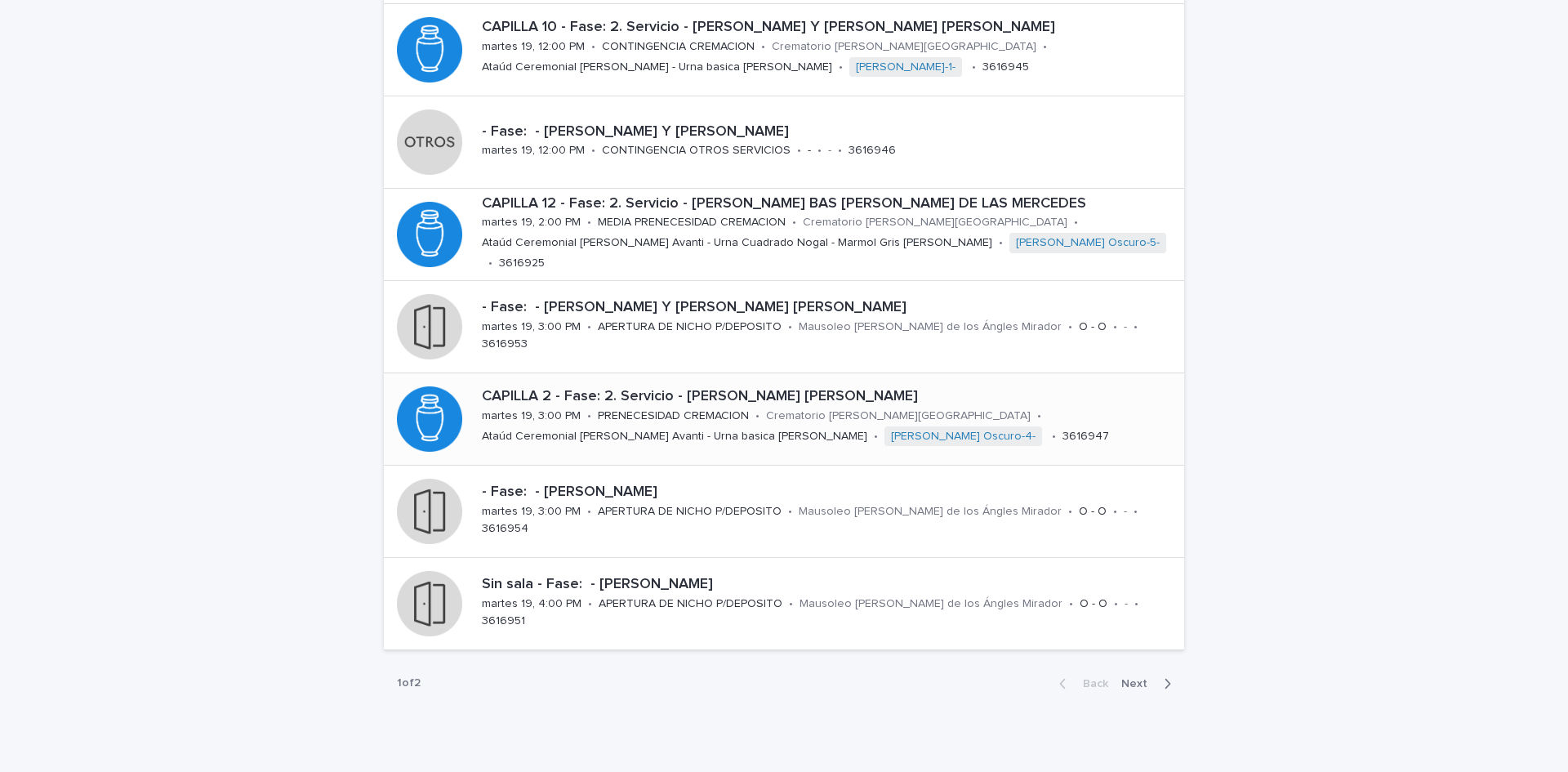
click at [726, 407] on div "PRENECESIDAD CREMACION" at bounding box center [673, 415] width 151 height 17
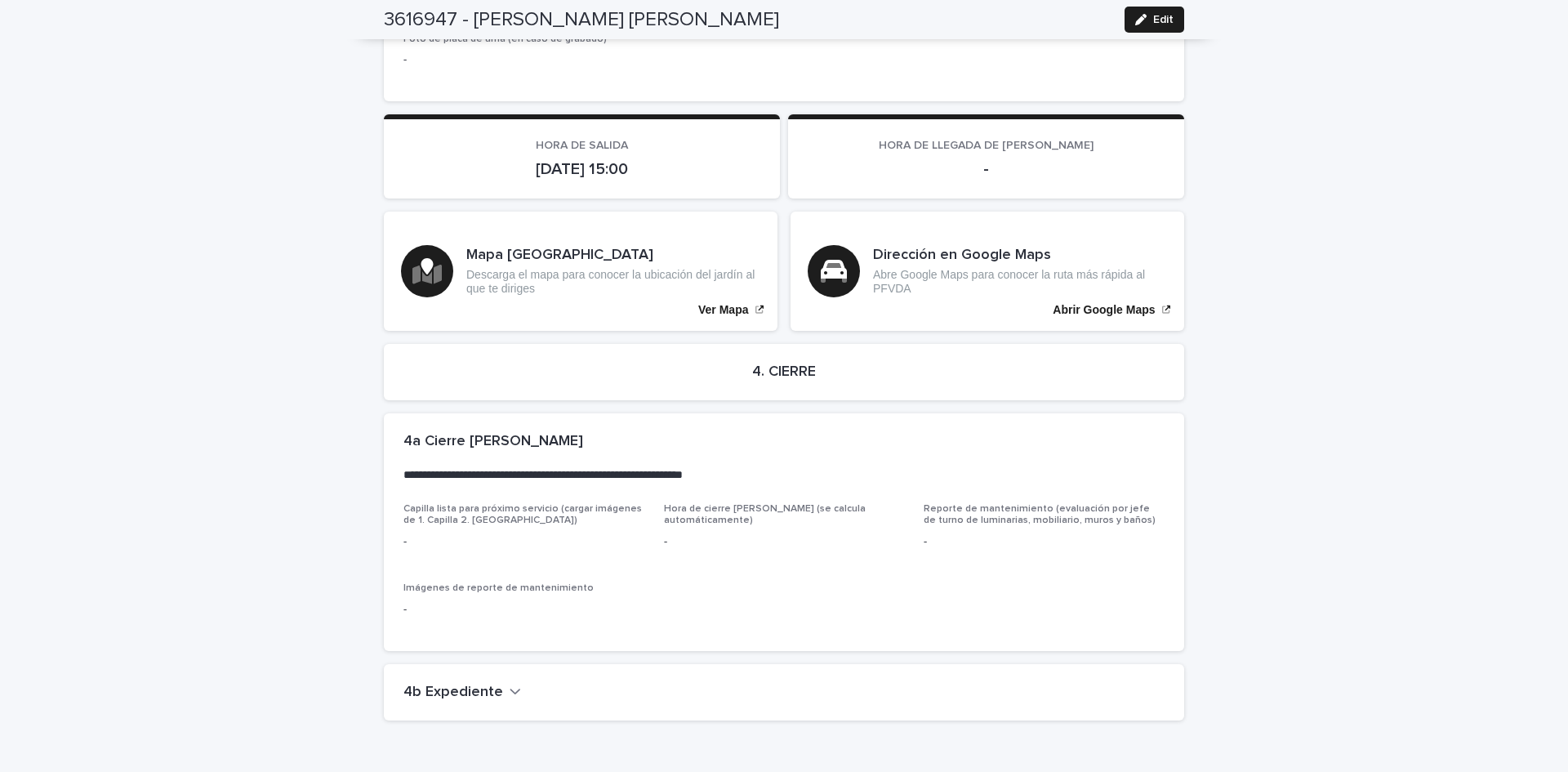
scroll to position [3609, 0]
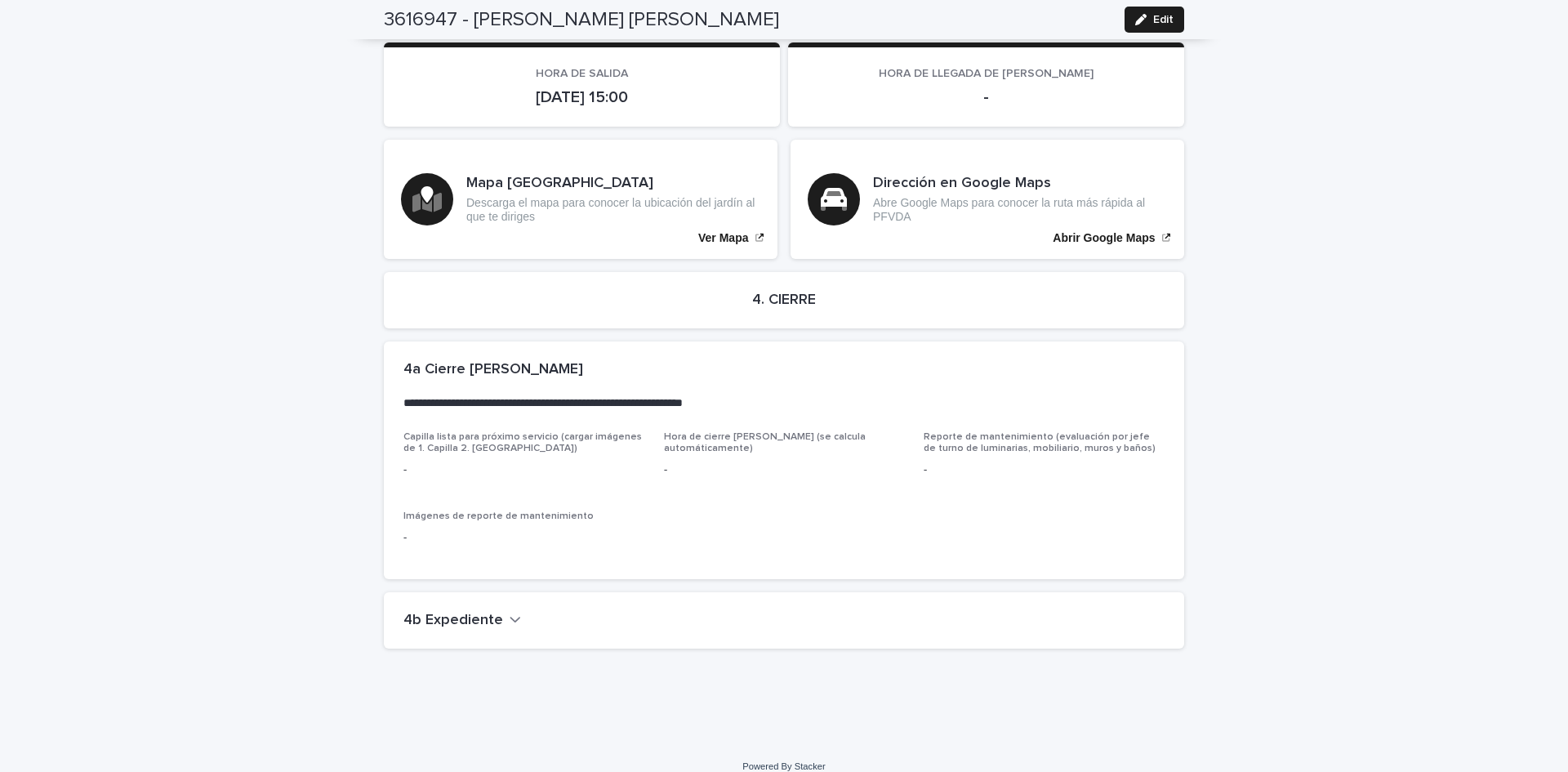
click at [446, 612] on h2 "4b Expediente" at bounding box center [453, 620] width 99 height 18
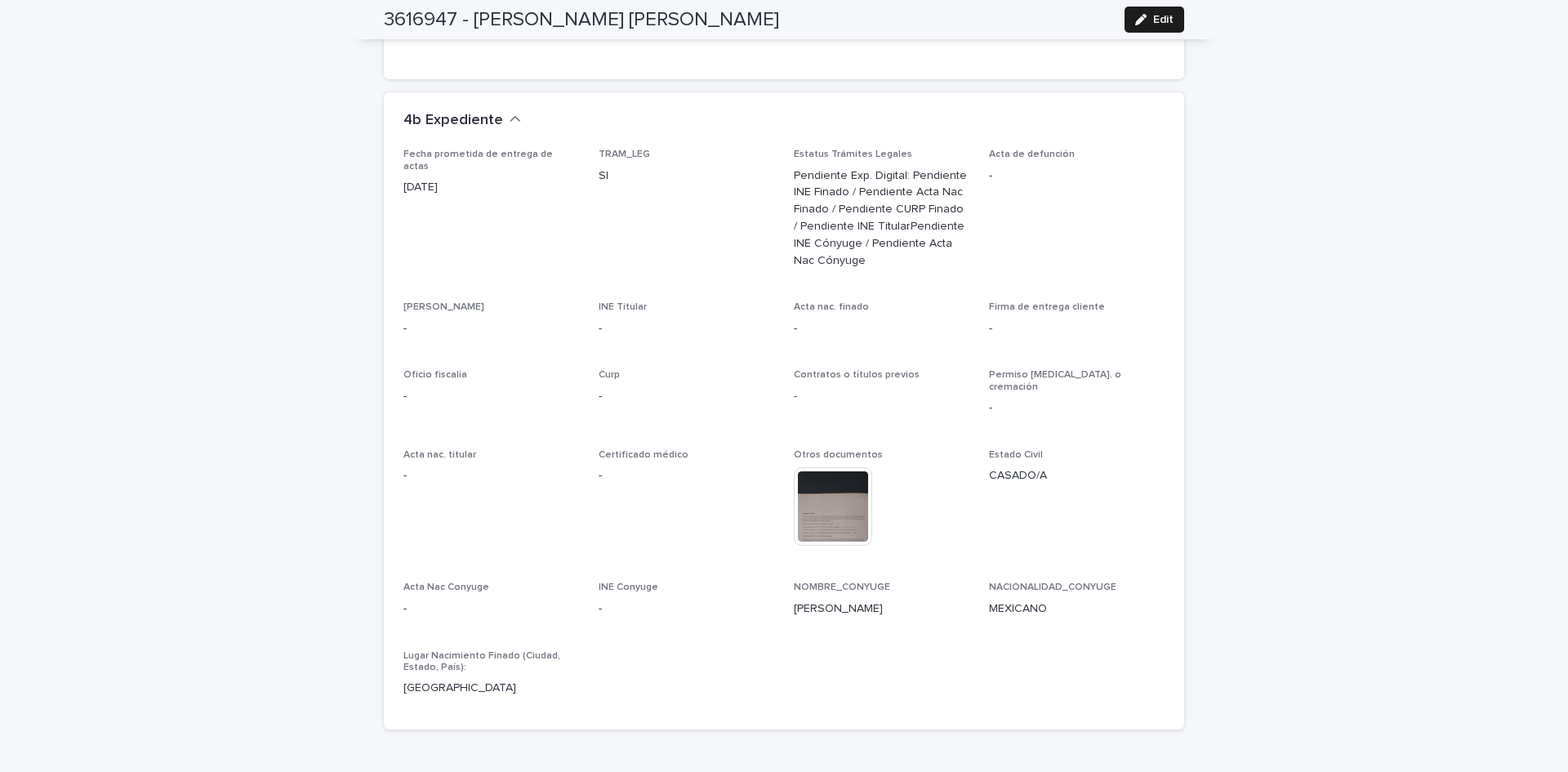
scroll to position [4196, 0]
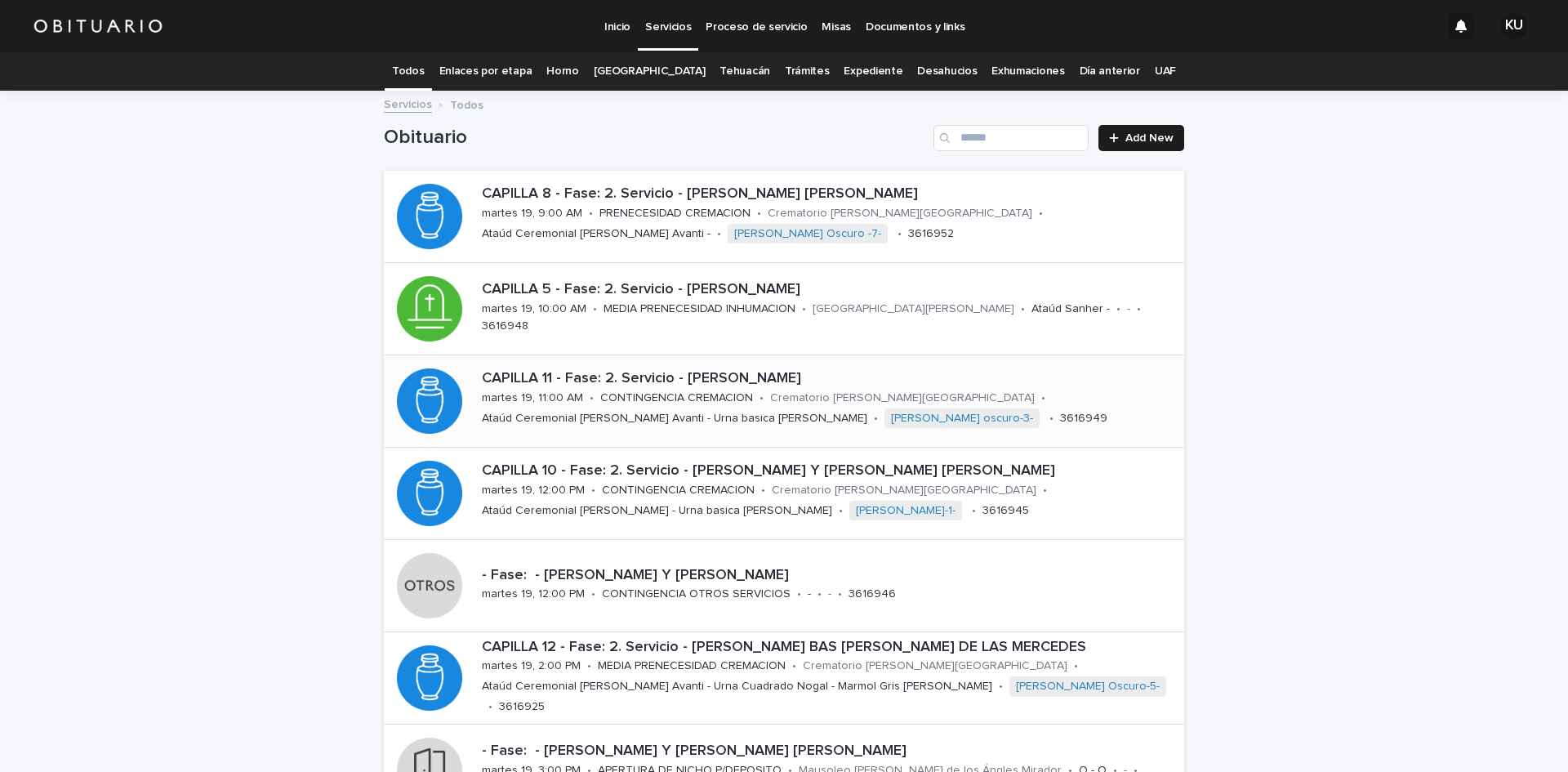
click at [670, 392] on p "CONTINGENCIA CREMACION" at bounding box center [676, 398] width 153 height 14
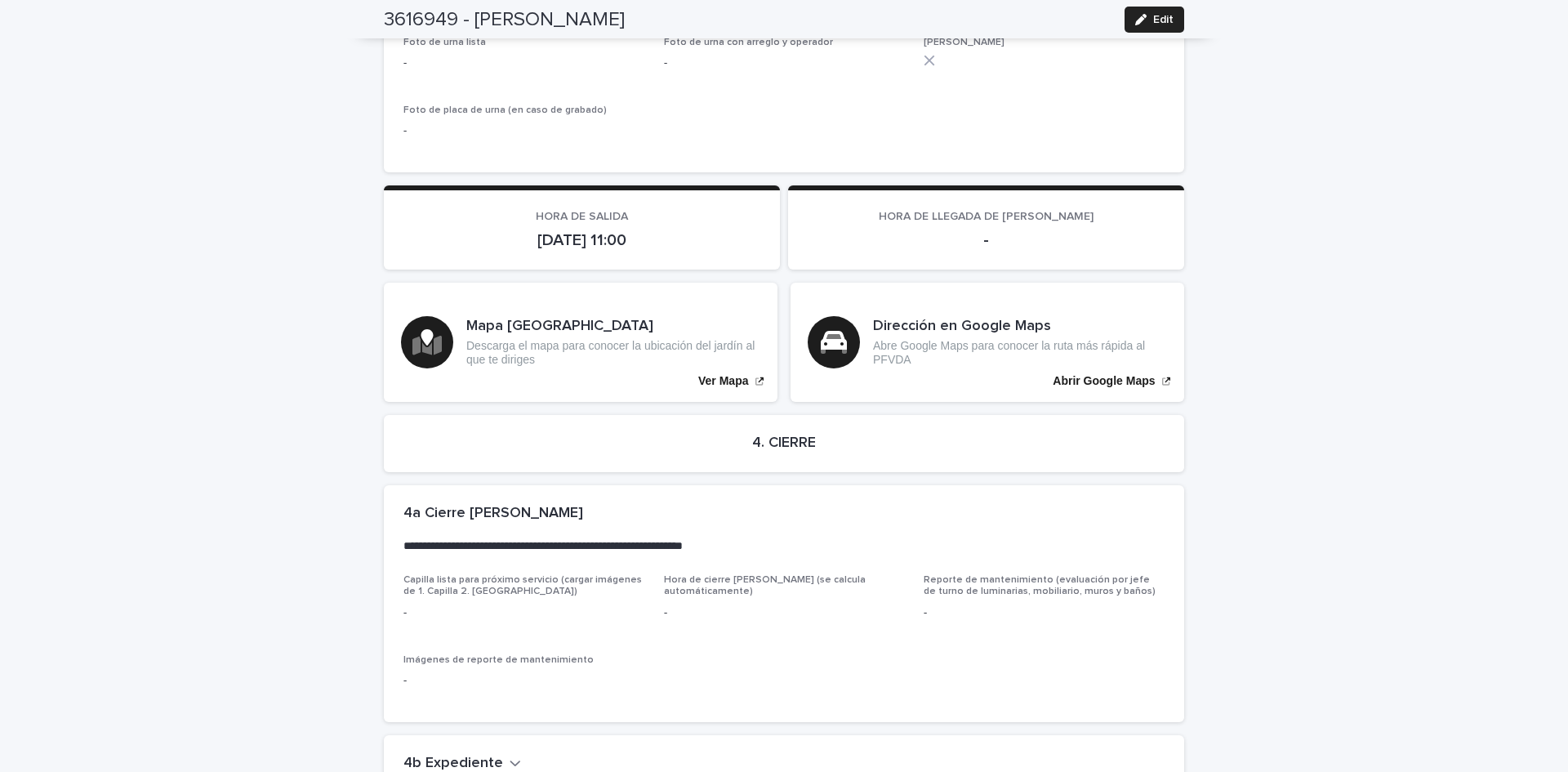
scroll to position [3583, 0]
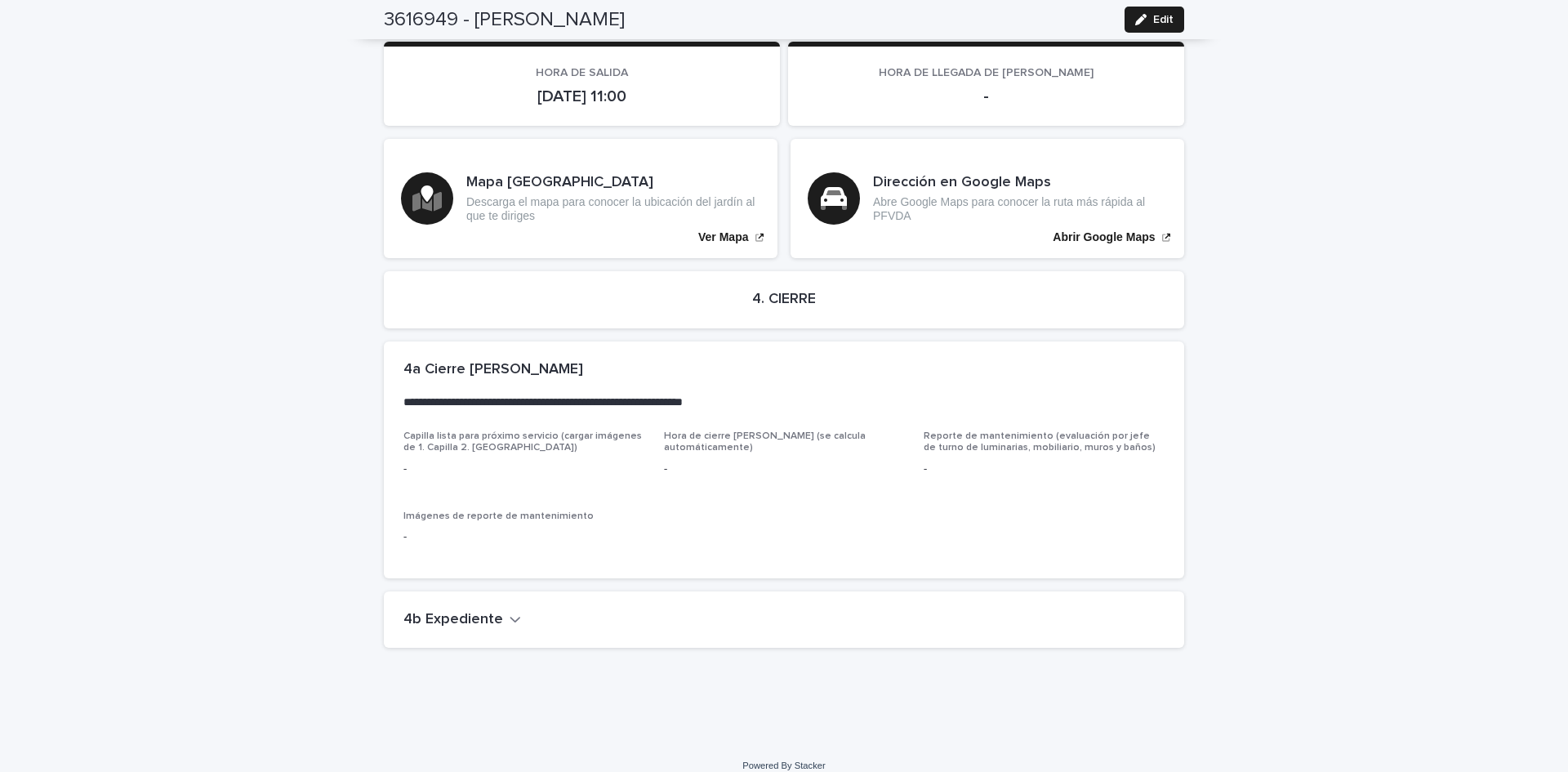
click at [463, 612] on h2 "4b Expediente" at bounding box center [453, 620] width 99 height 18
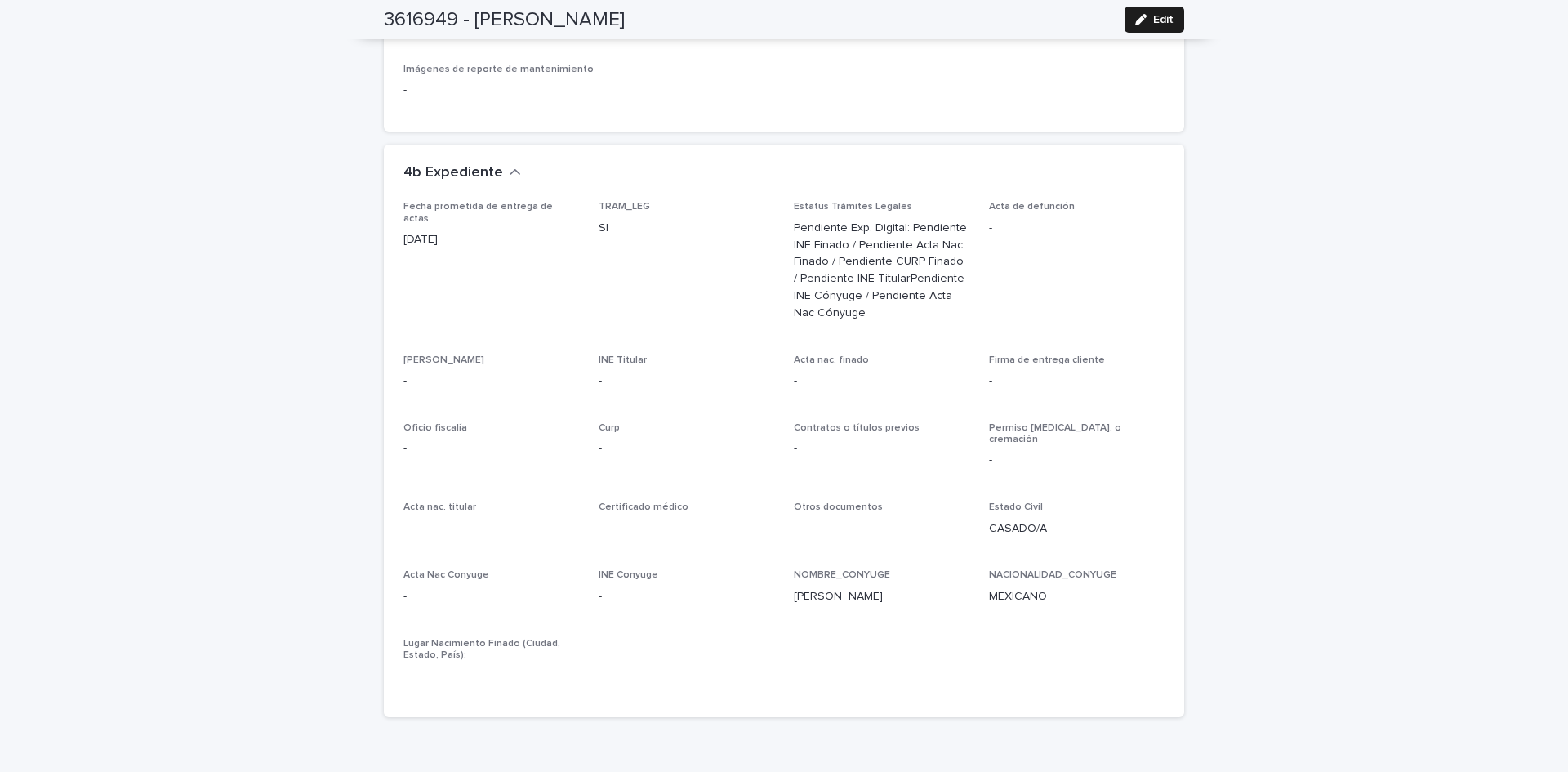
scroll to position [4104, 0]
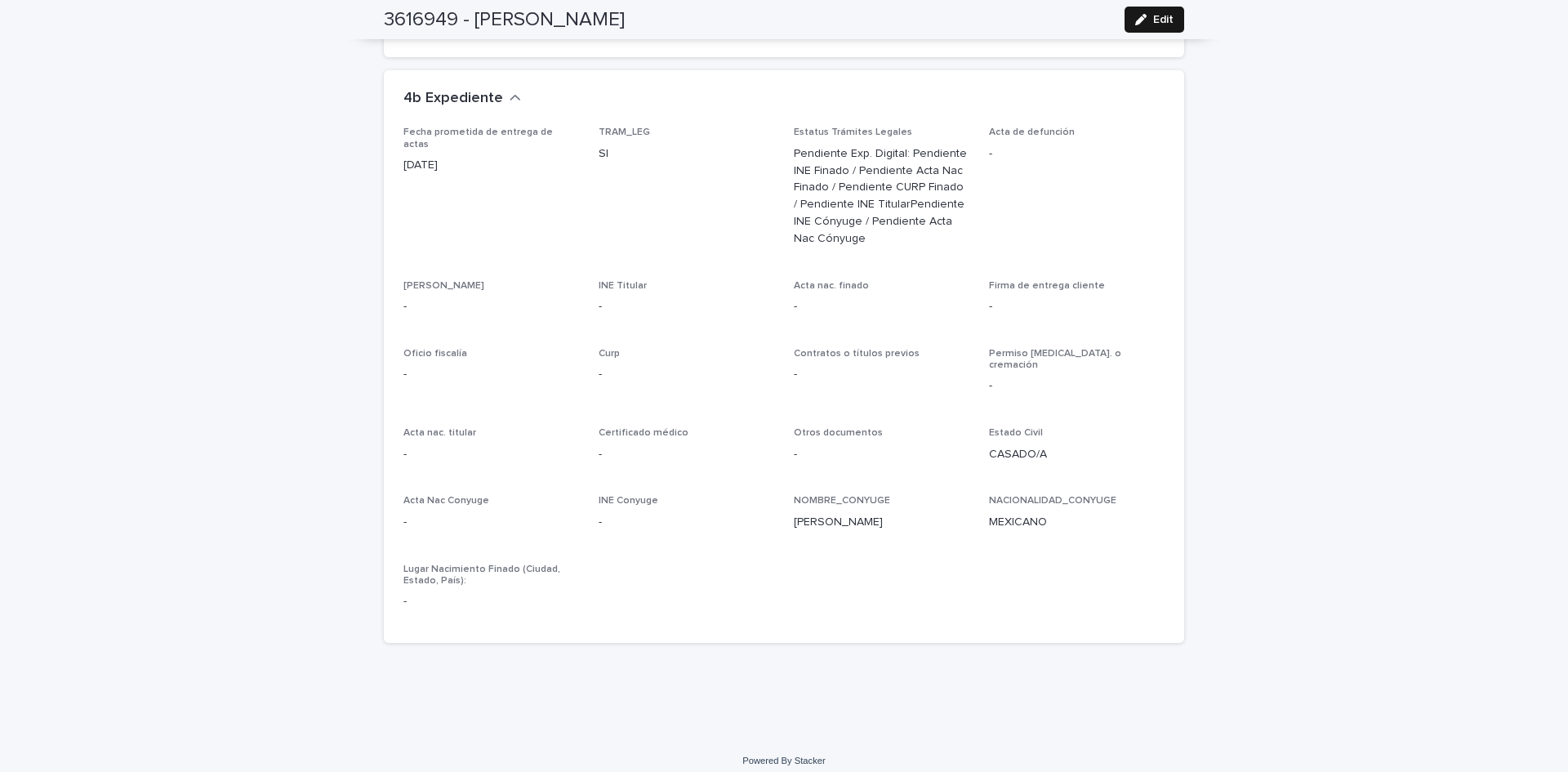
click at [1173, 20] on button "Edit" at bounding box center [1154, 19] width 60 height 26
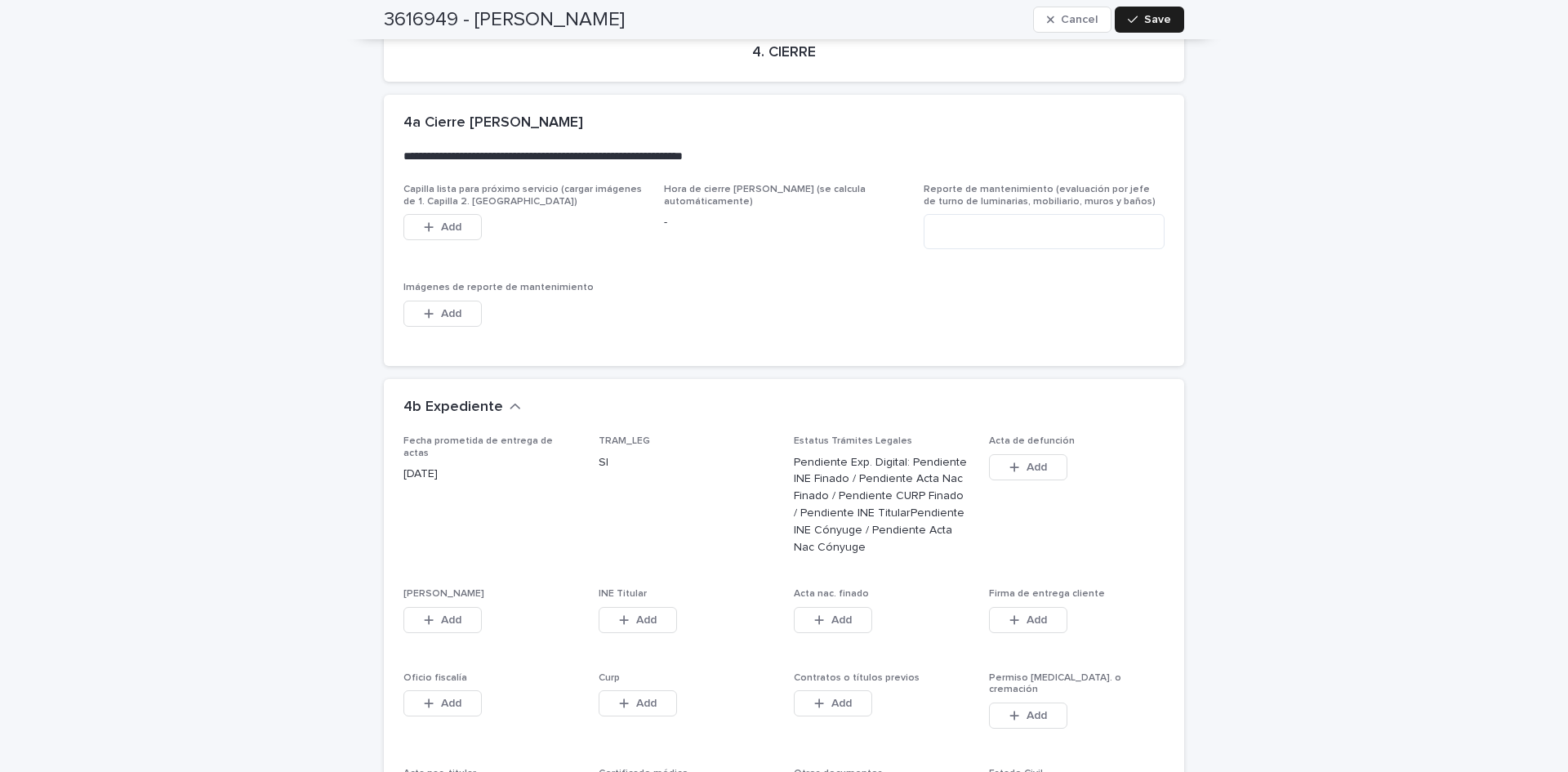
drag, startPoint x: 1271, startPoint y: 351, endPoint x: 363, endPoint y: 600, distance: 941.5
click at [441, 615] on span "Add" at bounding box center [450, 620] width 20 height 11
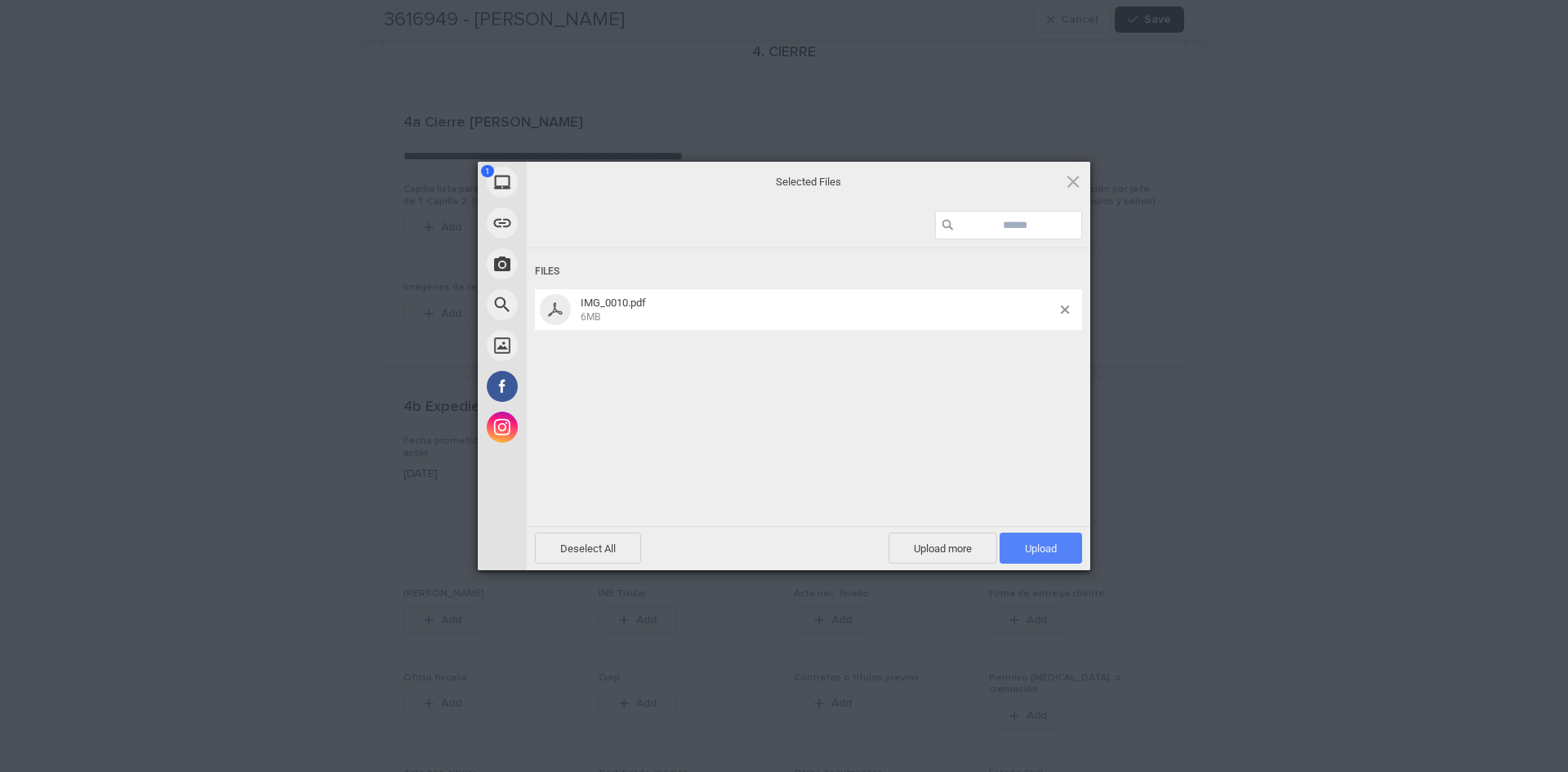
click at [1038, 552] on span "Upload 1" at bounding box center [1041, 549] width 31 height 12
click at [1410, 551] on div "My Device Link (URL) Take Photo Web Search Unsplash Facebook Instagram Uploaded…" at bounding box center [784, 386] width 1568 height 772
click at [1037, 550] on span "Upload 1" at bounding box center [1041, 549] width 31 height 12
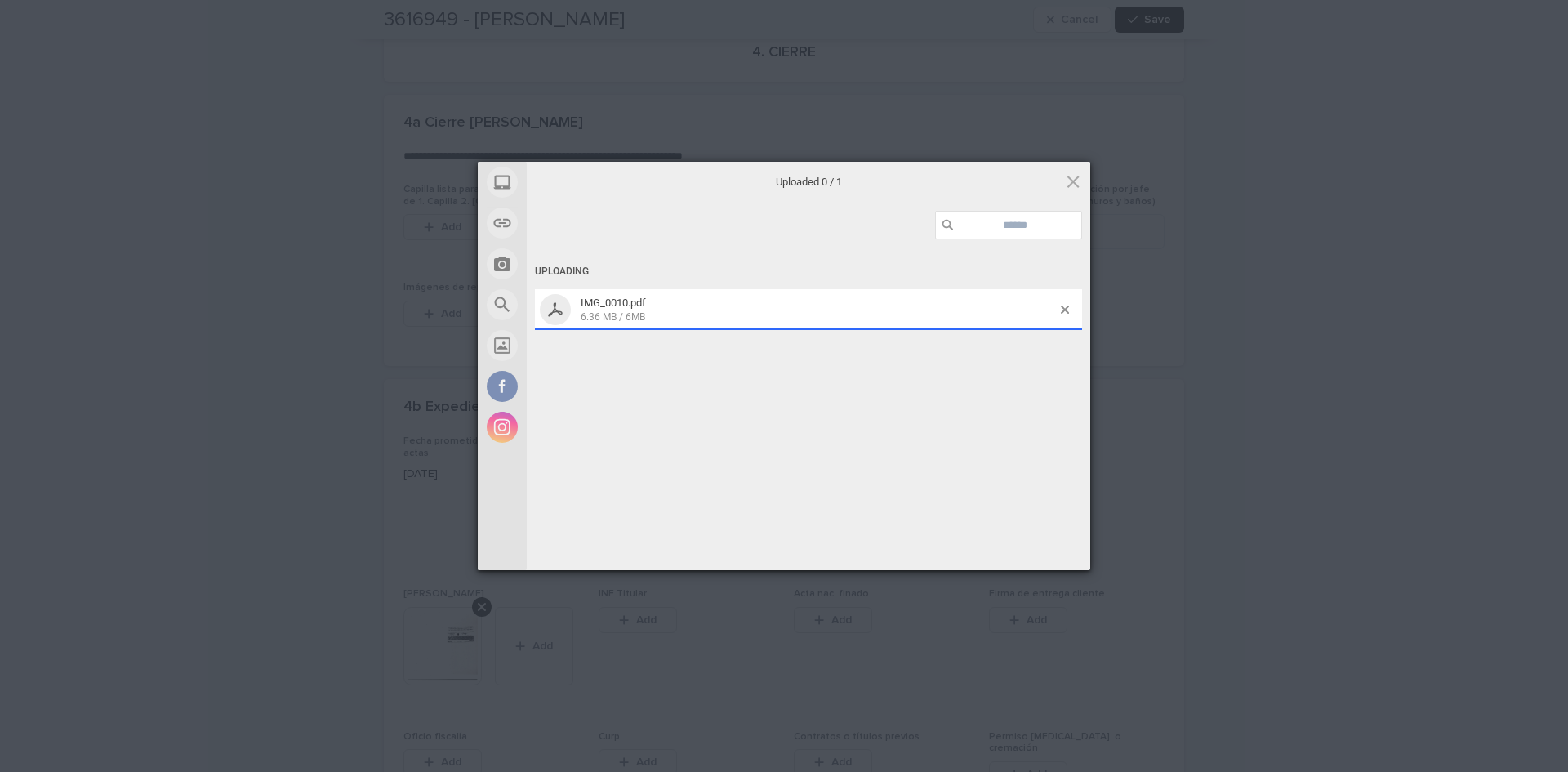
click at [1422, 627] on div "My Device Link (URL) Take Photo Web Search Unsplash Facebook Instagram Uploaded…" at bounding box center [784, 386] width 1568 height 772
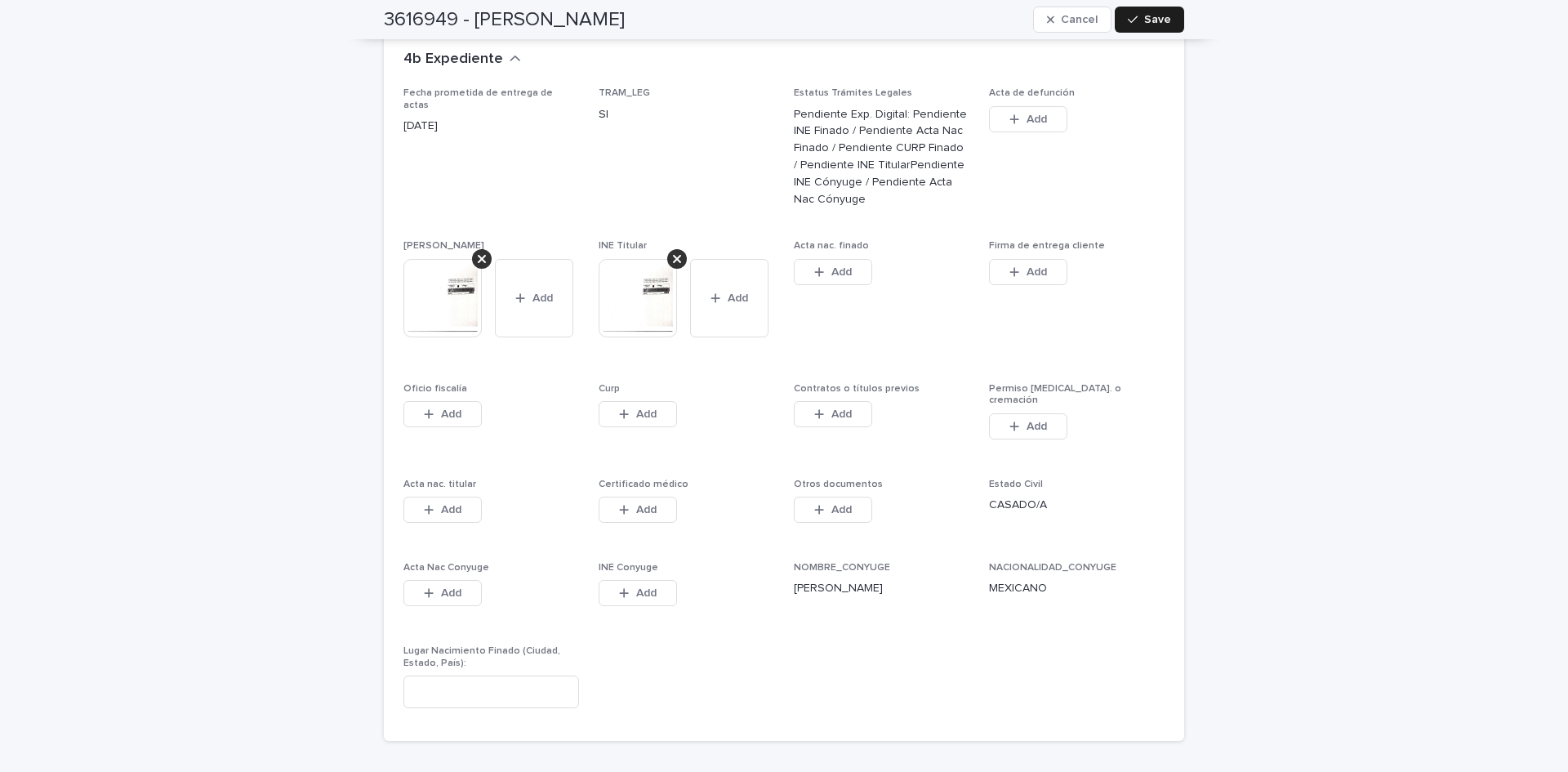
scroll to position [4476, 0]
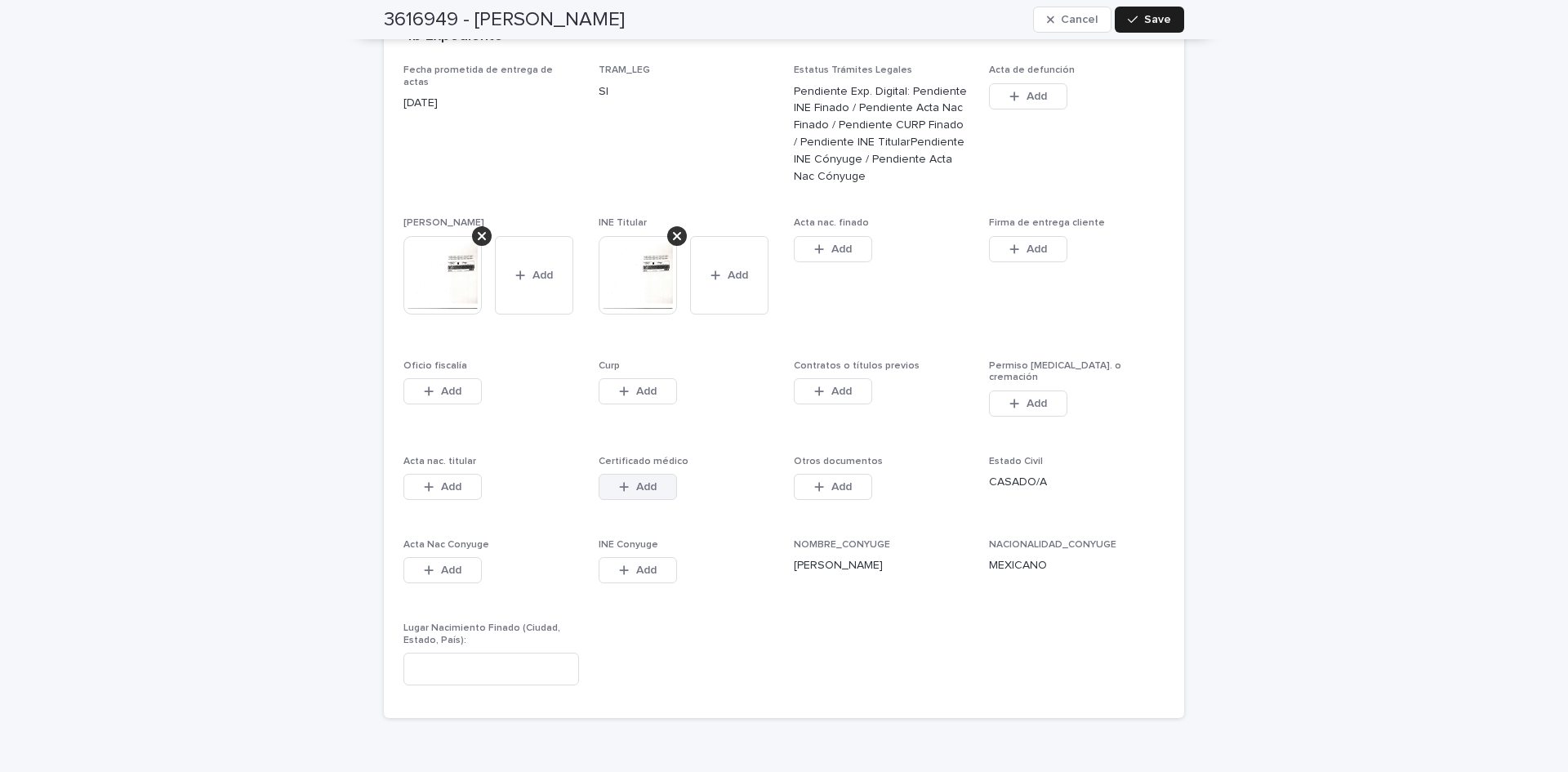
click at [636, 481] on span "Add" at bounding box center [646, 487] width 20 height 11
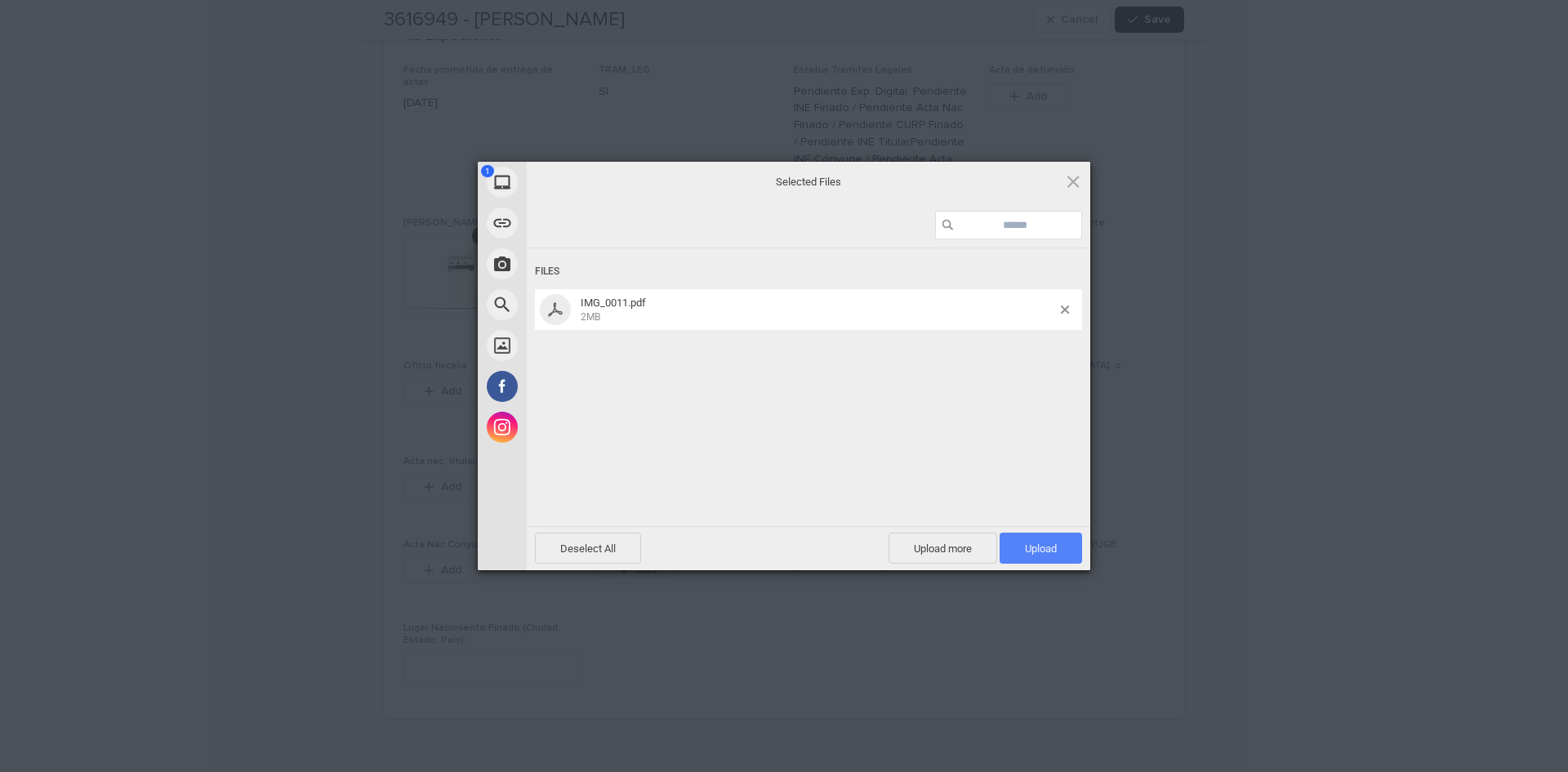
click at [1025, 547] on span "Upload 1" at bounding box center [1041, 549] width 31 height 12
click at [1347, 589] on div "Powered by Filestack" at bounding box center [784, 591] width 1568 height 41
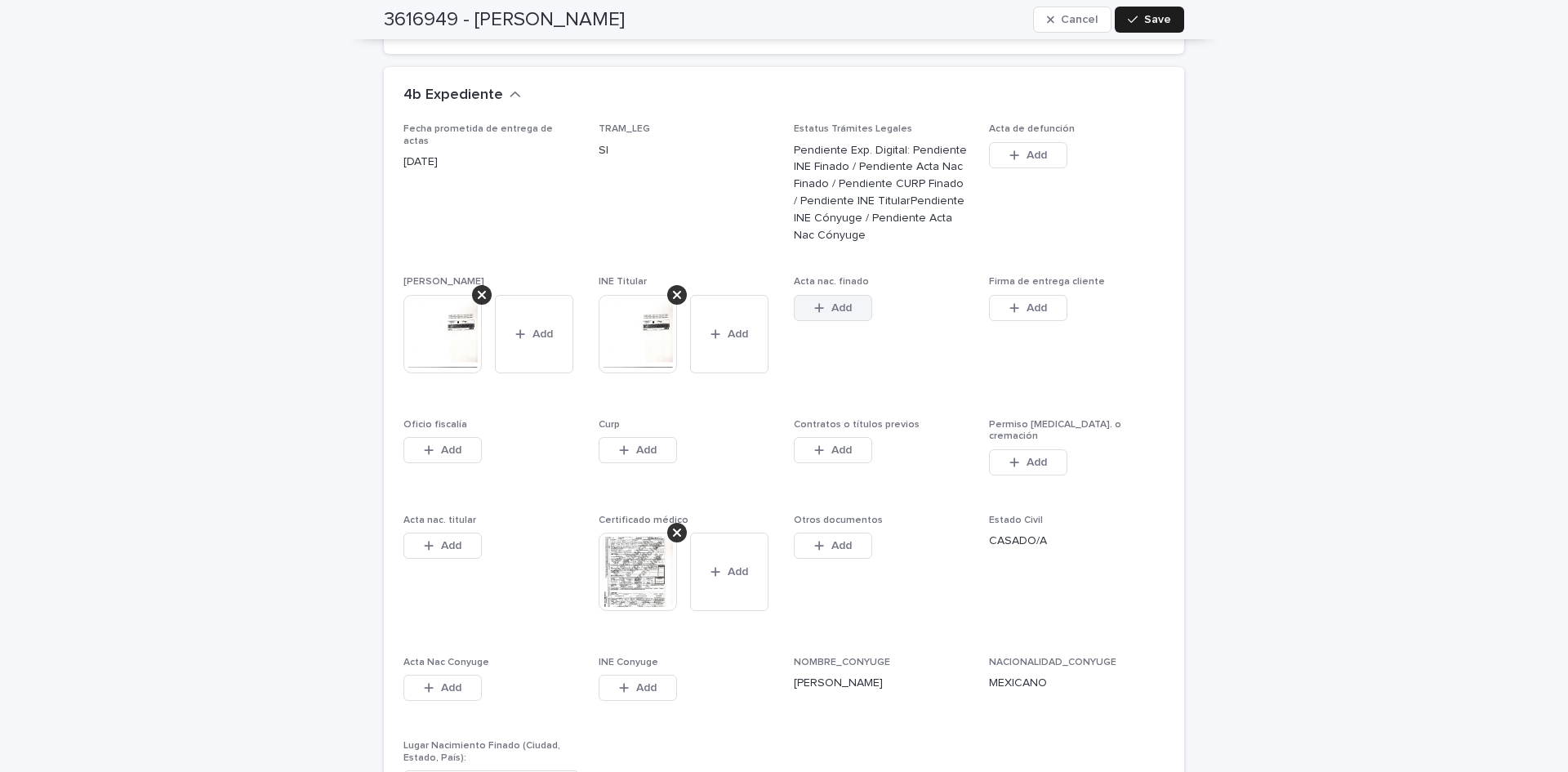
click at [803, 295] on button "Add" at bounding box center [833, 307] width 78 height 26
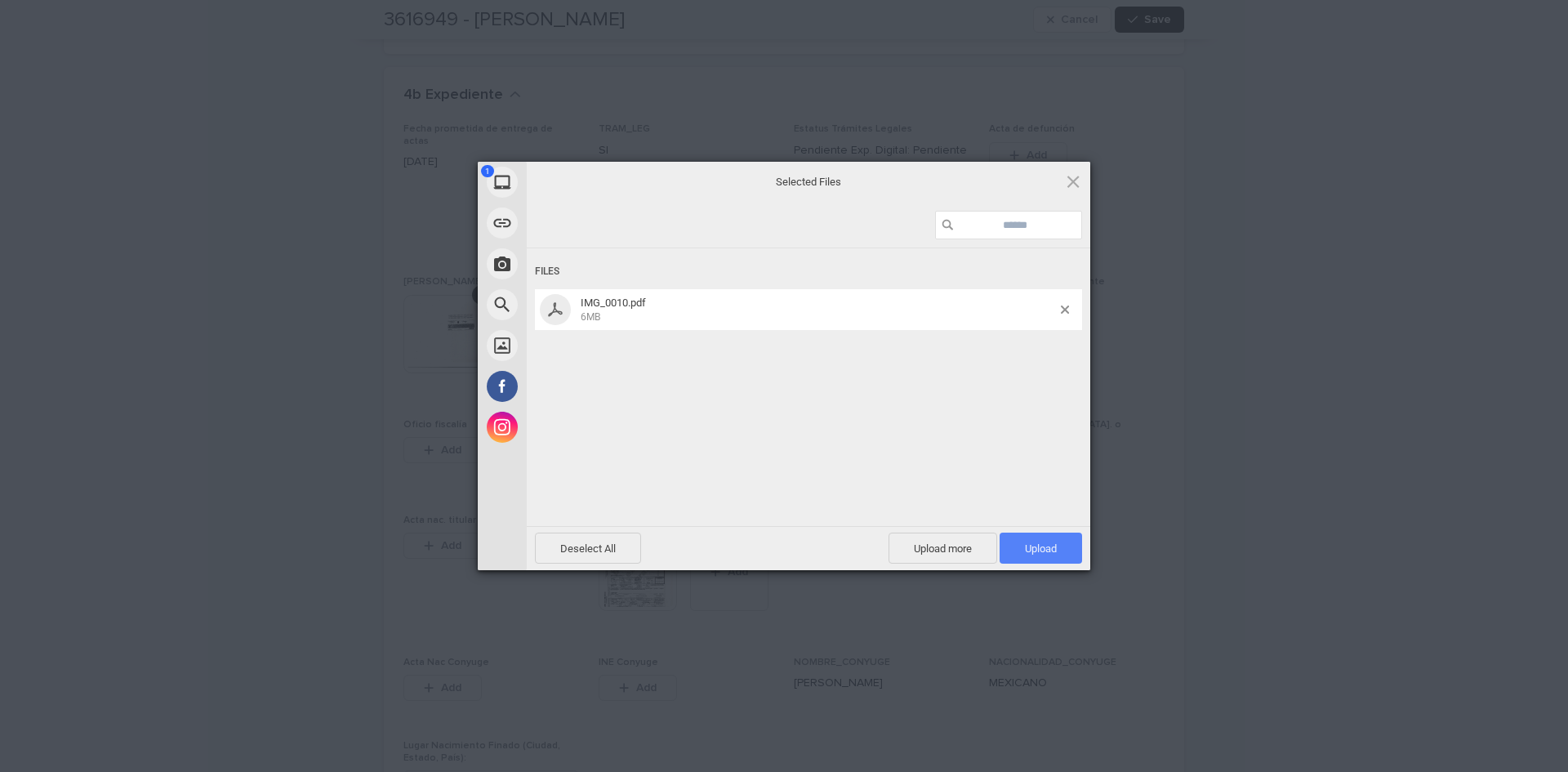
click at [1044, 557] on span "Upload 1" at bounding box center [1041, 548] width 83 height 31
click at [1211, 607] on div "Powered by Filestack" at bounding box center [784, 591] width 1568 height 41
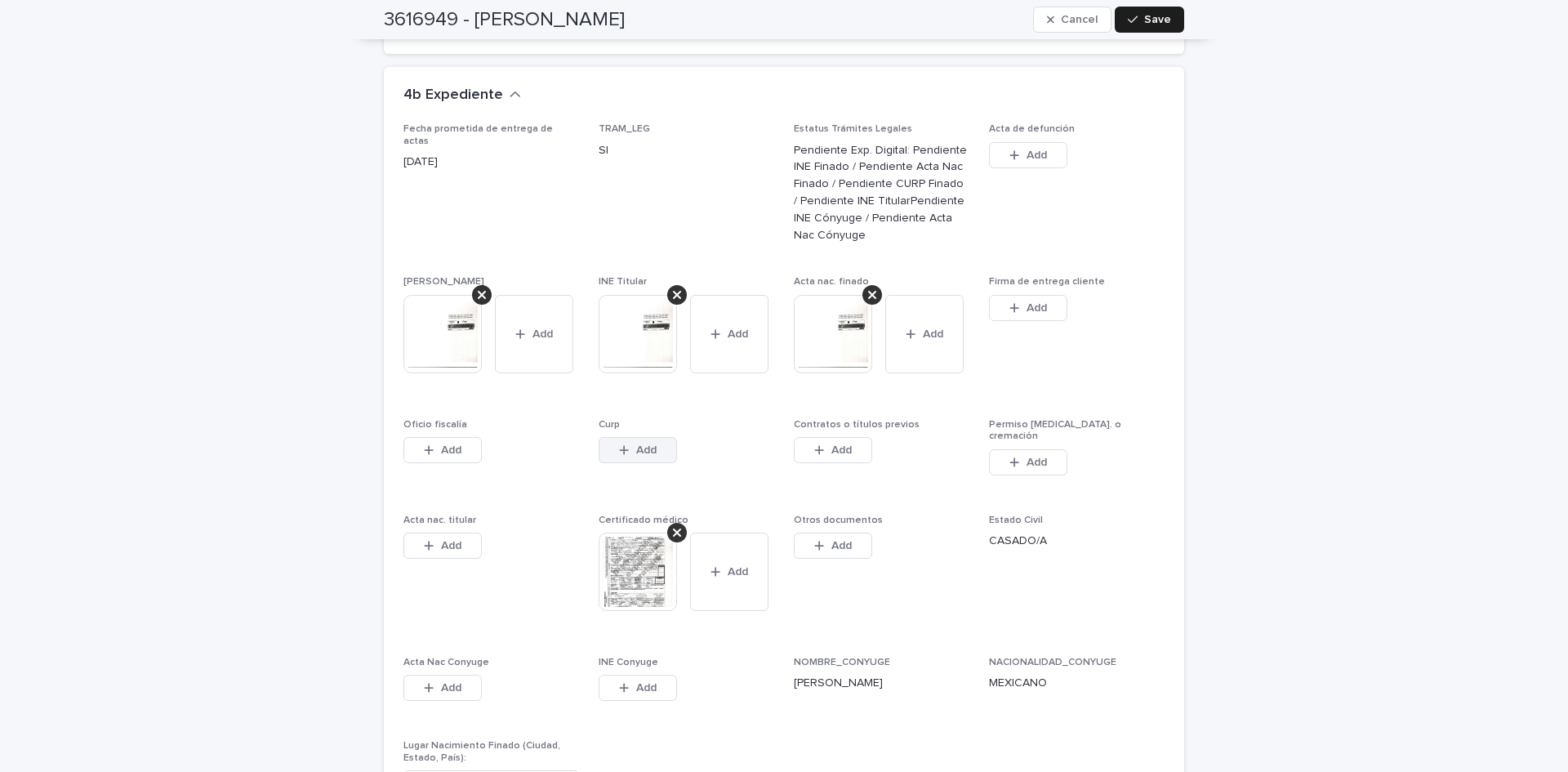
drag, startPoint x: 621, startPoint y: 419, endPoint x: 636, endPoint y: 430, distance: 18.6
click at [634, 437] on button "Add" at bounding box center [638, 449] width 78 height 26
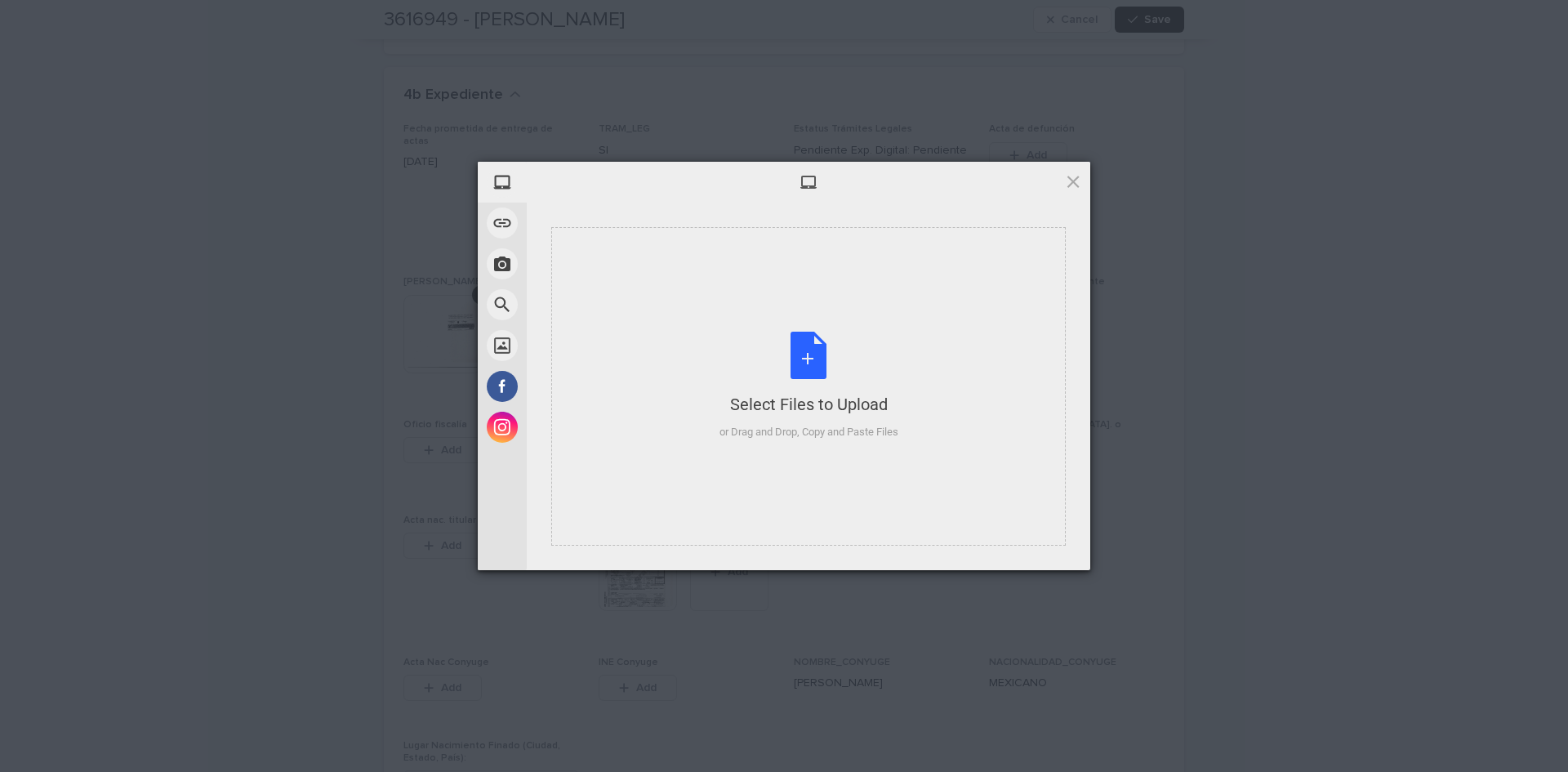
click at [638, 430] on body "Inicio Servicios Proceso de servicio Misas Documentos y links KU Todos Enlaces …" at bounding box center [784, 386] width 1568 height 772
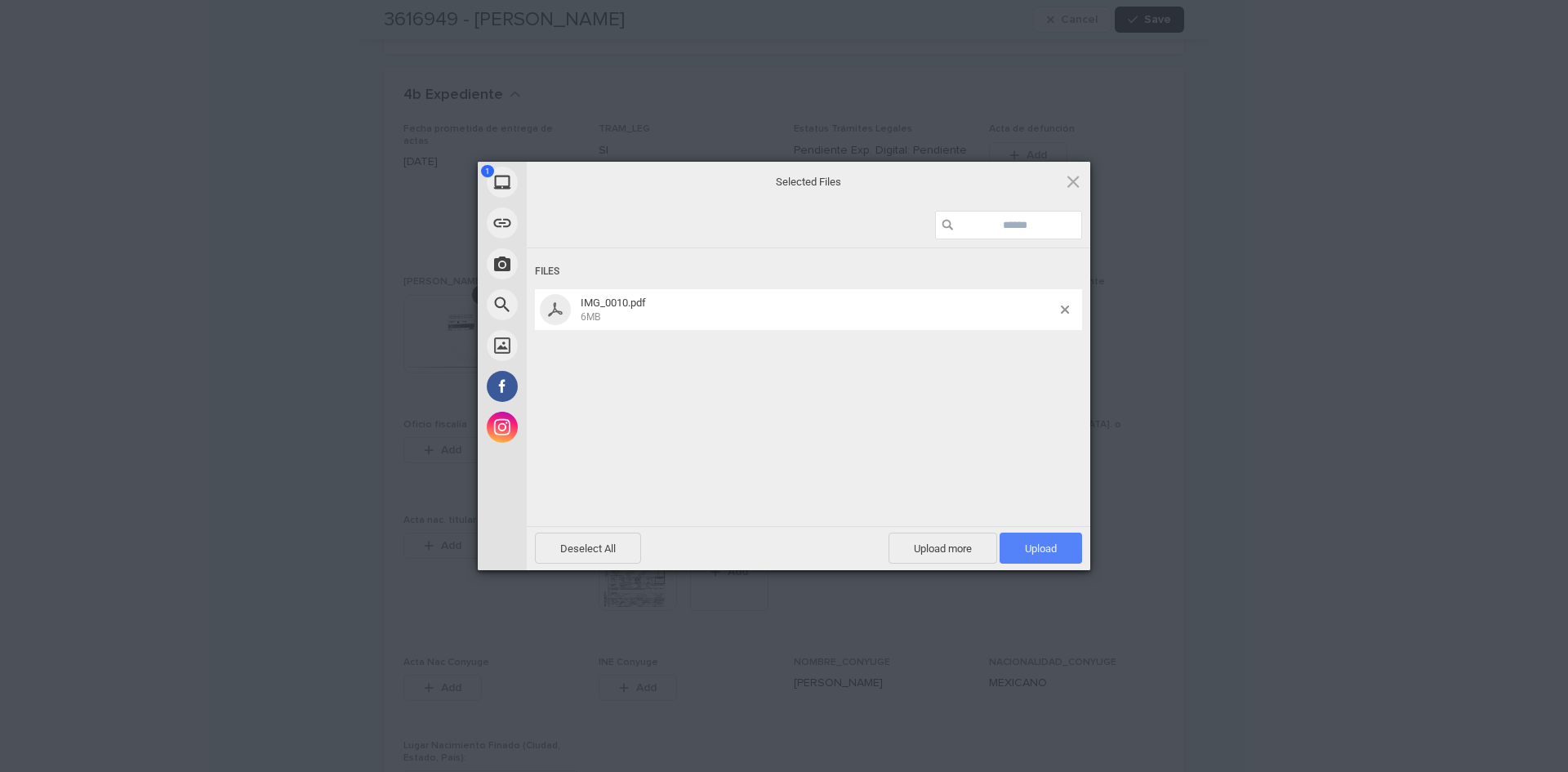
click at [1052, 539] on span "Upload 1" at bounding box center [1041, 548] width 83 height 31
click at [1213, 554] on div "My Device Link (URL) Take Photo Web Search Unsplash Facebook Instagram Uploaded…" at bounding box center [784, 386] width 1568 height 772
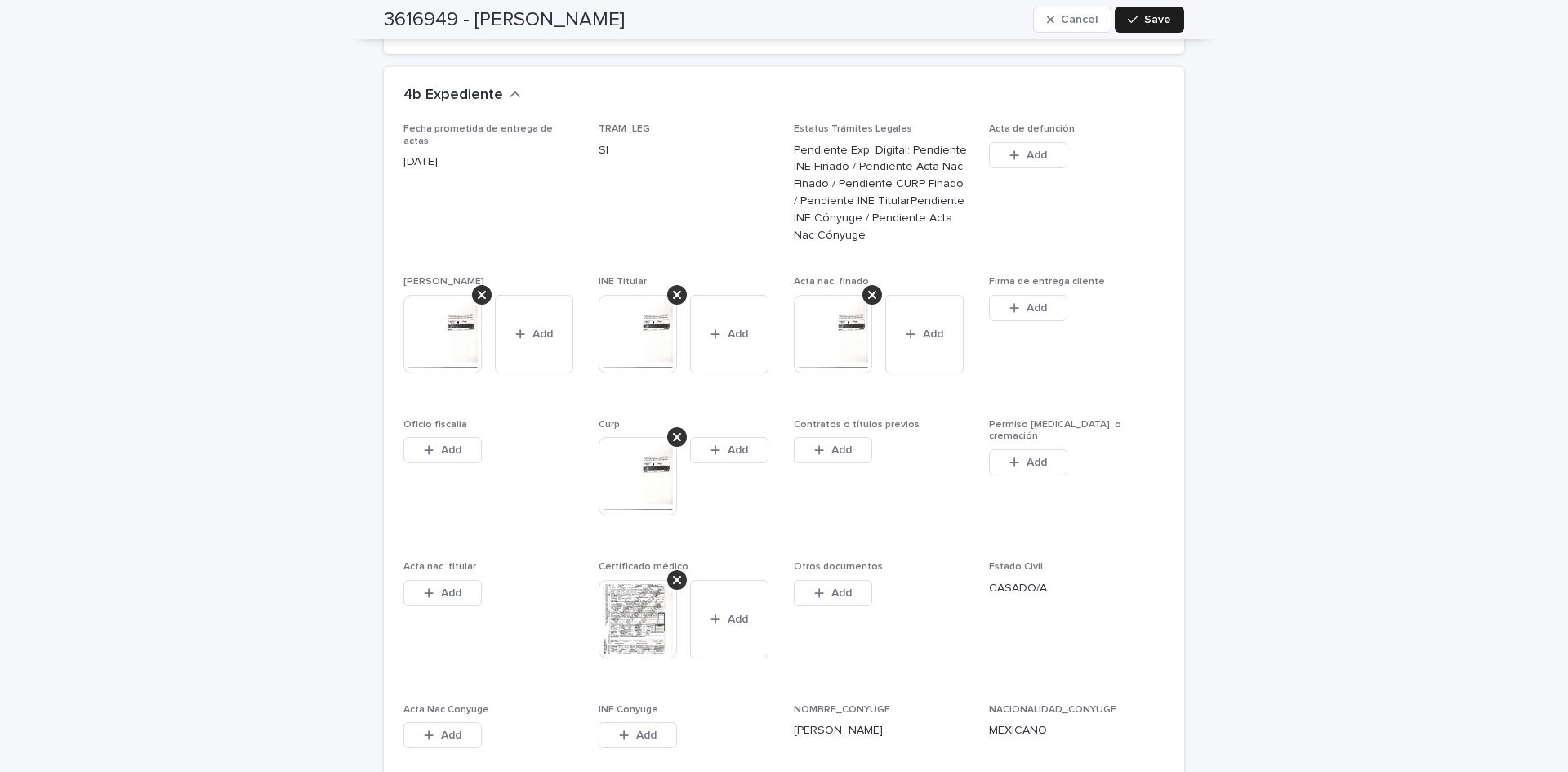
drag, startPoint x: 1156, startPoint y: 353, endPoint x: 1113, endPoint y: 385, distance: 53.6
click at [1156, 353] on span "Firma de entrega cliente This file cannot be opened Download File Add" at bounding box center [1077, 337] width 175 height 122
click at [1145, 25] on span "Save" at bounding box center [1158, 20] width 27 height 11
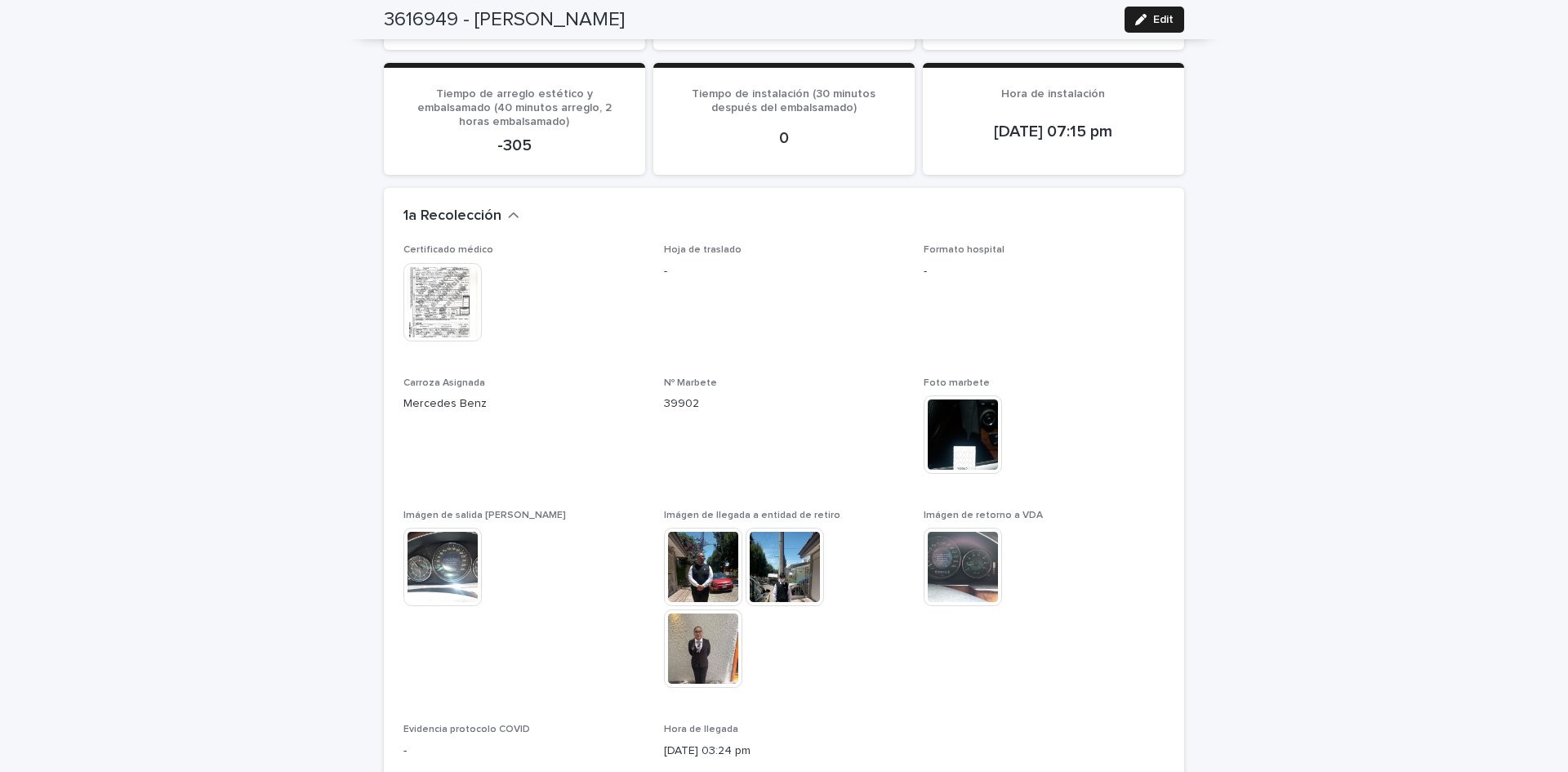
scroll to position [0, 0]
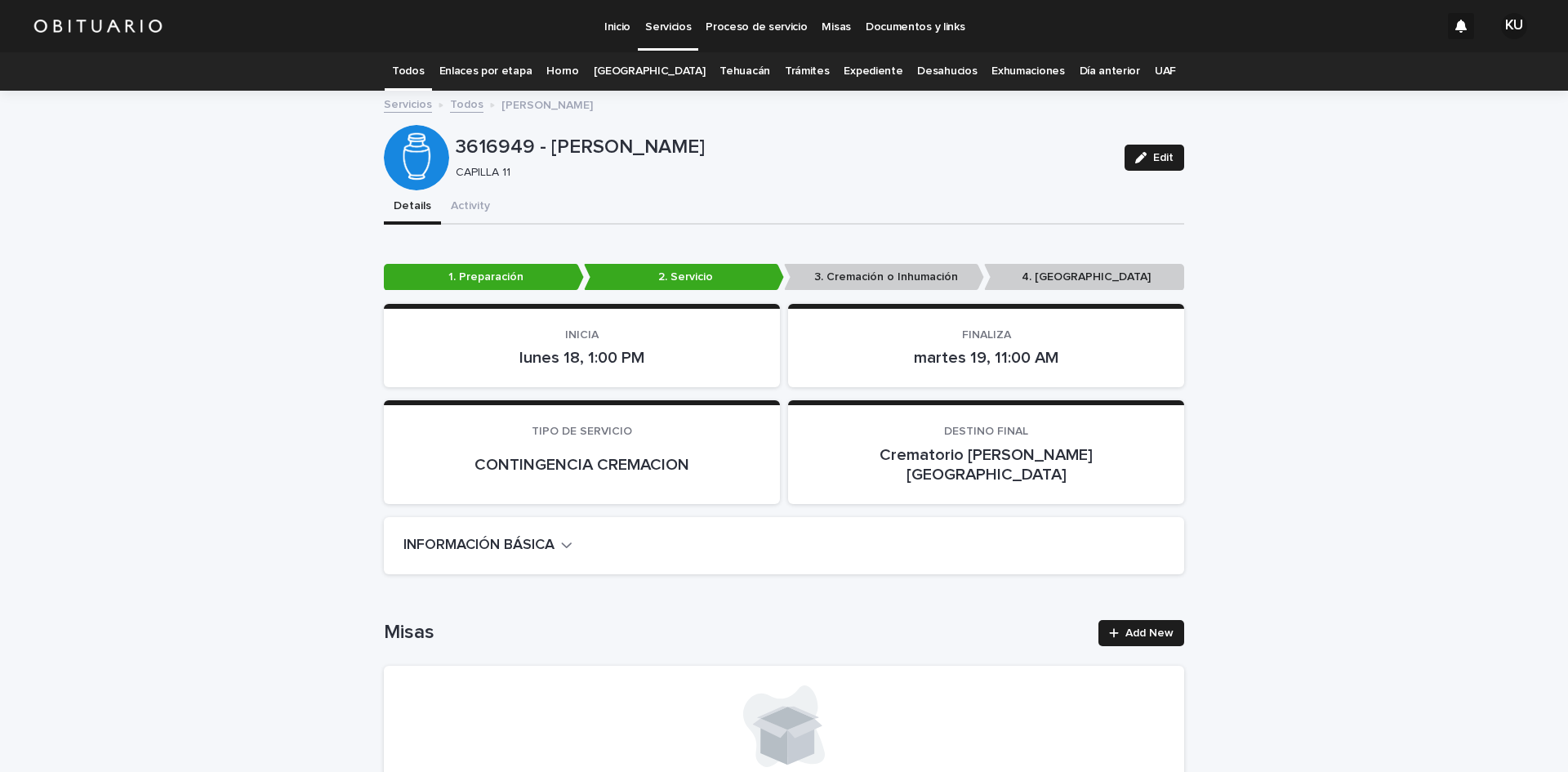
click at [651, 28] on p "Servicios" at bounding box center [669, 17] width 46 height 34
